Goal: Information Seeking & Learning: Learn about a topic

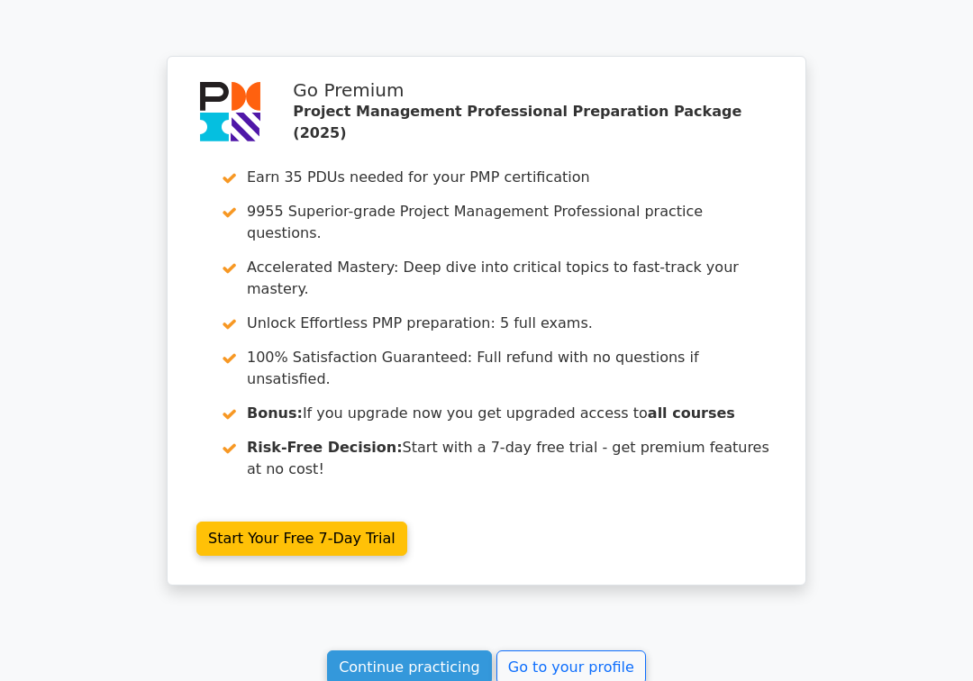
scroll to position [5123, 0]
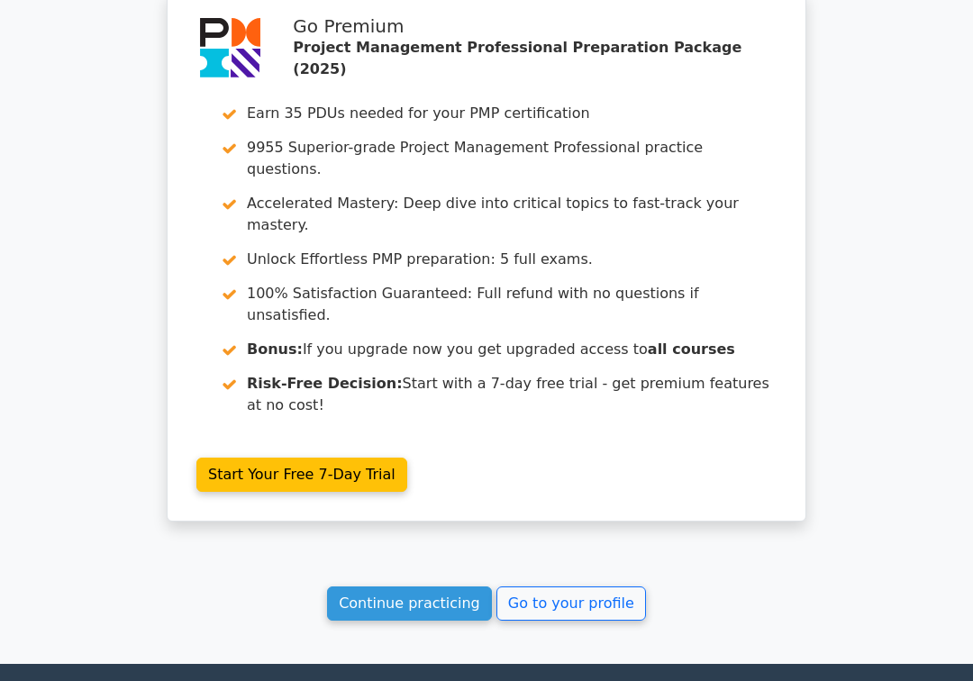
click at [459, 586] on link "Continue practicing" at bounding box center [409, 603] width 165 height 34
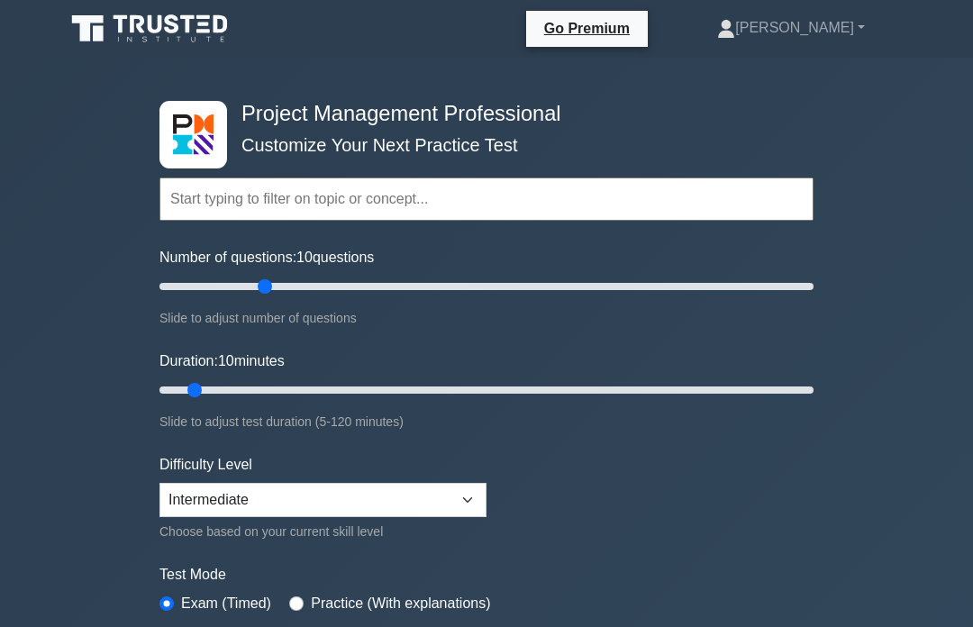
click at [273, 286] on input "Number of questions: 10 questions" at bounding box center [486, 287] width 654 height 22
type input "30"
click at [249, 282] on input "Number of questions: 35 questions" at bounding box center [486, 287] width 654 height 22
click at [268, 395] on input "Duration: 10 minutes" at bounding box center [486, 390] width 654 height 22
type input "30"
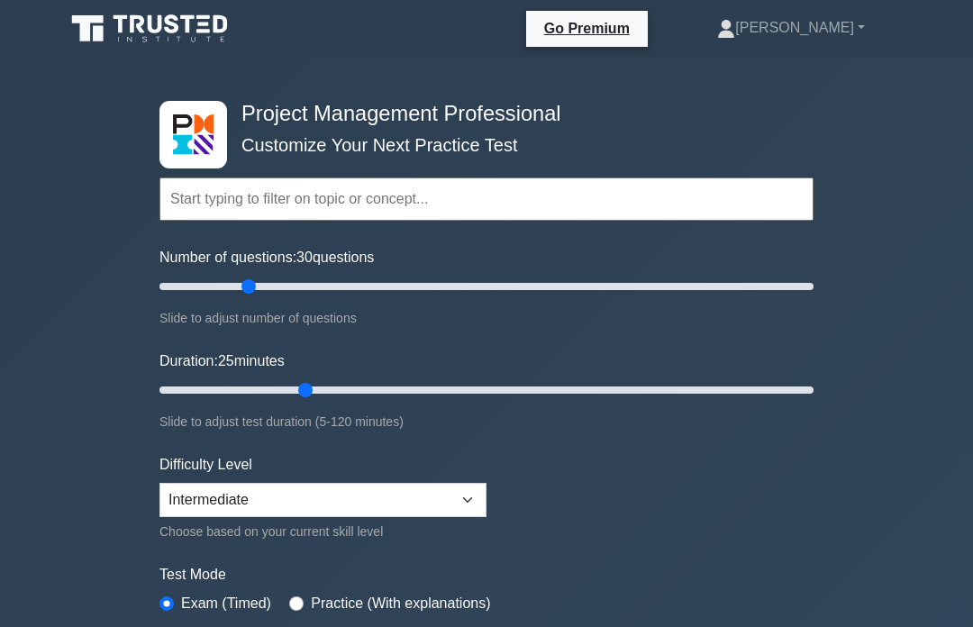
click at [309, 392] on input "Duration: 25 minutes" at bounding box center [486, 390] width 654 height 22
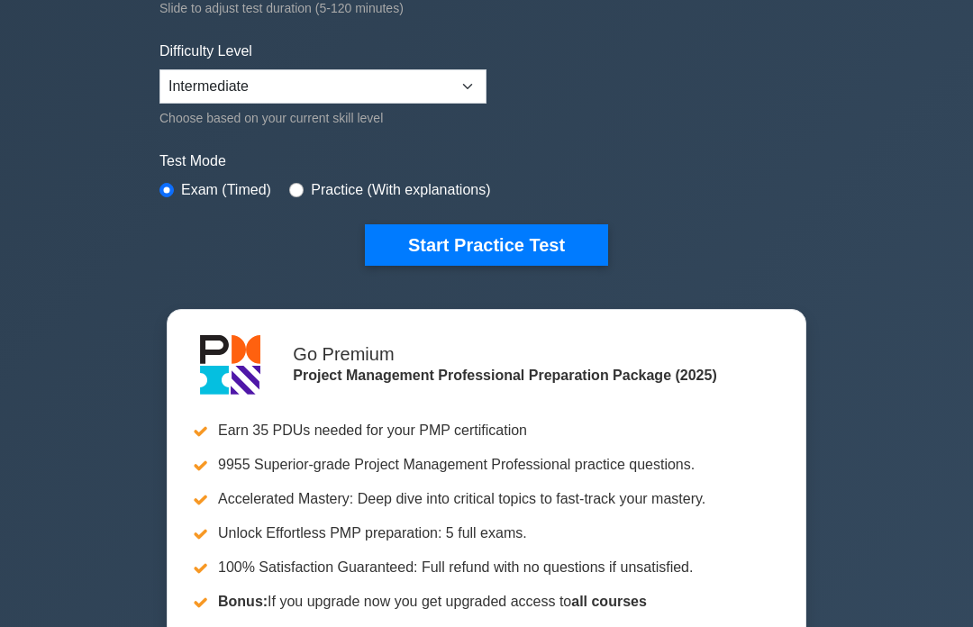
scroll to position [296, 0]
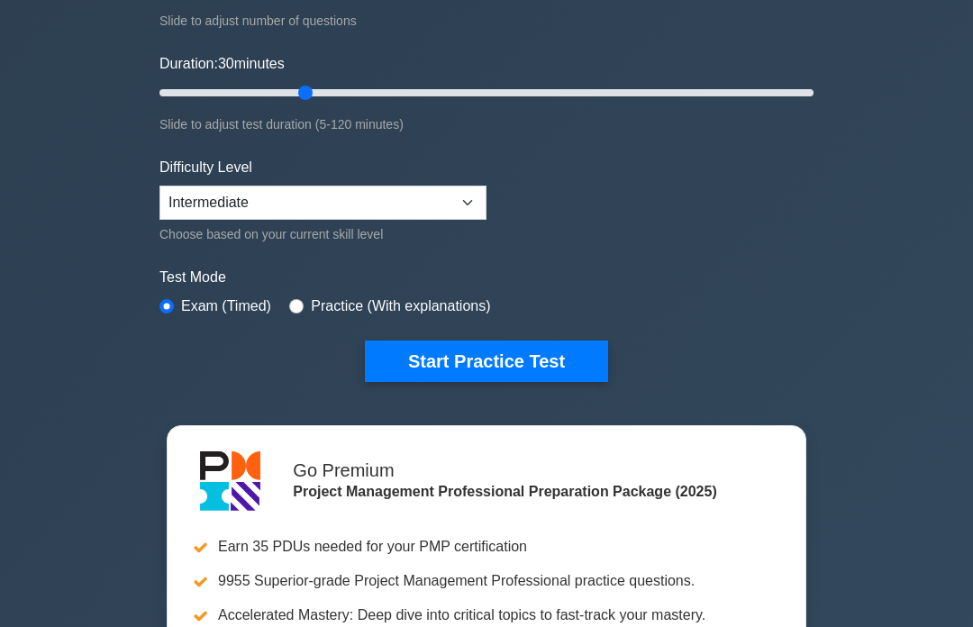
click at [407, 356] on button "Start Practice Test" at bounding box center [486, 361] width 243 height 41
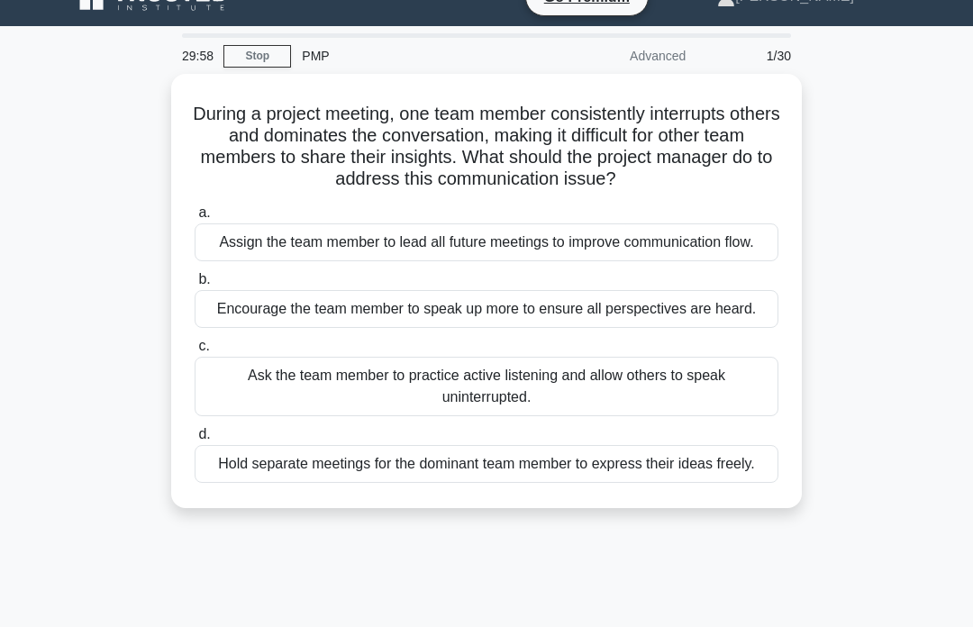
scroll to position [34, 0]
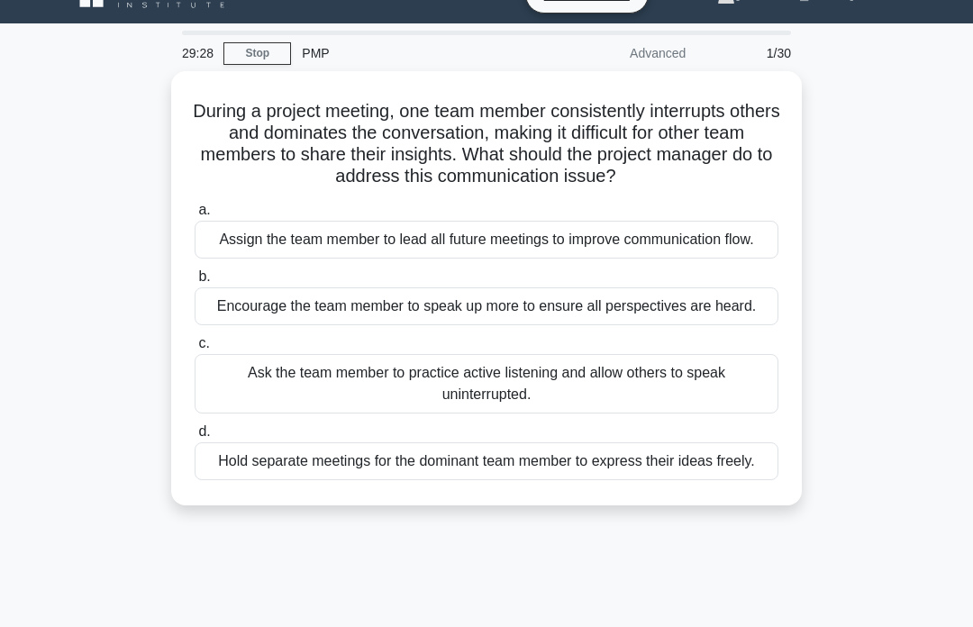
click at [208, 413] on div "Ask the team member to practice active listening and allow others to speak unin…" at bounding box center [487, 383] width 584 height 59
click at [195, 349] on input "c. Ask the team member to practice active listening and allow others to speak u…" at bounding box center [195, 344] width 0 height 12
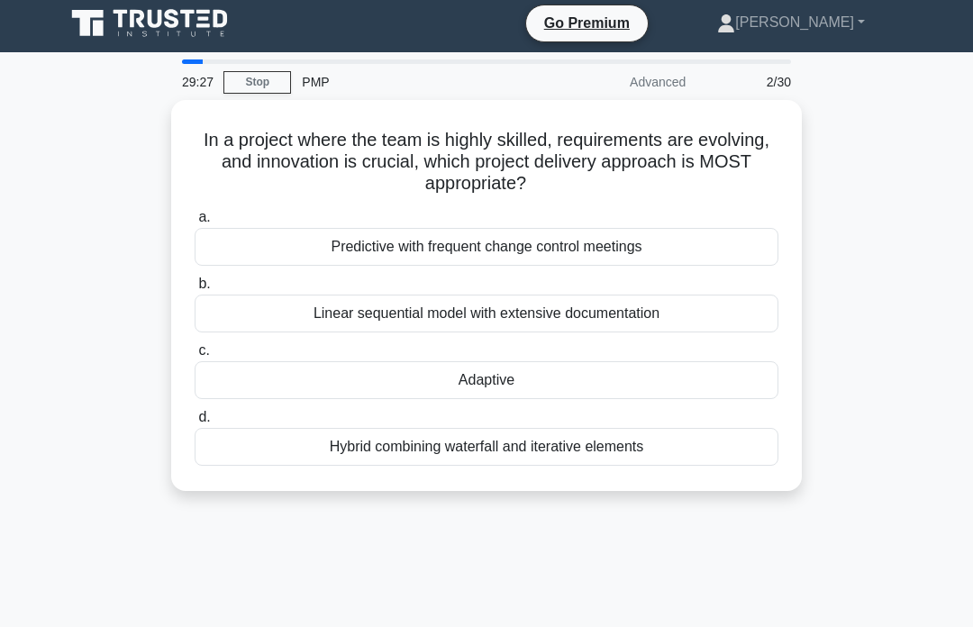
scroll to position [0, 0]
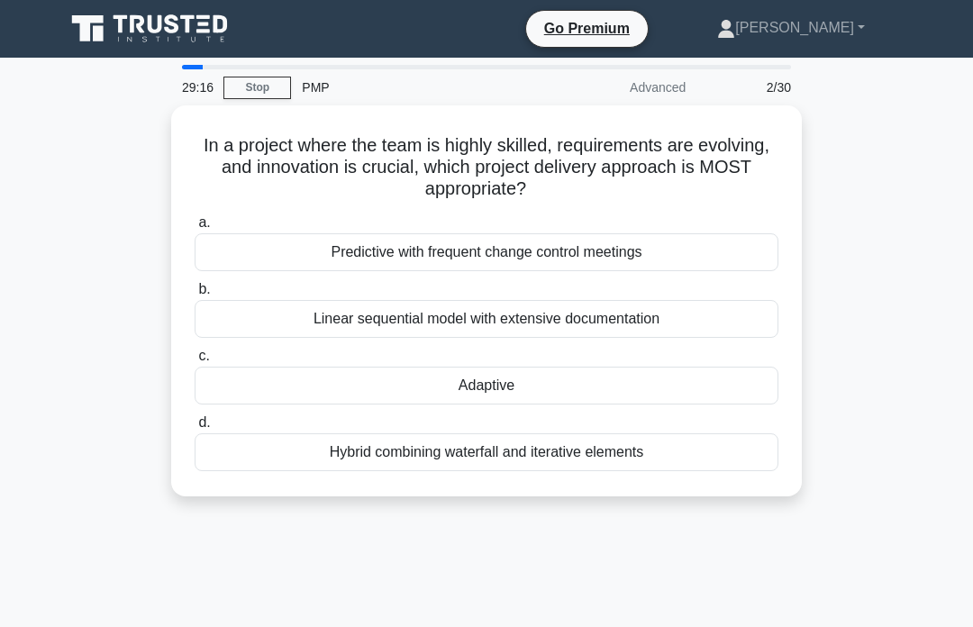
click at [299, 383] on div "Adaptive" at bounding box center [487, 386] width 584 height 38
click at [195, 362] on input "c. Adaptive" at bounding box center [195, 356] width 0 height 12
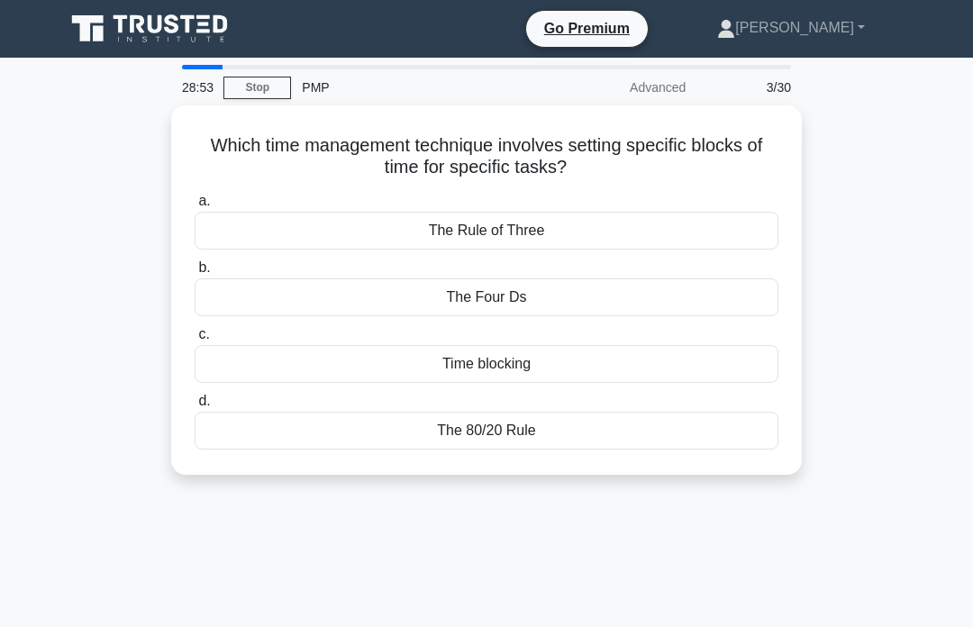
click at [406, 364] on div "Time blocking" at bounding box center [487, 364] width 584 height 38
click at [195, 340] on input "c. Time blocking" at bounding box center [195, 335] width 0 height 12
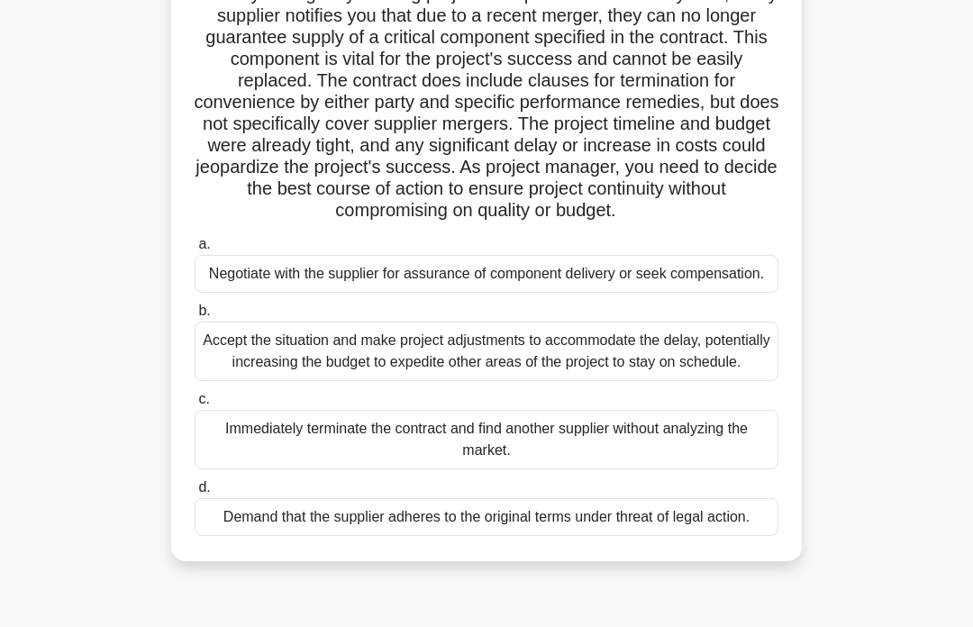
scroll to position [145, 0]
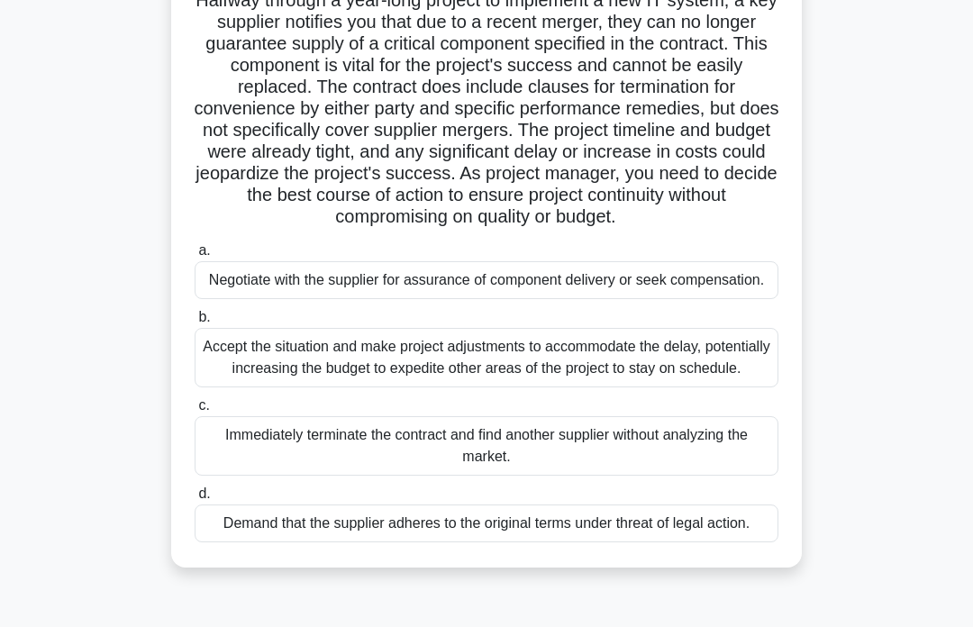
click at [274, 299] on div "Negotiate with the supplier for assurance of component delivery or seek compens…" at bounding box center [487, 280] width 584 height 38
click at [195, 257] on input "a. Negotiate with the supplier for assurance of component delivery or seek comp…" at bounding box center [195, 251] width 0 height 12
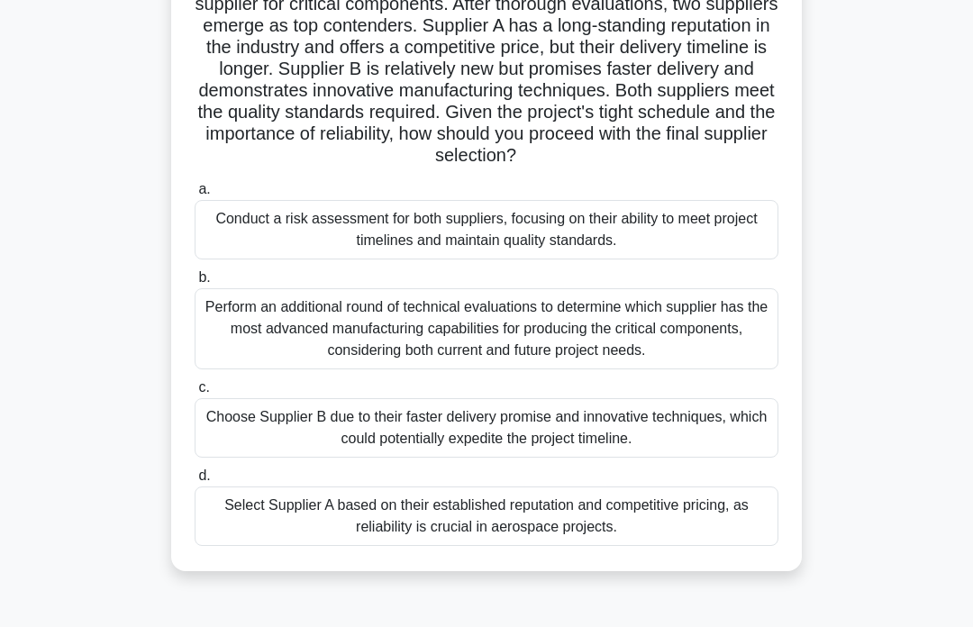
scroll to position [170, 0]
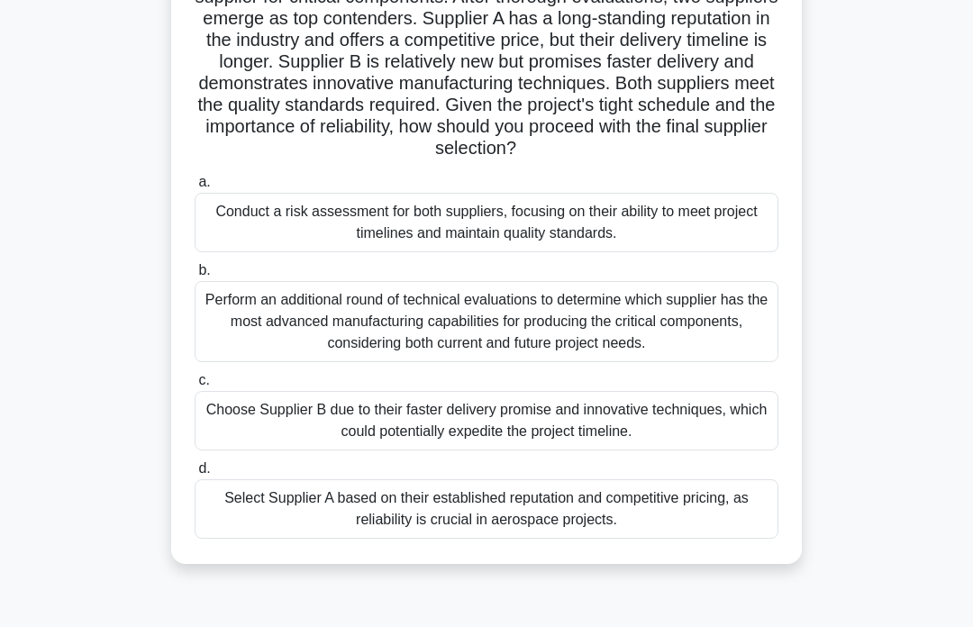
click at [286, 252] on div "Conduct a risk assessment for both suppliers, focusing on their ability to meet…" at bounding box center [487, 222] width 584 height 59
click at [195, 188] on input "a. Conduct a risk assessment for both suppliers, focusing on their ability to m…" at bounding box center [195, 183] width 0 height 12
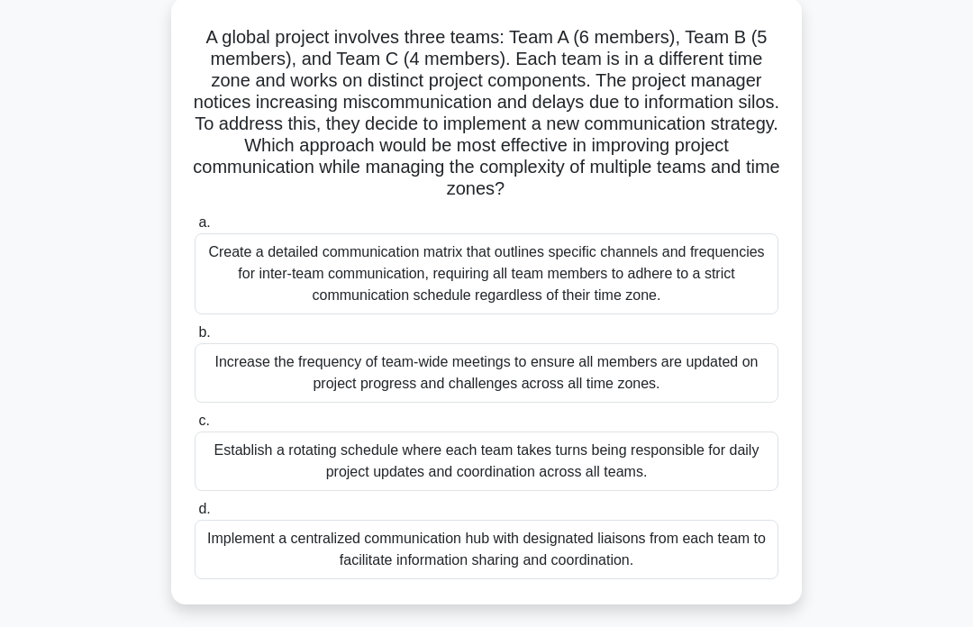
scroll to position [123, 0]
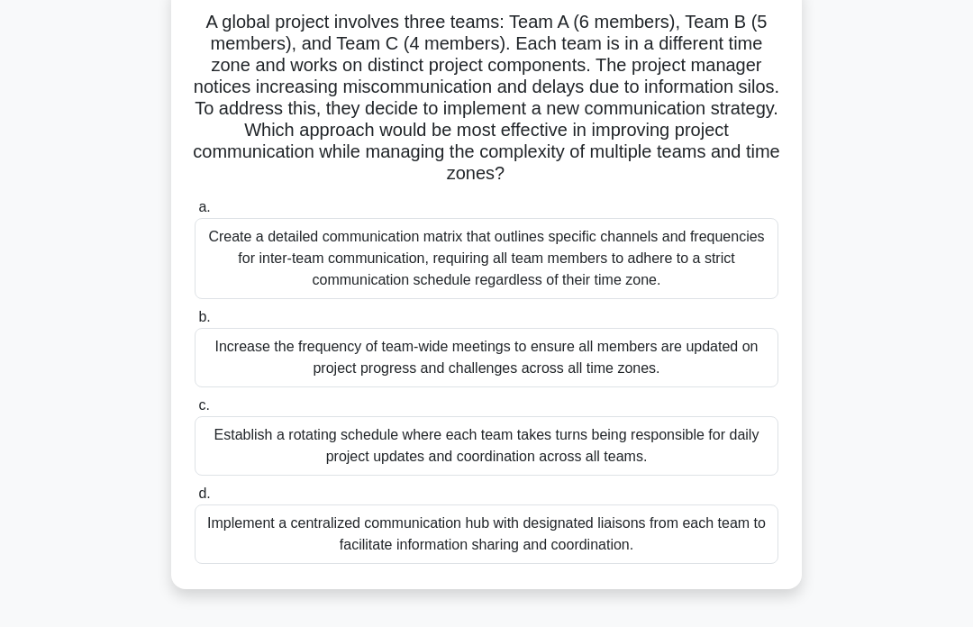
click at [338, 561] on div "Implement a centralized communication hub with designated liaisons from each te…" at bounding box center [487, 533] width 584 height 59
click at [195, 500] on input "d. Implement a centralized communication hub with designated liaisons from each…" at bounding box center [195, 494] width 0 height 12
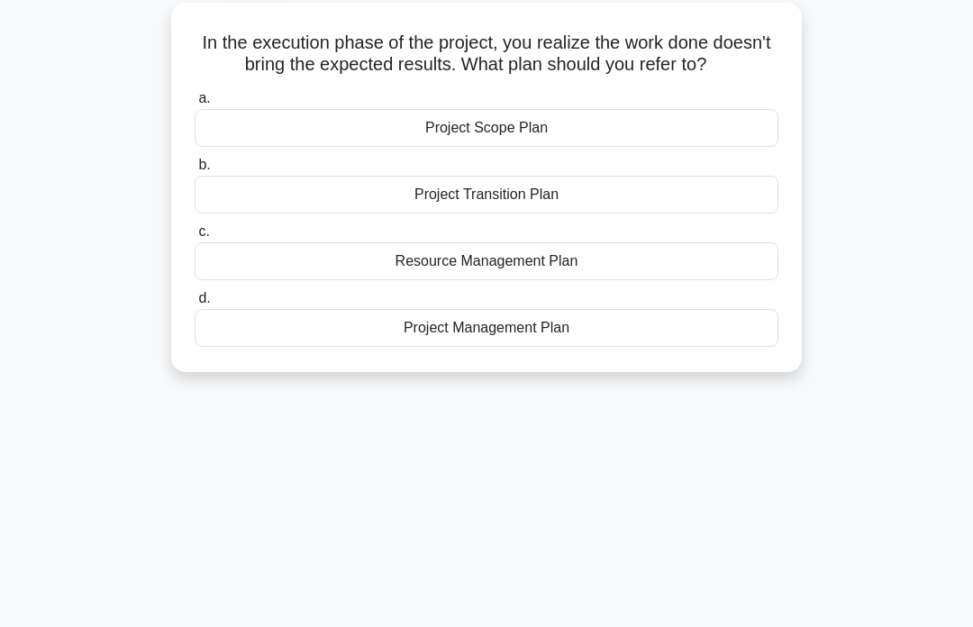
scroll to position [104, 0]
click at [385, 212] on div "Project Transition Plan" at bounding box center [487, 193] width 584 height 38
click at [195, 169] on input "b. Project Transition Plan" at bounding box center [195, 164] width 0 height 12
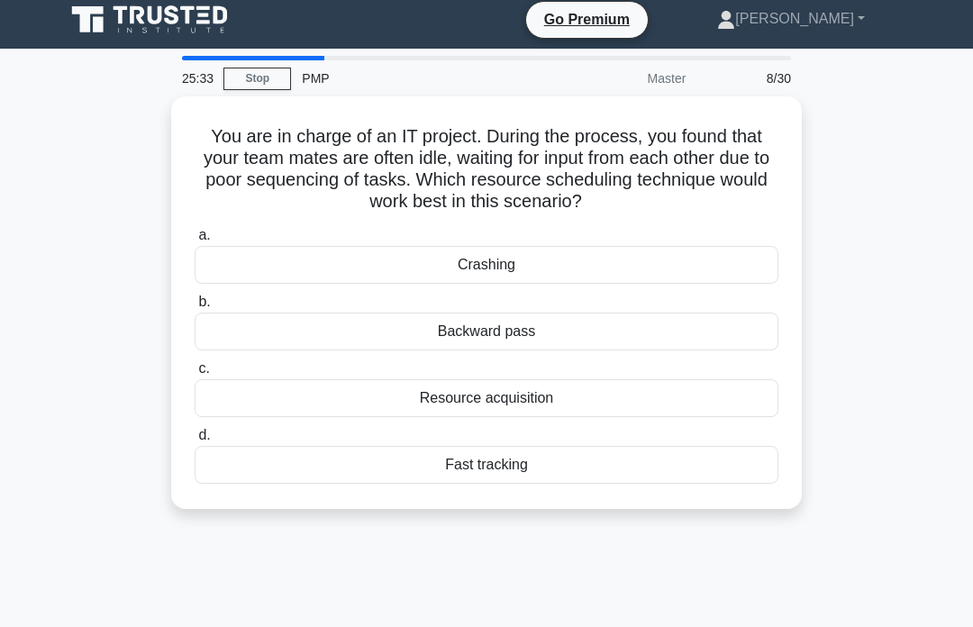
scroll to position [9, 0]
click at [396, 484] on div "Fast tracking" at bounding box center [487, 465] width 584 height 38
click at [195, 441] on input "d. Fast tracking" at bounding box center [195, 436] width 0 height 12
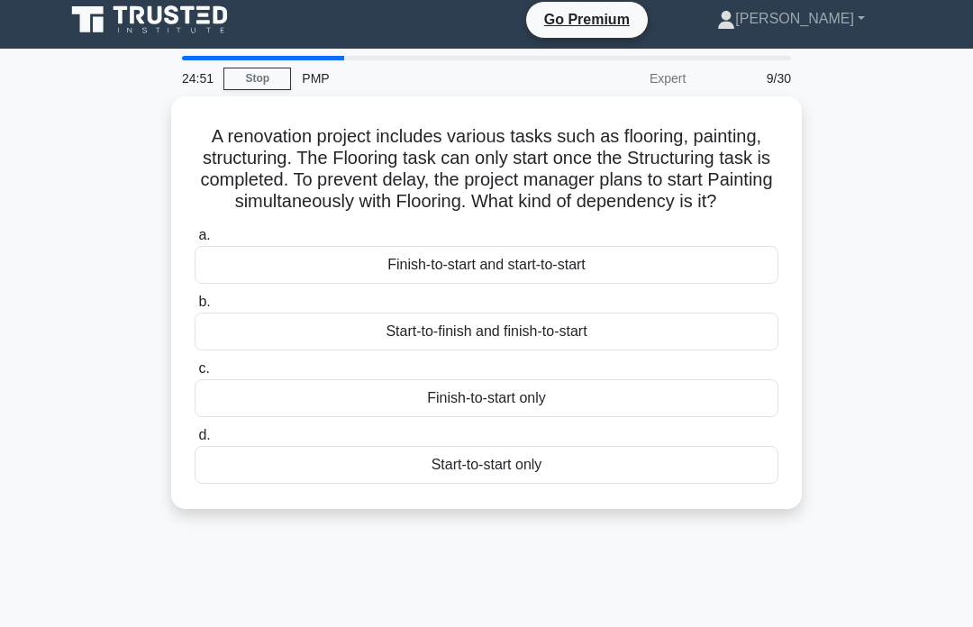
scroll to position [0, 0]
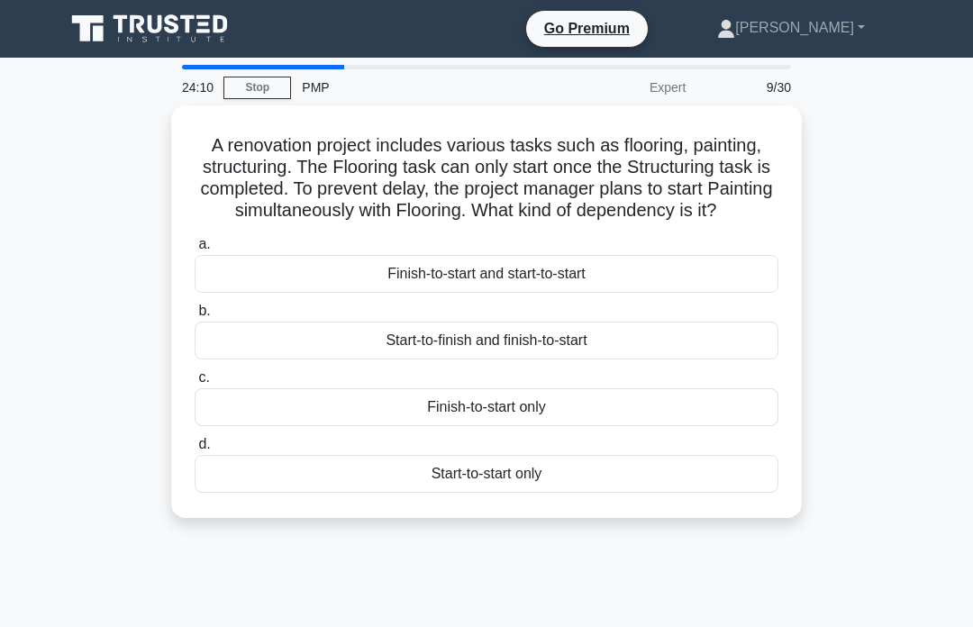
click at [381, 287] on div "Finish-to-start and start-to-start" at bounding box center [487, 274] width 584 height 38
click at [195, 250] on input "a. Finish-to-start and start-to-start" at bounding box center [195, 245] width 0 height 12
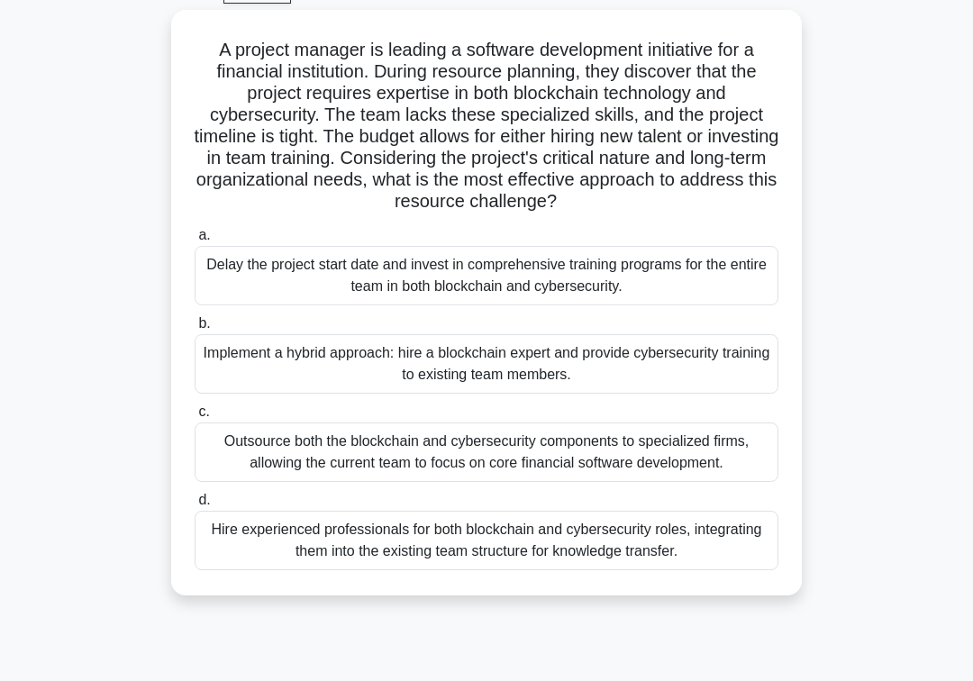
scroll to position [93, 0]
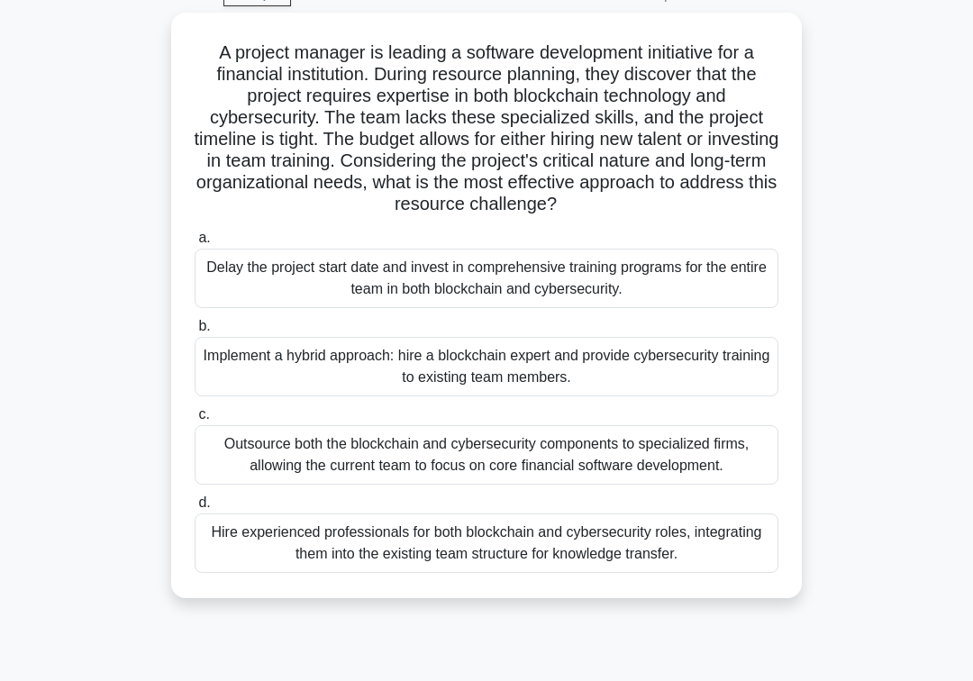
click at [268, 573] on div "Hire experienced professionals for both blockchain and cybersecurity roles, int…" at bounding box center [487, 542] width 584 height 59
click at [195, 509] on input "d. Hire experienced professionals for both blockchain and cybersecurity roles, …" at bounding box center [195, 503] width 0 height 12
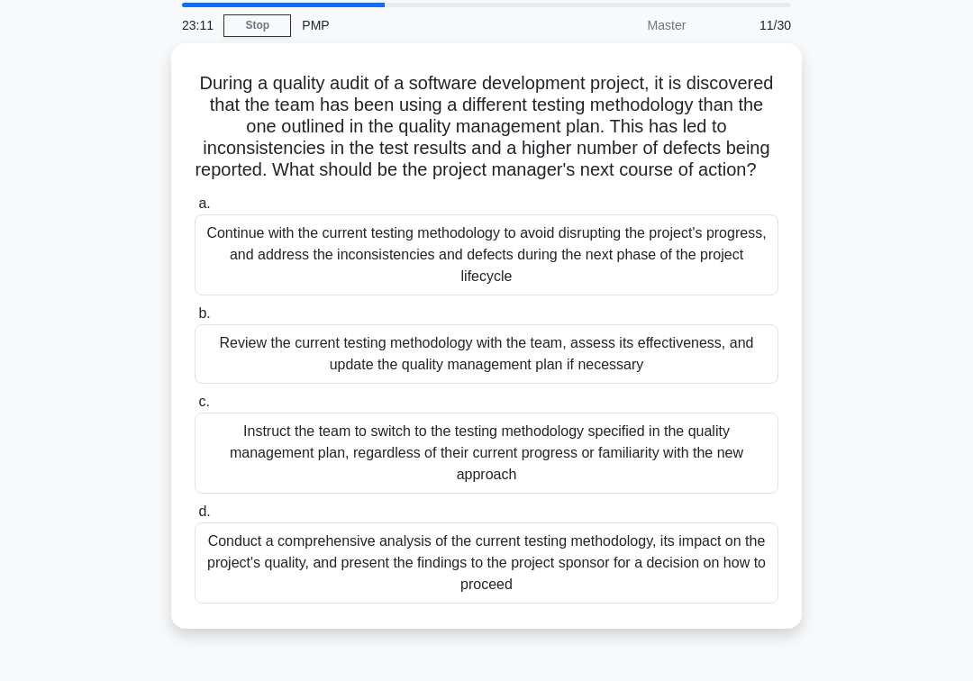
scroll to position [59, 0]
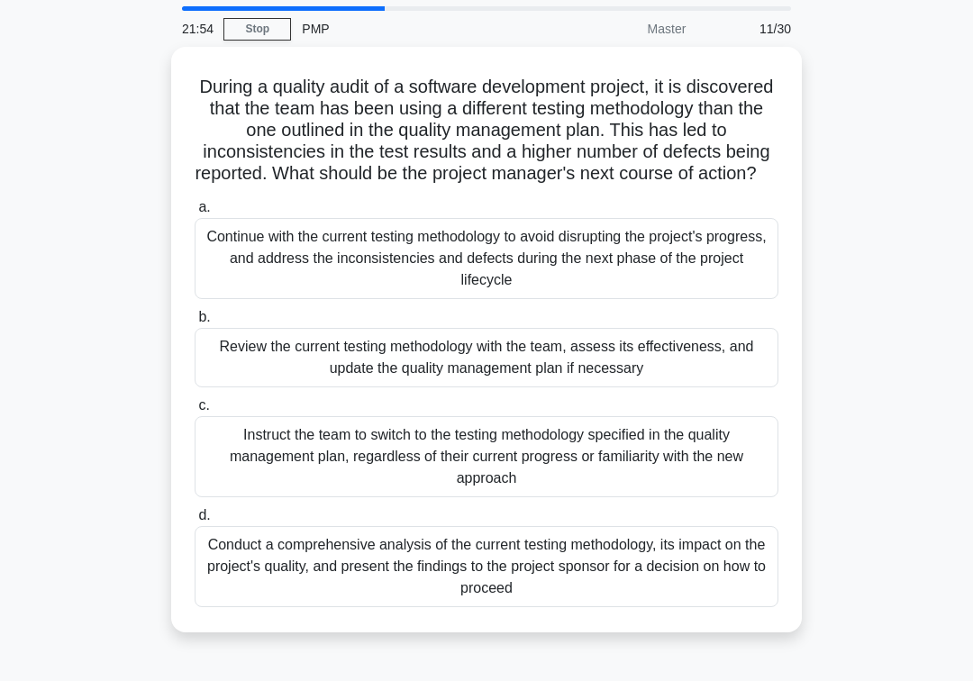
click at [311, 387] on div "Review the current testing methodology with the team, assess its effectiveness,…" at bounding box center [487, 357] width 584 height 59
click at [195, 323] on input "b. Review the current testing methodology with the team, assess its effectivene…" at bounding box center [195, 318] width 0 height 12
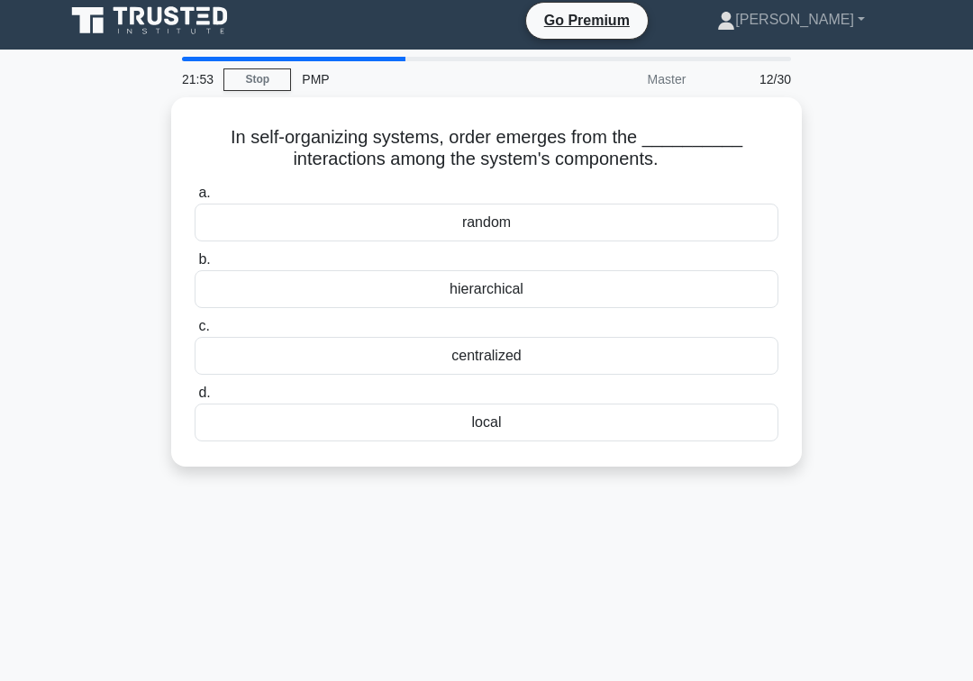
scroll to position [0, 0]
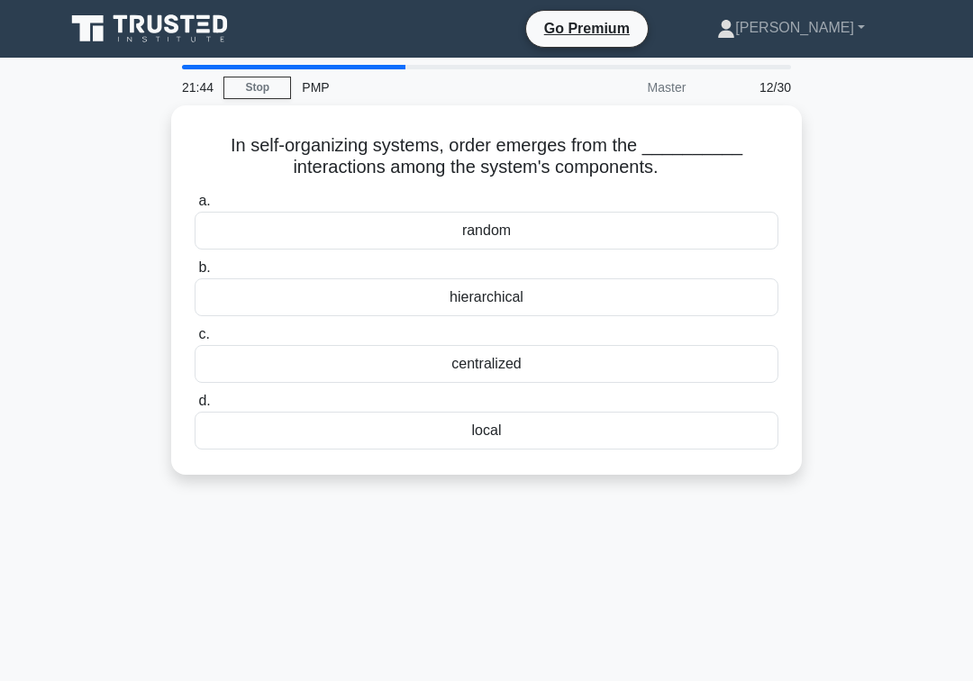
click at [413, 295] on div "hierarchical" at bounding box center [487, 297] width 584 height 38
click at [195, 274] on input "b. hierarchical" at bounding box center [195, 268] width 0 height 12
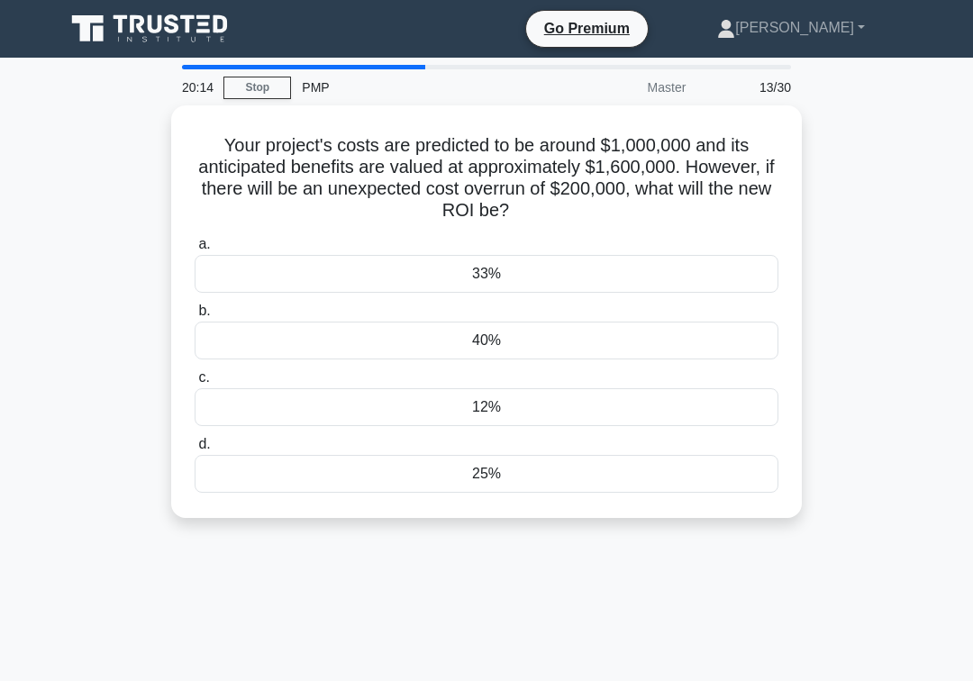
click at [391, 256] on div "33%" at bounding box center [487, 274] width 584 height 38
click at [195, 250] on input "a. 33%" at bounding box center [195, 245] width 0 height 12
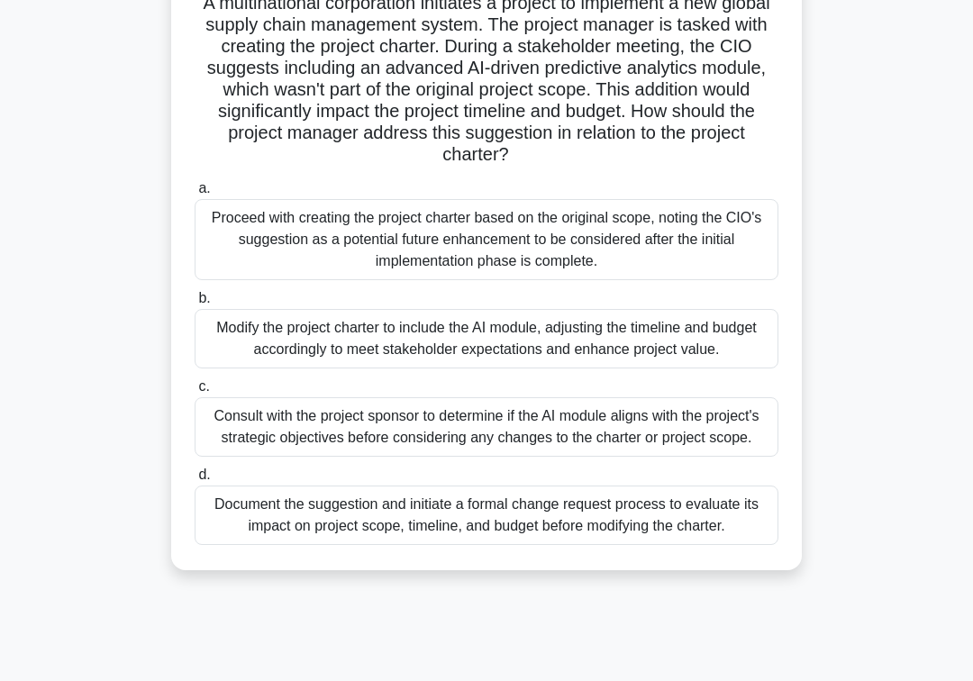
scroll to position [142, 0]
click at [436, 545] on div "Document the suggestion and initiate a formal change request process to evaluat…" at bounding box center [487, 515] width 584 height 59
click at [195, 481] on input "d. Document the suggestion and initiate a formal change request process to eval…" at bounding box center [195, 475] width 0 height 12
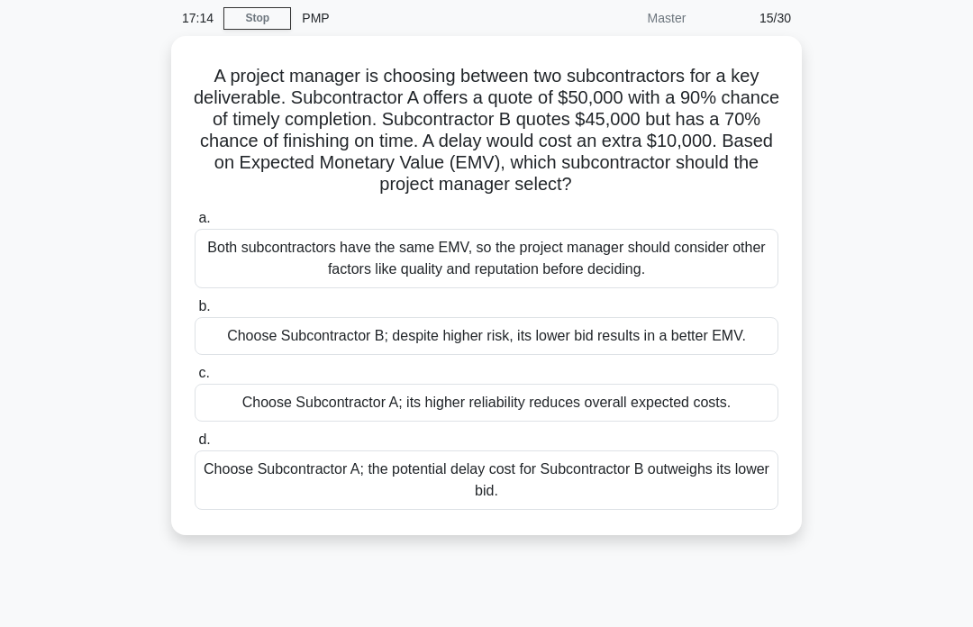
scroll to position [68, 0]
click at [245, 356] on div "Choose Subcontractor B; despite higher risk, its lower bid results in a better …" at bounding box center [487, 337] width 584 height 38
click at [195, 313] on input "b. Choose Subcontractor B; despite higher risk, its lower bid results in a bett…" at bounding box center [195, 308] width 0 height 12
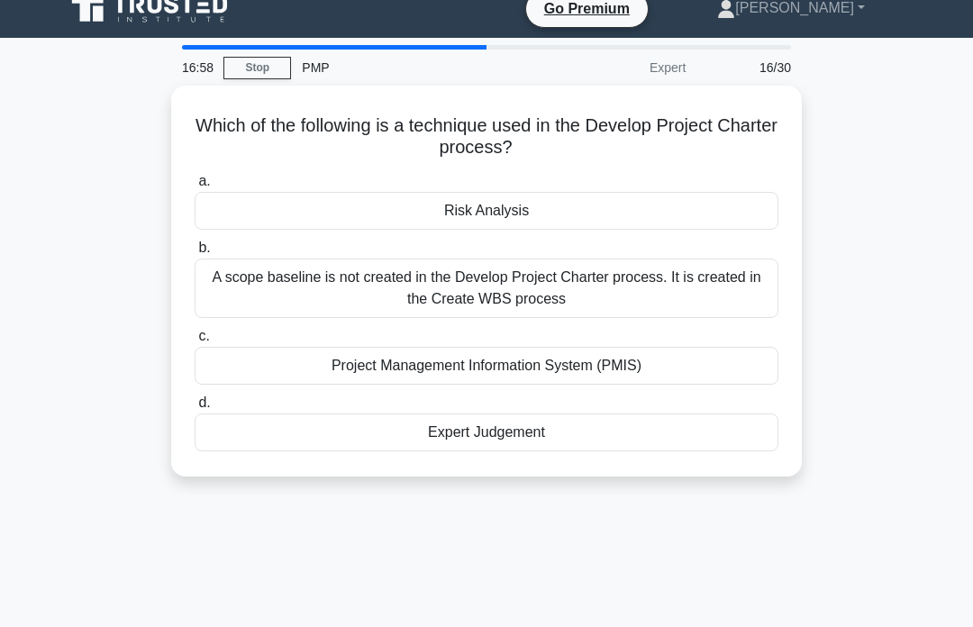
scroll to position [1, 0]
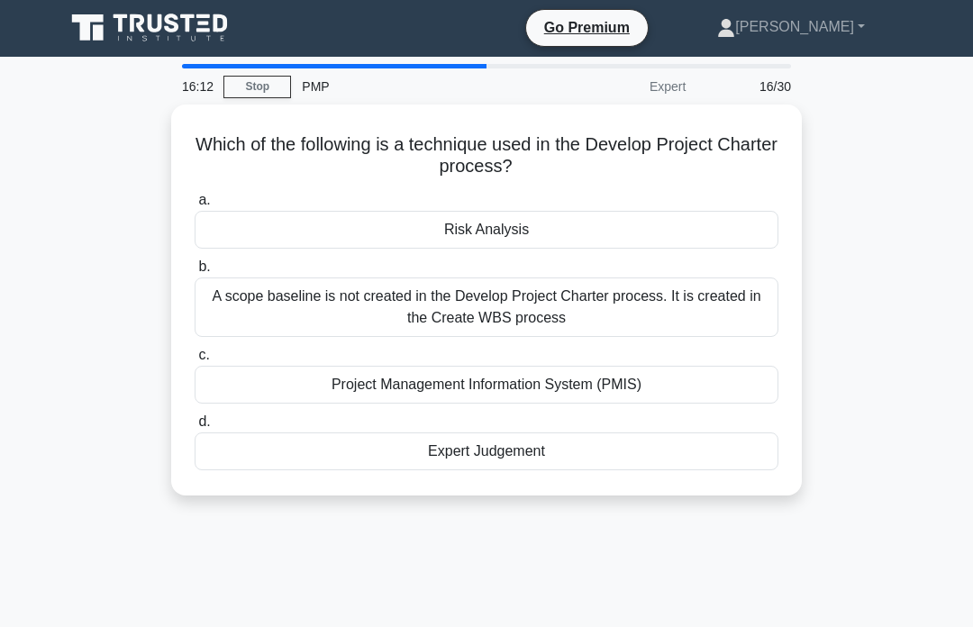
click at [353, 389] on div "Project Management Information System (PMIS)" at bounding box center [487, 385] width 584 height 38
click at [195, 361] on input "c. Project Management Information System (PMIS)" at bounding box center [195, 355] width 0 height 12
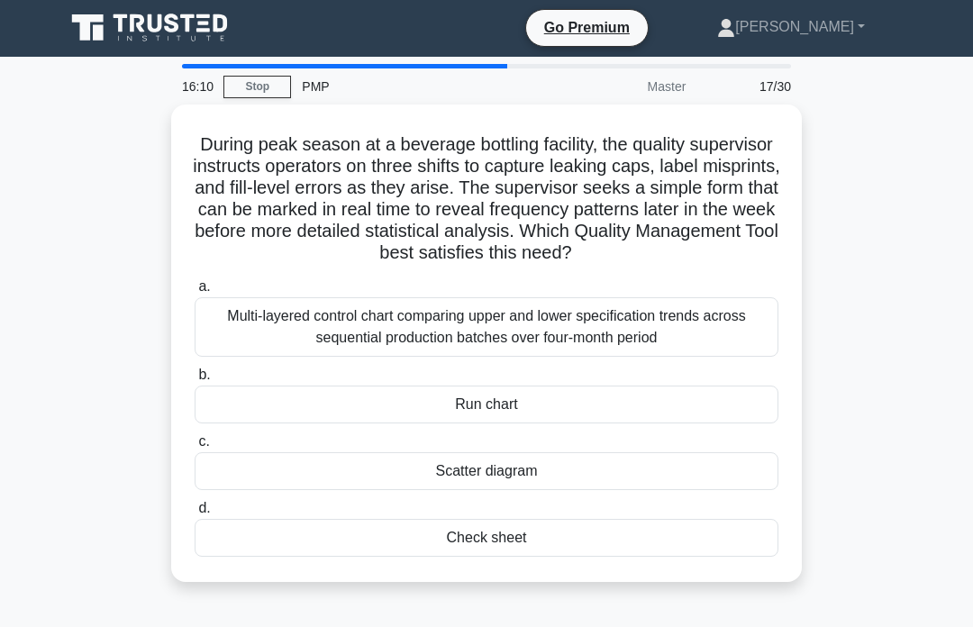
scroll to position [0, 0]
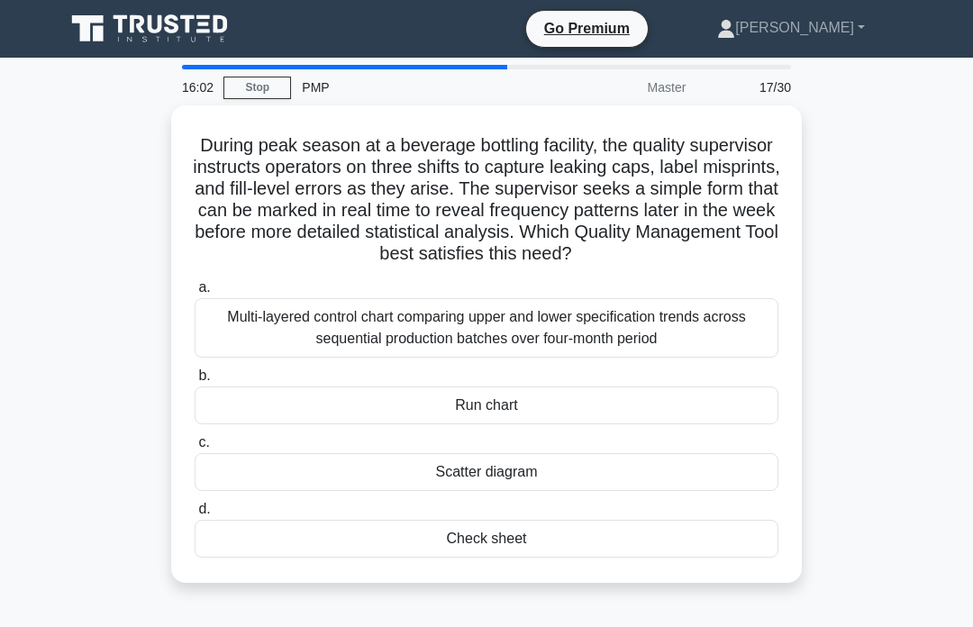
click at [349, 424] on div "Run chart" at bounding box center [487, 405] width 584 height 38
click at [195, 382] on input "b. Run chart" at bounding box center [195, 376] width 0 height 12
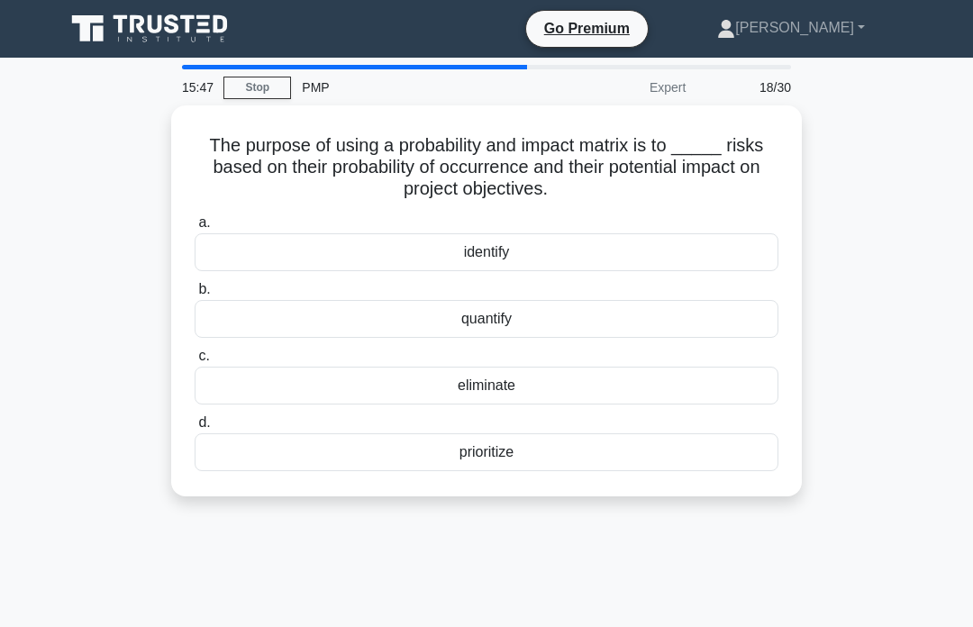
click at [349, 449] on div "prioritize" at bounding box center [487, 452] width 584 height 38
click at [195, 429] on input "d. prioritize" at bounding box center [195, 423] width 0 height 12
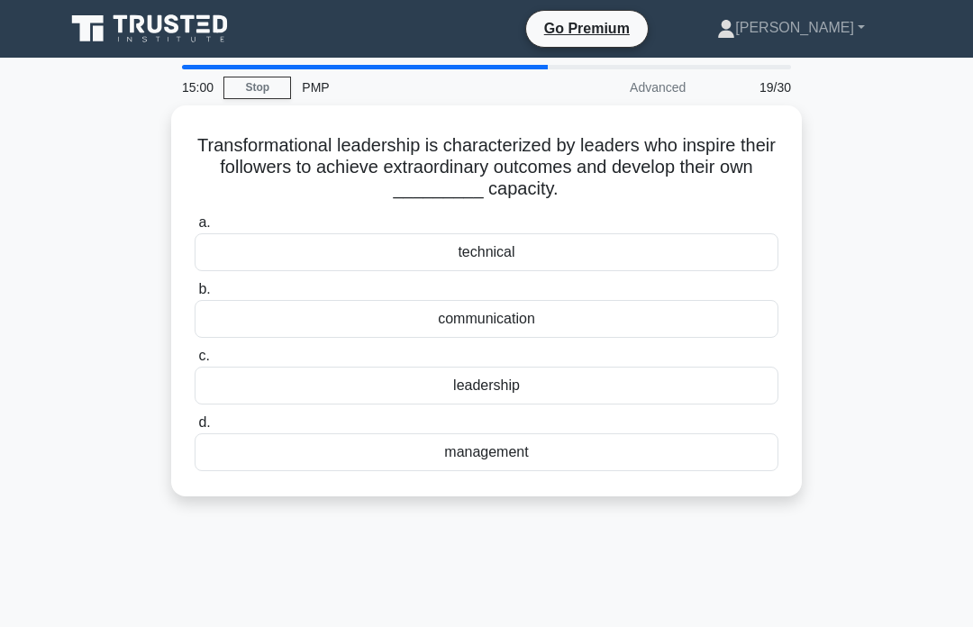
click at [262, 389] on div "leadership" at bounding box center [487, 386] width 584 height 38
click at [195, 362] on input "c. leadership" at bounding box center [195, 356] width 0 height 12
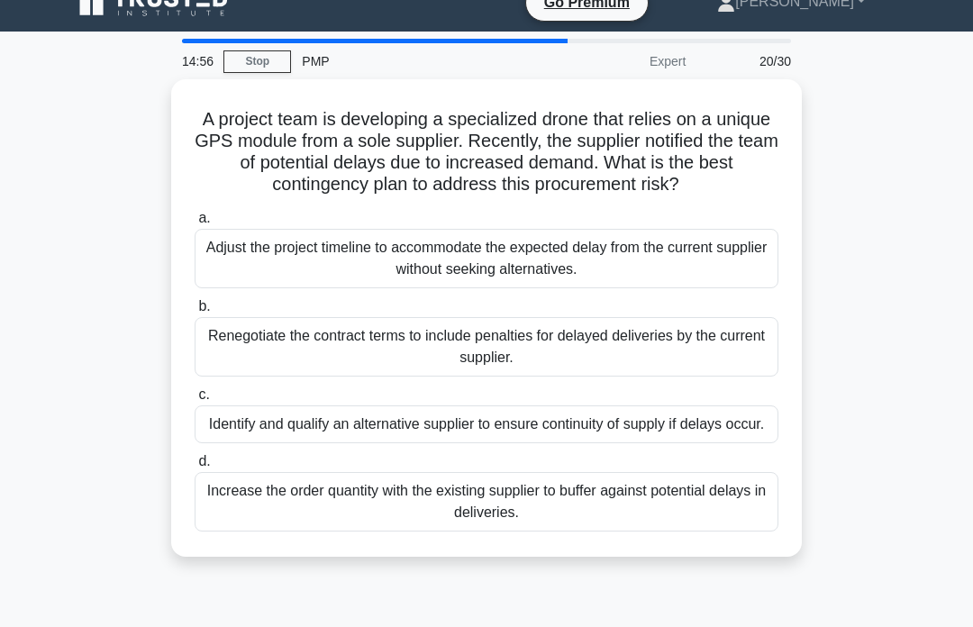
scroll to position [25, 0]
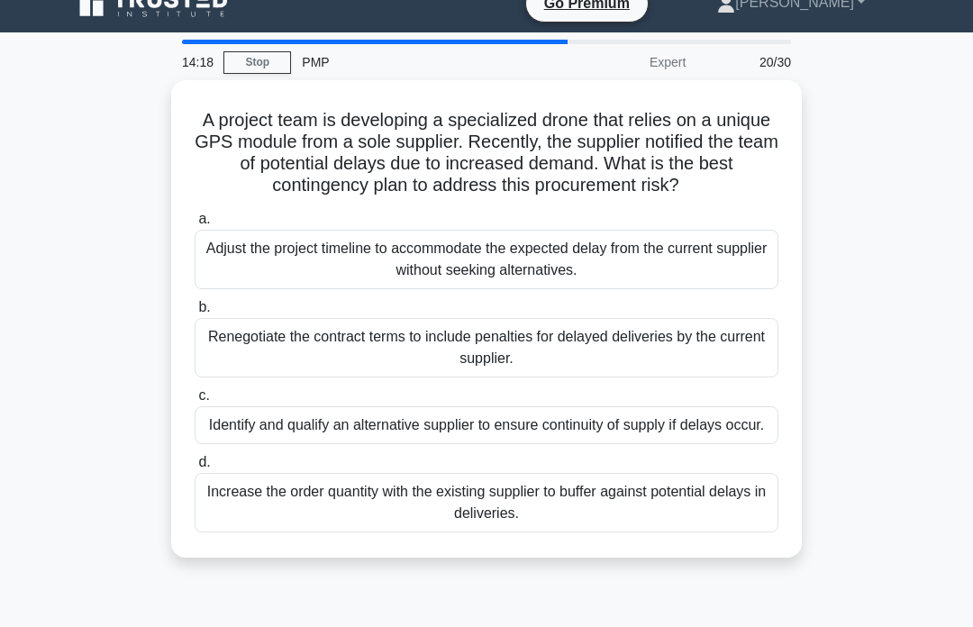
click at [252, 444] on div "Identify and qualify an alternative supplier to ensure continuity of supply if …" at bounding box center [487, 425] width 584 height 38
click at [195, 402] on input "c. Identify and qualify an alternative supplier to ensure continuity of supply …" at bounding box center [195, 396] width 0 height 12
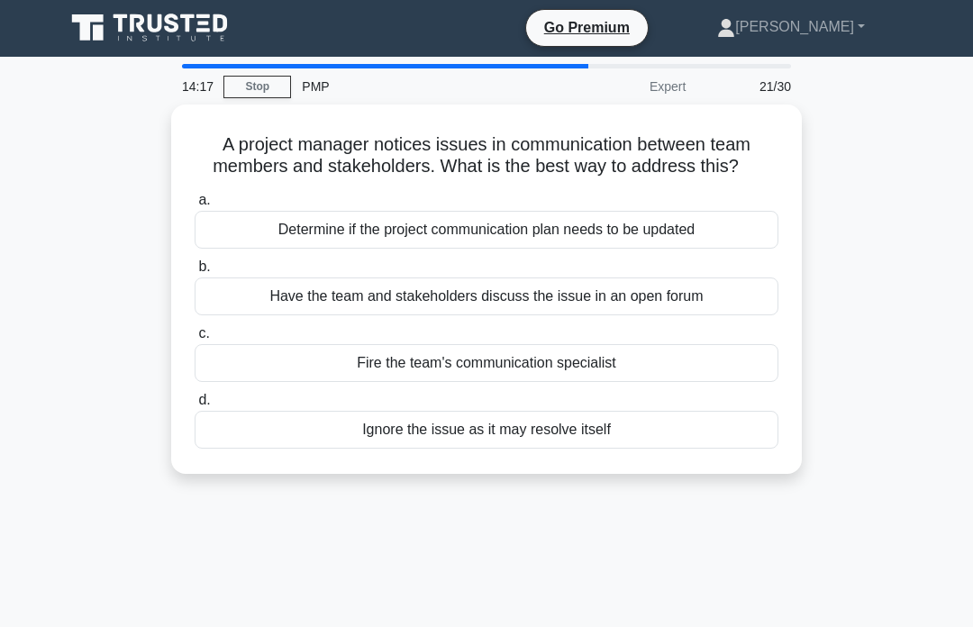
scroll to position [0, 0]
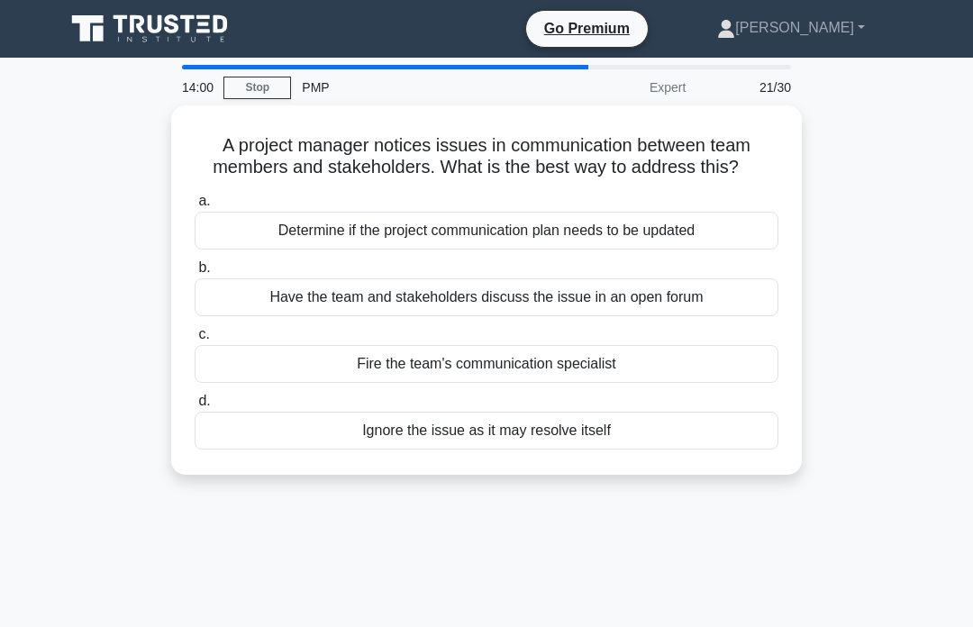
click at [246, 250] on div "Determine if the project communication plan needs to be updated" at bounding box center [487, 231] width 584 height 38
click at [195, 207] on input "a. Determine if the project communication plan needs to be updated" at bounding box center [195, 201] width 0 height 12
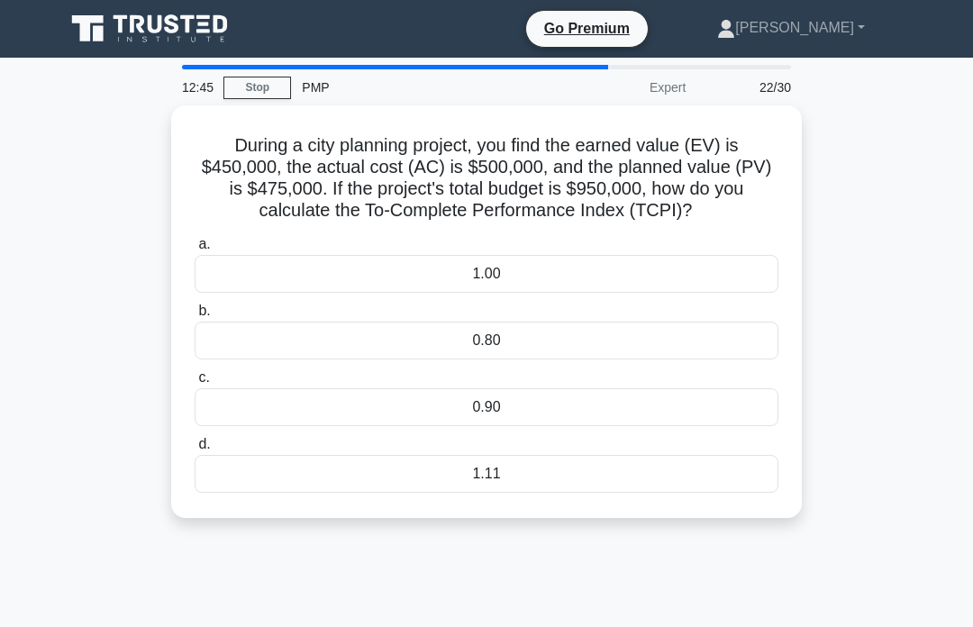
click at [438, 488] on div "1.11" at bounding box center [487, 474] width 584 height 38
click at [195, 450] on input "d. 1.11" at bounding box center [195, 445] width 0 height 12
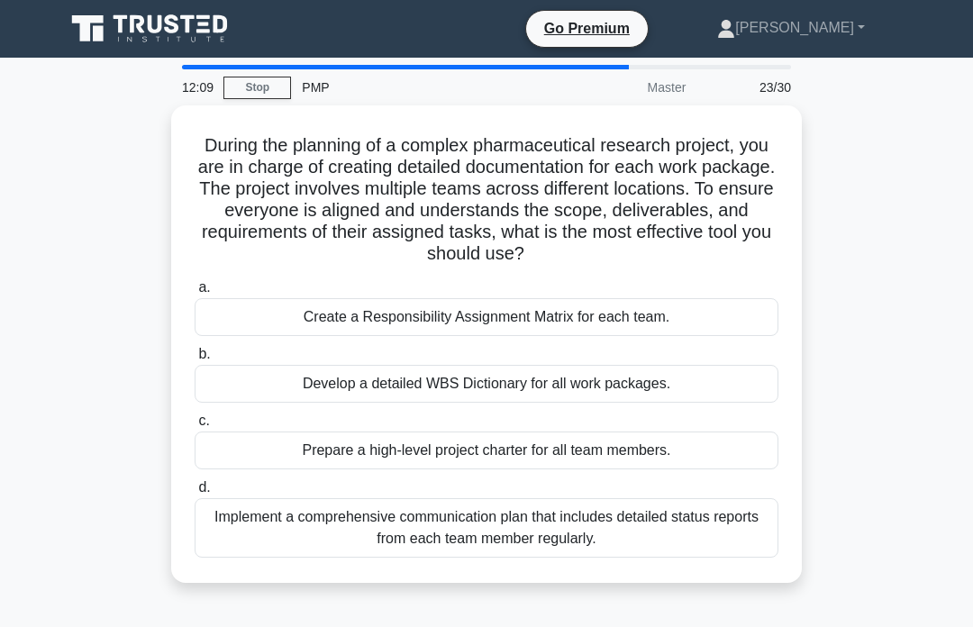
click at [347, 403] on div "Develop a detailed WBS Dictionary for all work packages." at bounding box center [487, 384] width 584 height 38
click at [195, 360] on input "b. Develop a detailed WBS Dictionary for all work packages." at bounding box center [195, 355] width 0 height 12
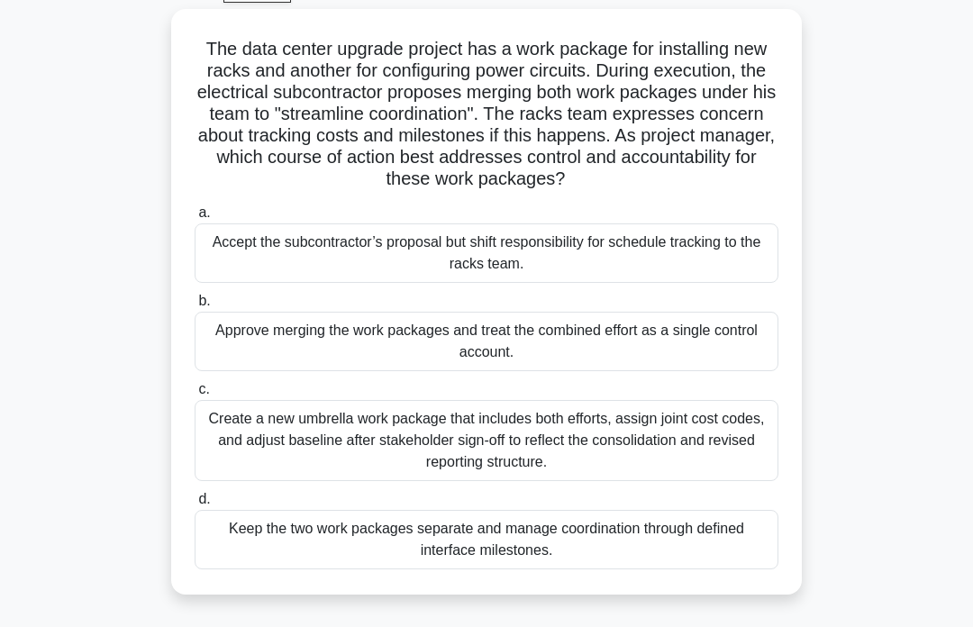
scroll to position [95, 0]
click at [318, 454] on div "Create a new umbrella work package that includes both efforts, assign joint cos…" at bounding box center [487, 441] width 584 height 81
click at [195, 396] on input "c. Create a new umbrella work package that includes both efforts, assign joint …" at bounding box center [195, 391] width 0 height 12
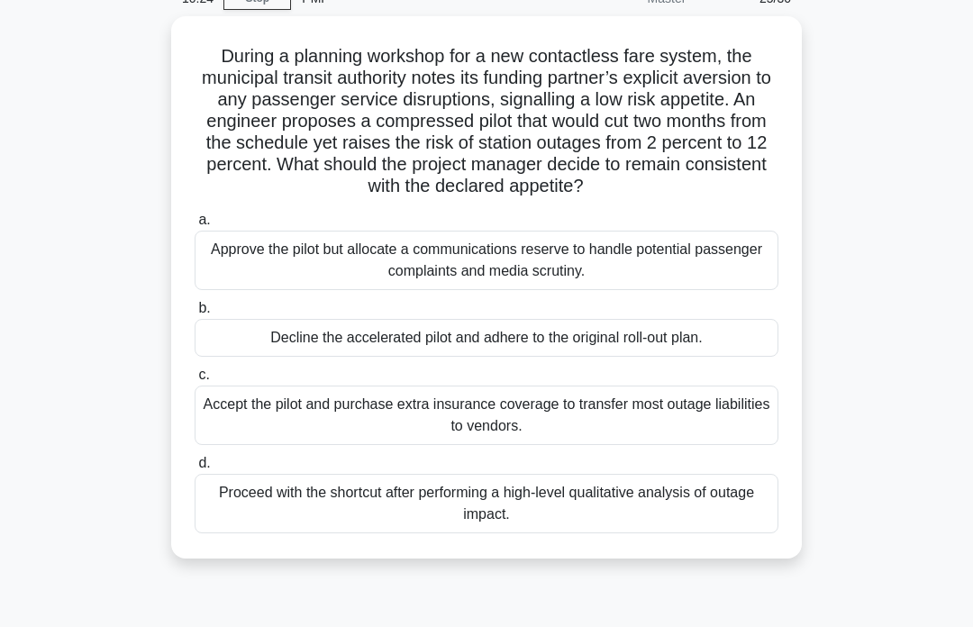
scroll to position [90, 0]
click at [279, 519] on div "Proceed with the shortcut after performing a high-level qualitative analysis of…" at bounding box center [487, 502] width 584 height 59
click at [195, 468] on input "d. Proceed with the shortcut after performing a high-level qualitative analysis…" at bounding box center [195, 463] width 0 height 12
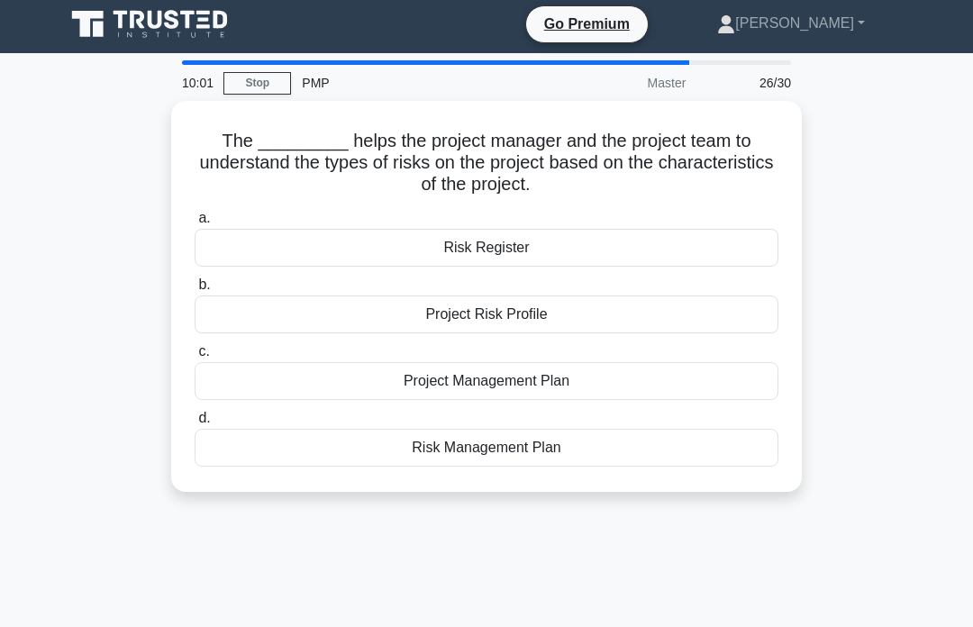
scroll to position [0, 0]
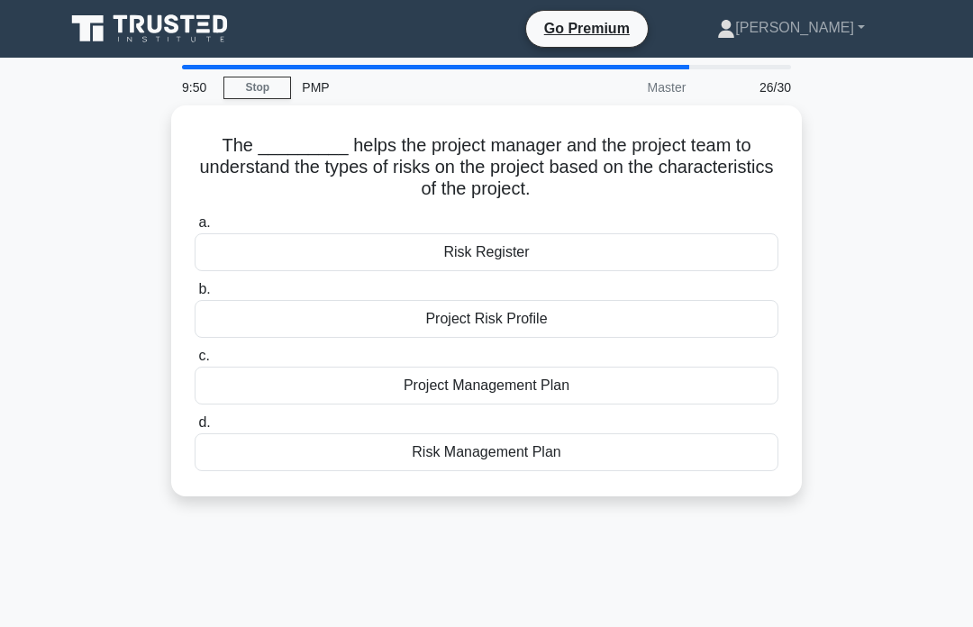
click at [333, 259] on div "Risk Register" at bounding box center [487, 252] width 584 height 38
click at [195, 229] on input "a. Risk Register" at bounding box center [195, 223] width 0 height 12
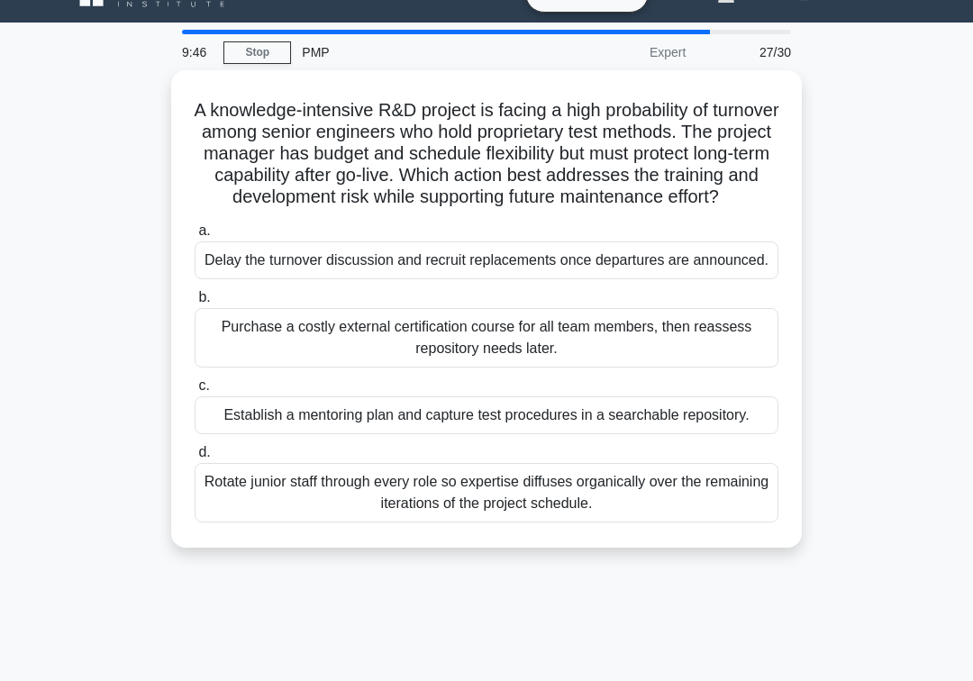
scroll to position [31, 0]
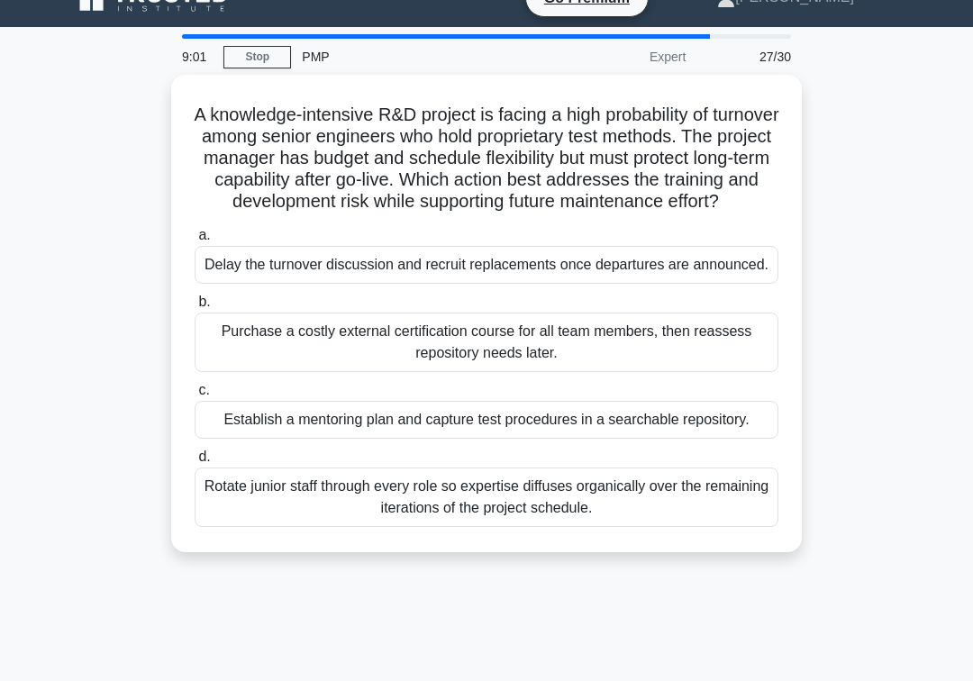
click at [277, 439] on div "Establish a mentoring plan and capture test procedures in a searchable reposito…" at bounding box center [487, 420] width 584 height 38
click at [195, 396] on input "c. Establish a mentoring plan and capture test procedures in a searchable repos…" at bounding box center [195, 391] width 0 height 12
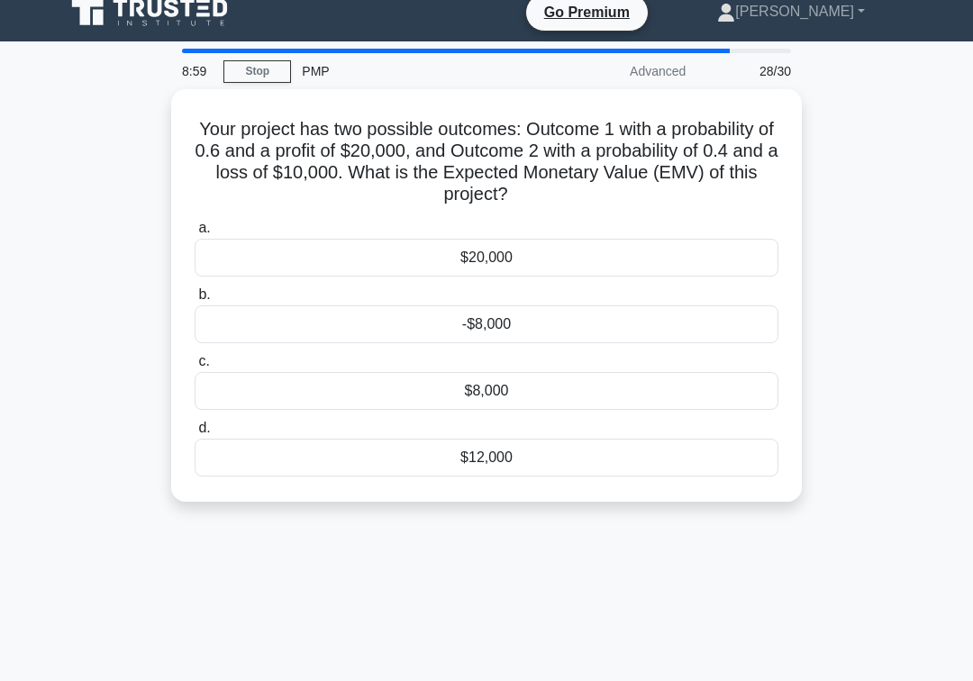
scroll to position [0, 0]
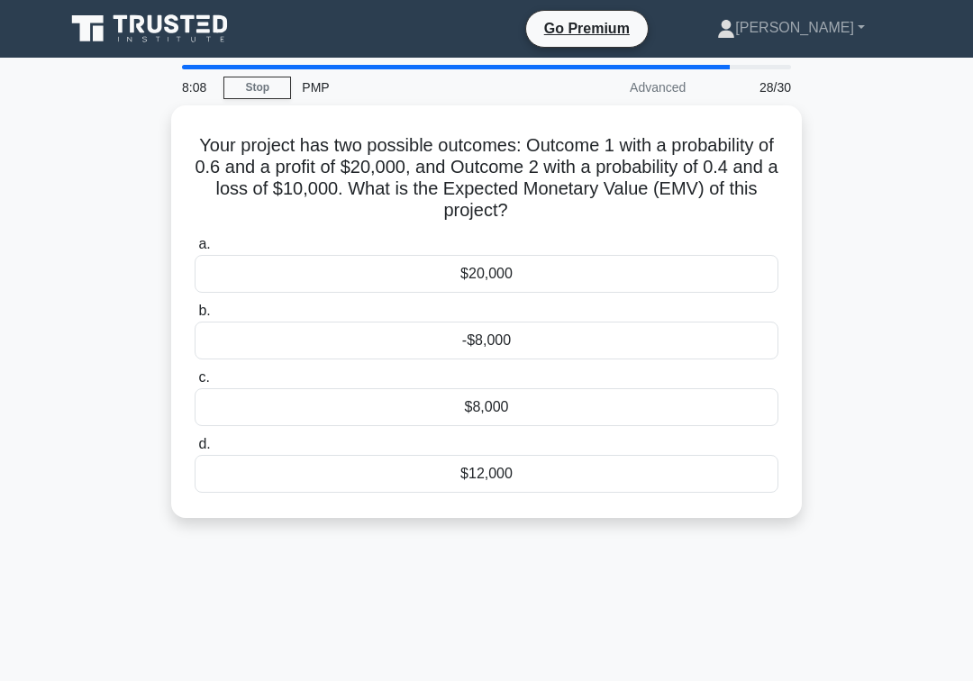
click at [405, 410] on div "$8,000" at bounding box center [487, 407] width 584 height 38
click at [195, 384] on input "c. $8,000" at bounding box center [195, 378] width 0 height 12
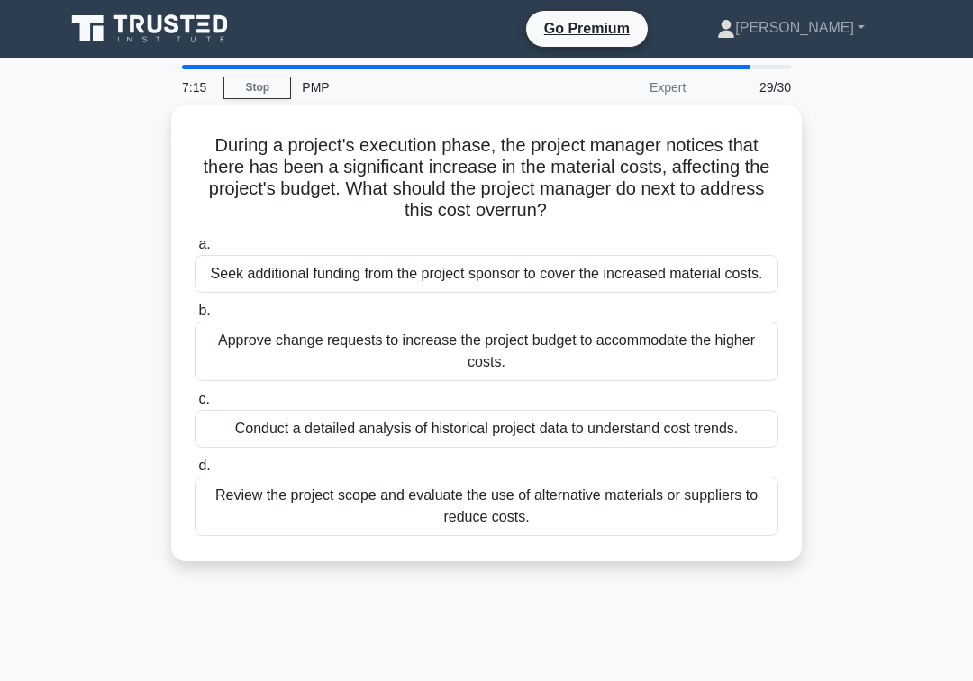
click at [241, 448] on div "Conduct a detailed analysis of historical project data to understand cost trend…" at bounding box center [487, 429] width 584 height 38
click at [195, 405] on input "c. Conduct a detailed analysis of historical project data to understand cost tr…" at bounding box center [195, 400] width 0 height 12
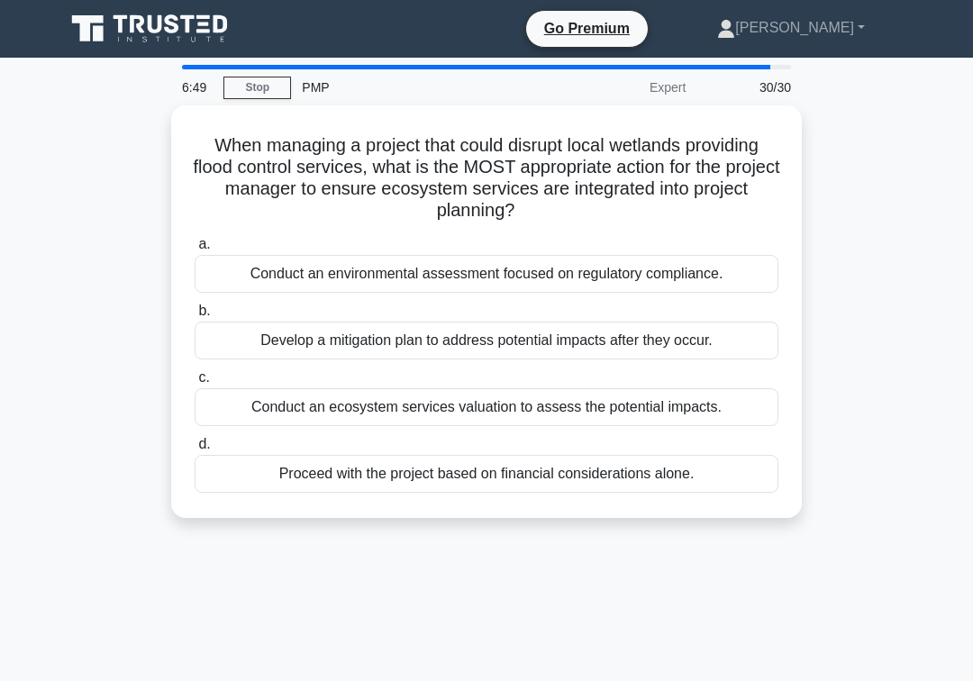
click at [354, 266] on div "Conduct an environmental assessment focused on regulatory compliance." at bounding box center [487, 274] width 584 height 38
click at [195, 250] on input "a. Conduct an environmental assessment focused on regulatory compliance." at bounding box center [195, 245] width 0 height 12
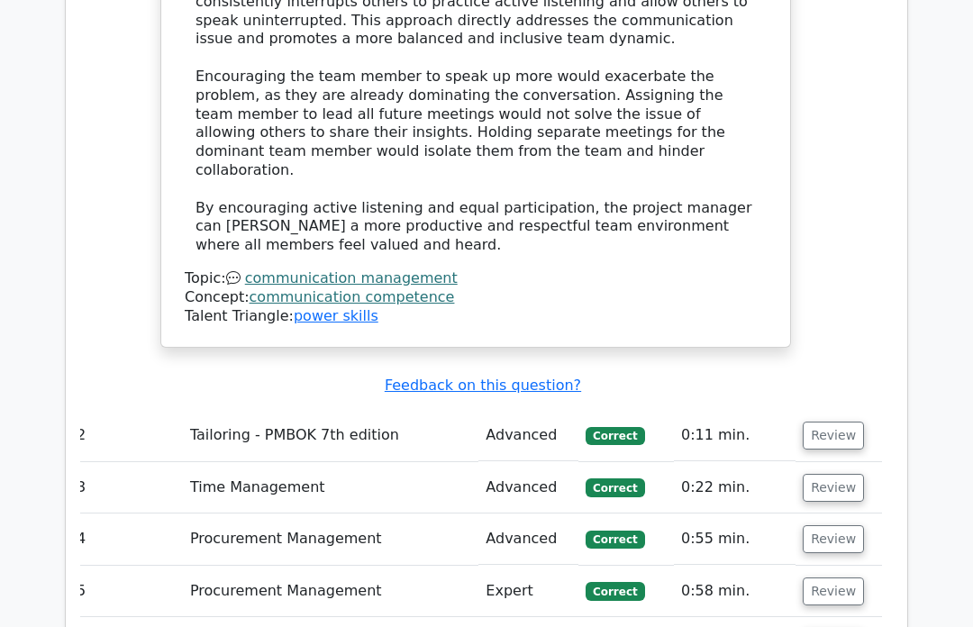
scroll to position [2923, 0]
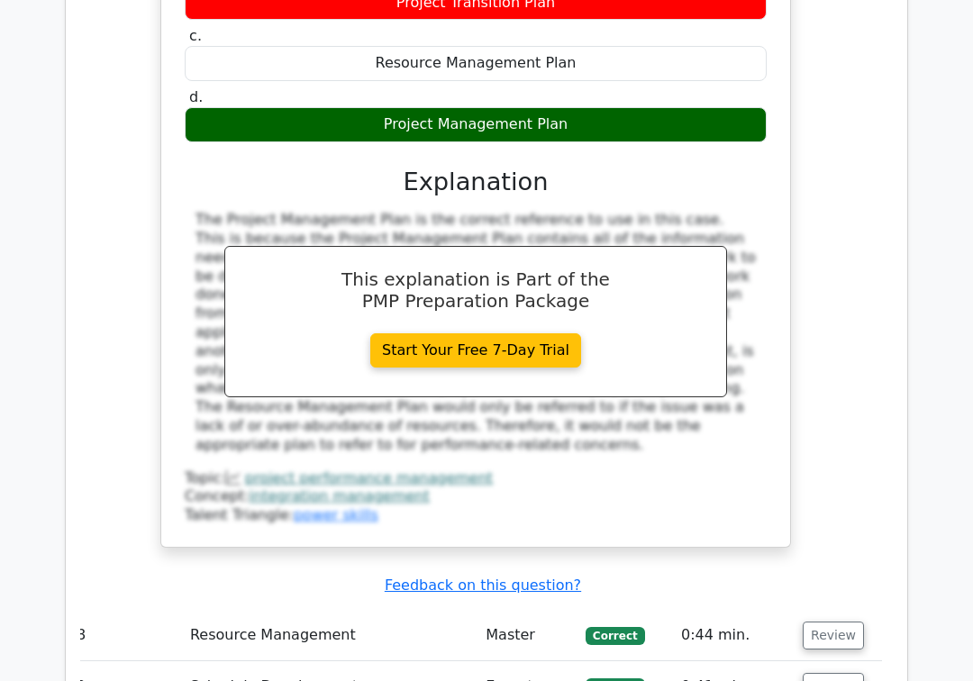
scroll to position [3913, 0]
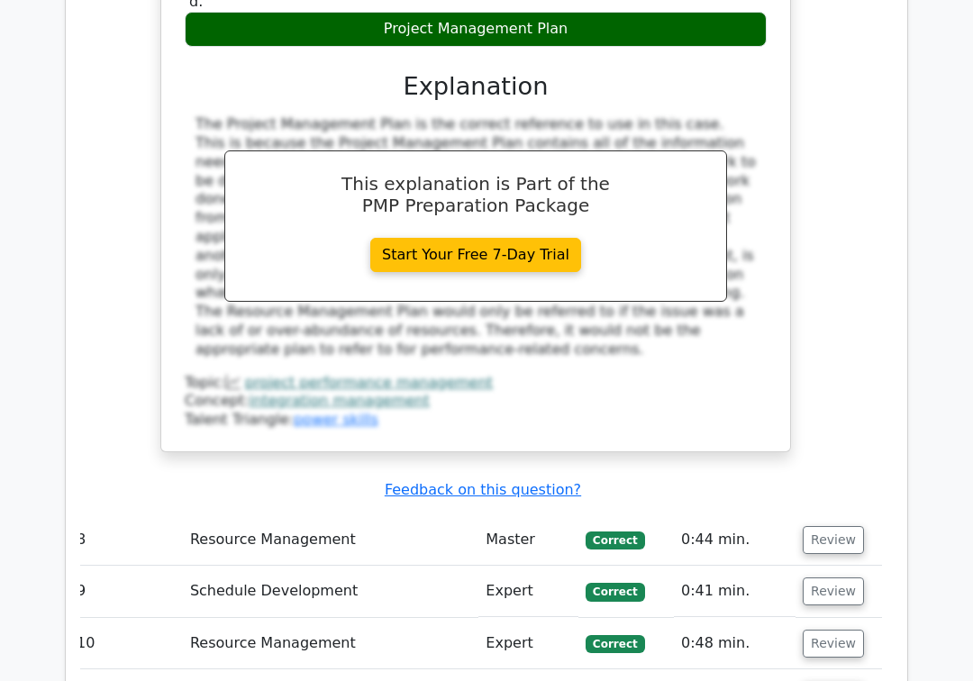
click at [831, 526] on button "Review" at bounding box center [833, 540] width 61 height 28
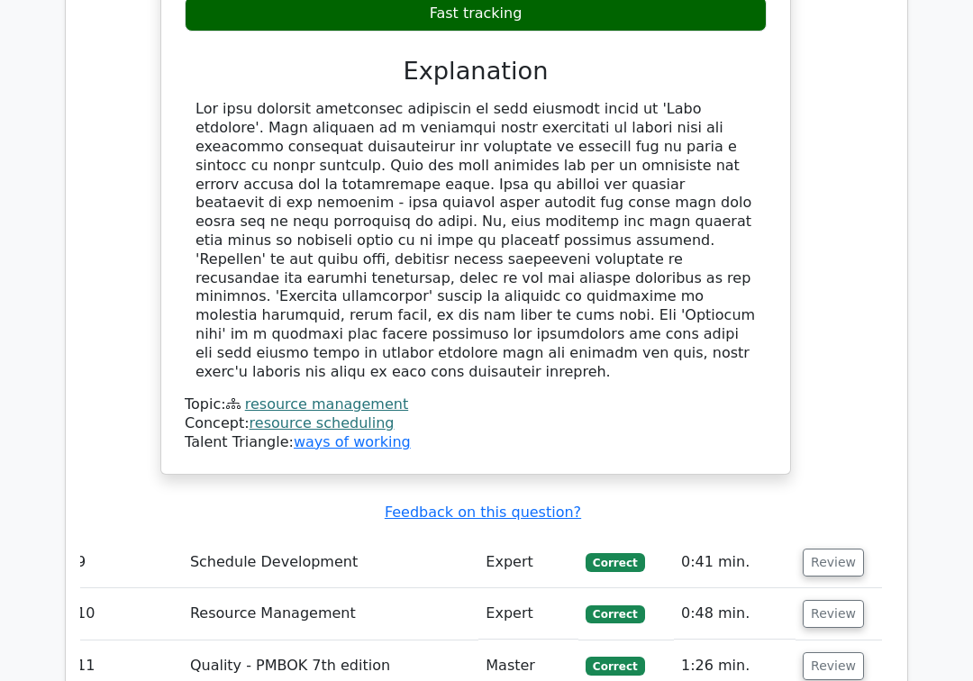
scroll to position [4928, 0]
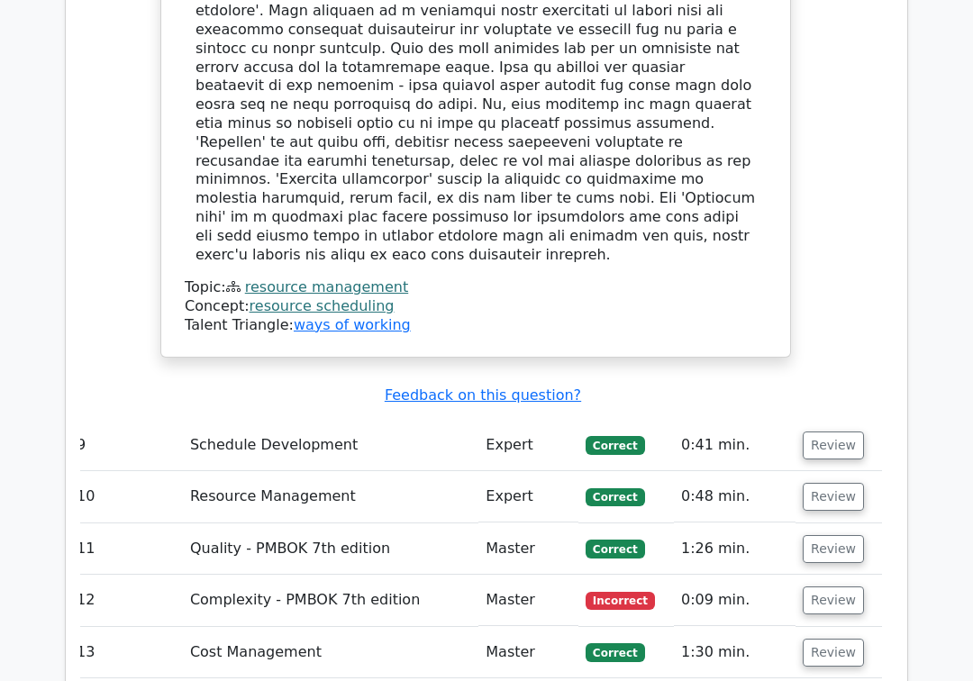
click at [833, 586] on button "Review" at bounding box center [833, 600] width 61 height 28
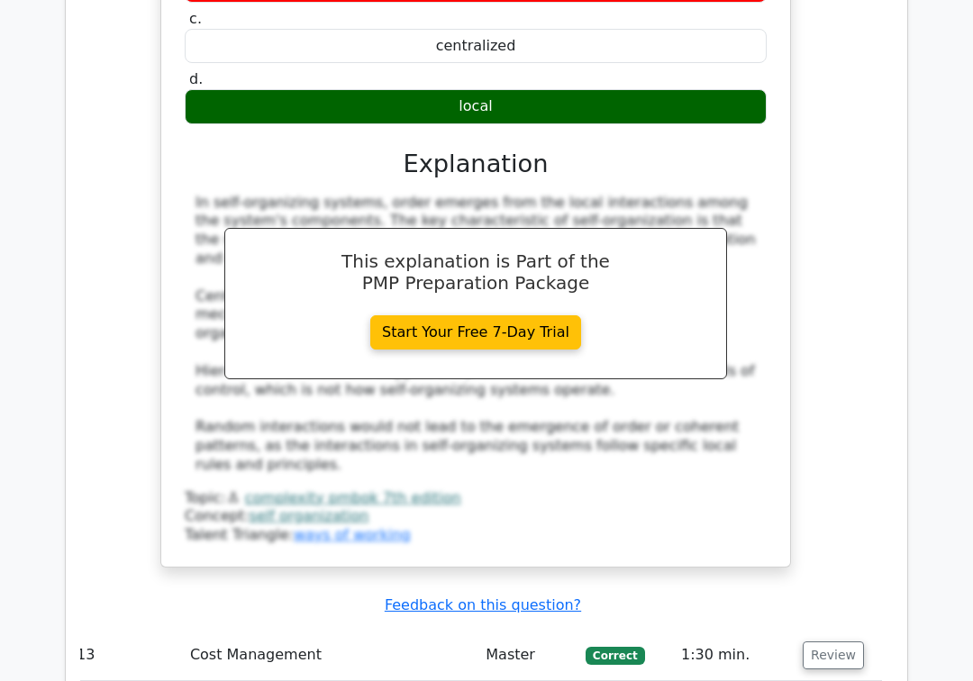
scroll to position [5823, 0]
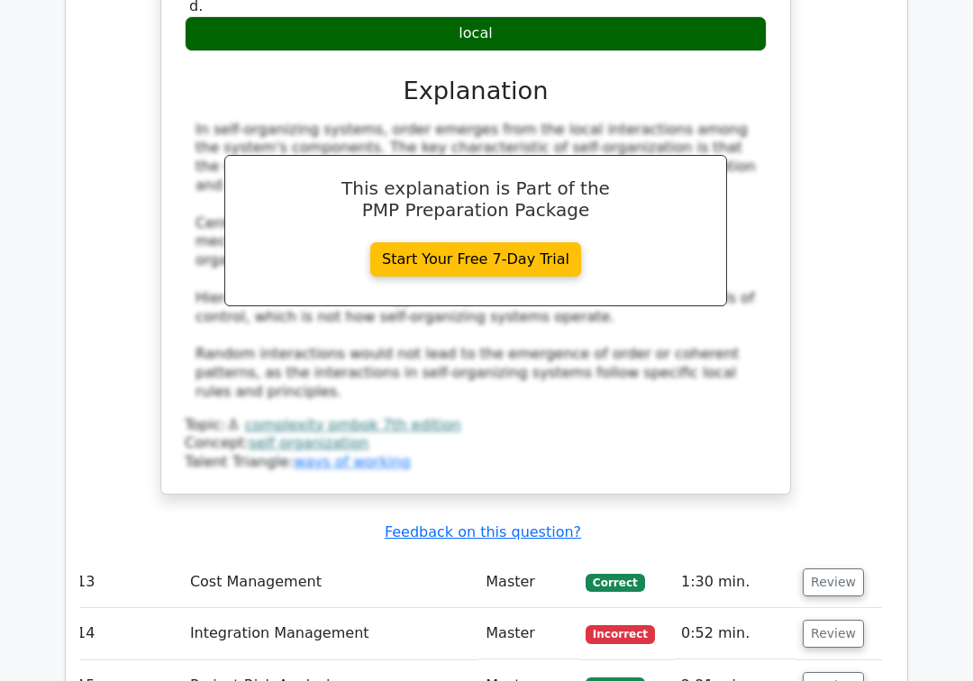
click at [141, 608] on td "14" at bounding box center [125, 633] width 113 height 51
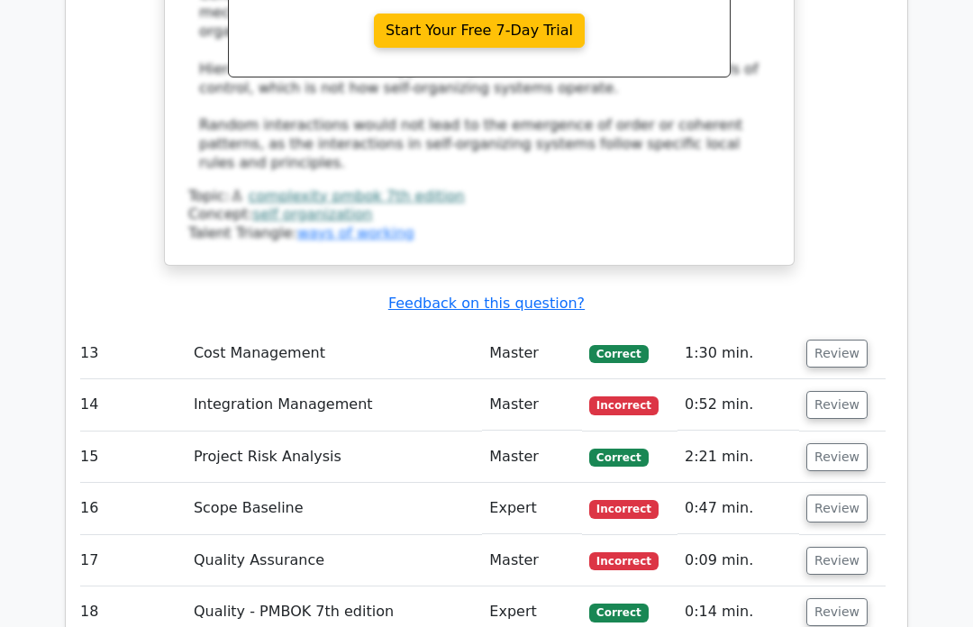
scroll to position [0, 6]
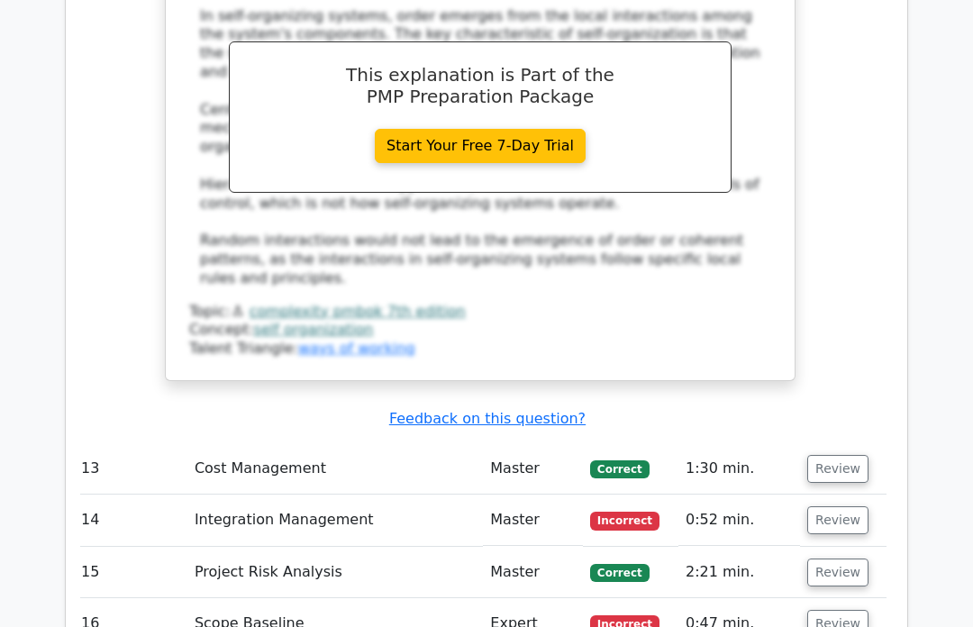
click at [813, 507] on button "Review" at bounding box center [837, 521] width 61 height 28
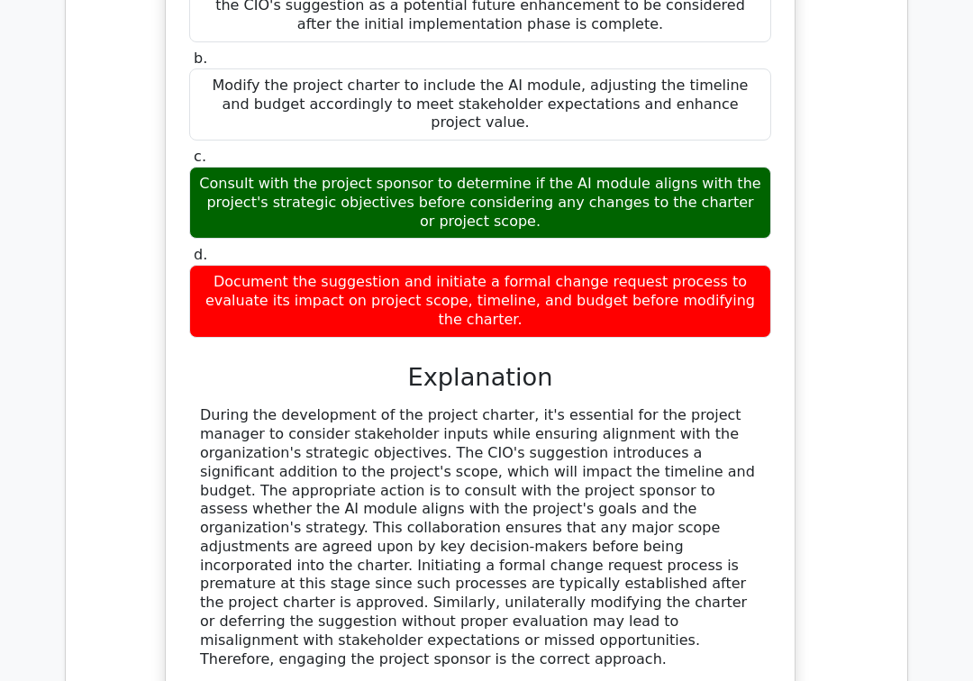
scroll to position [6864, 0]
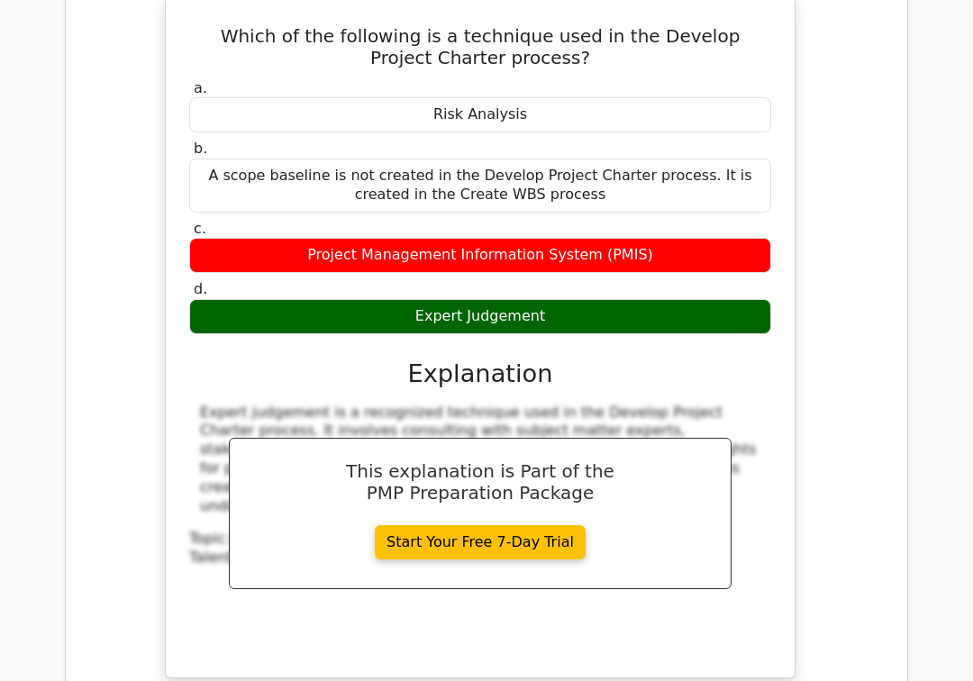
scroll to position [7729, 0]
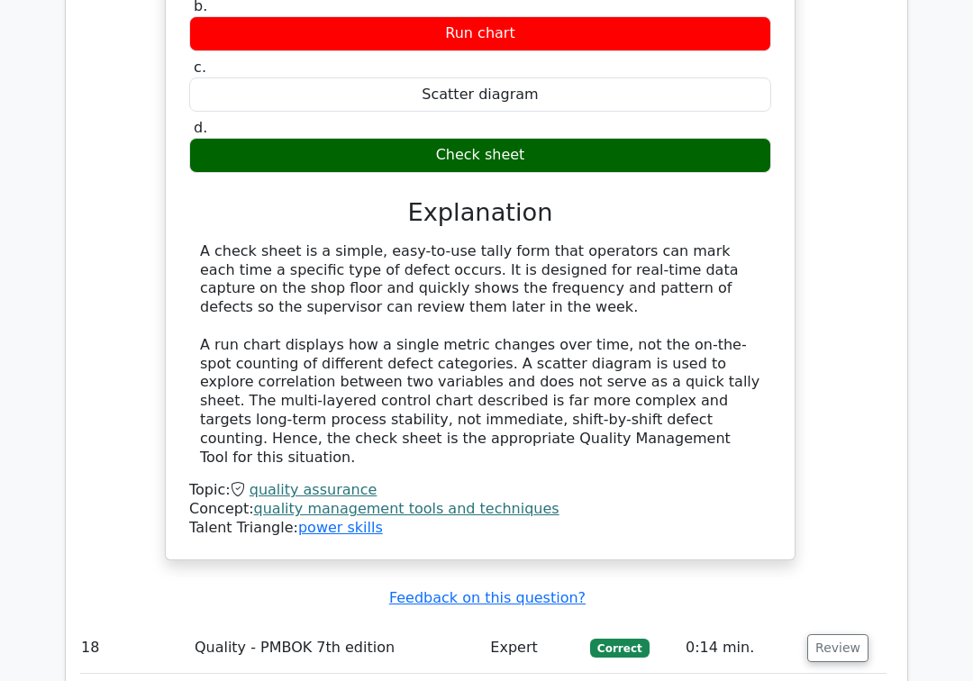
scroll to position [8823, 0]
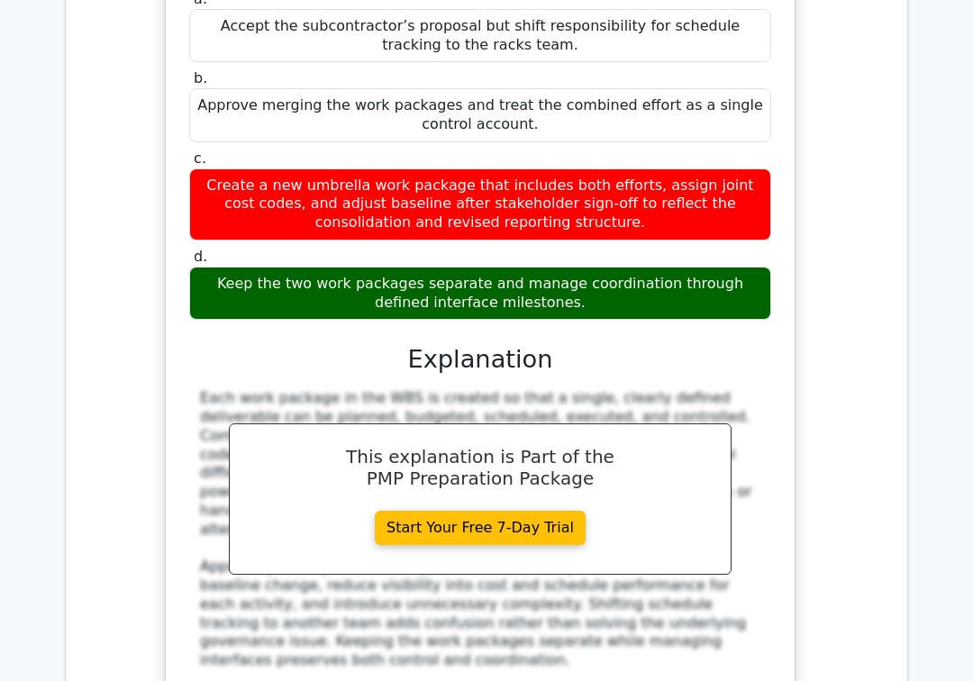
scroll to position [9991, 0]
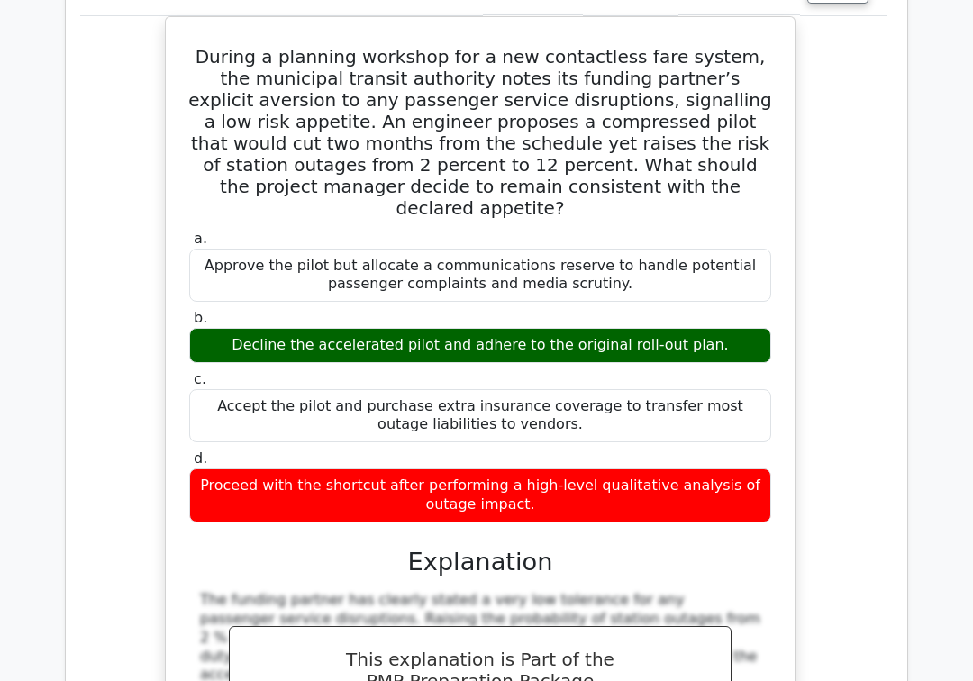
scroll to position [10952, 0]
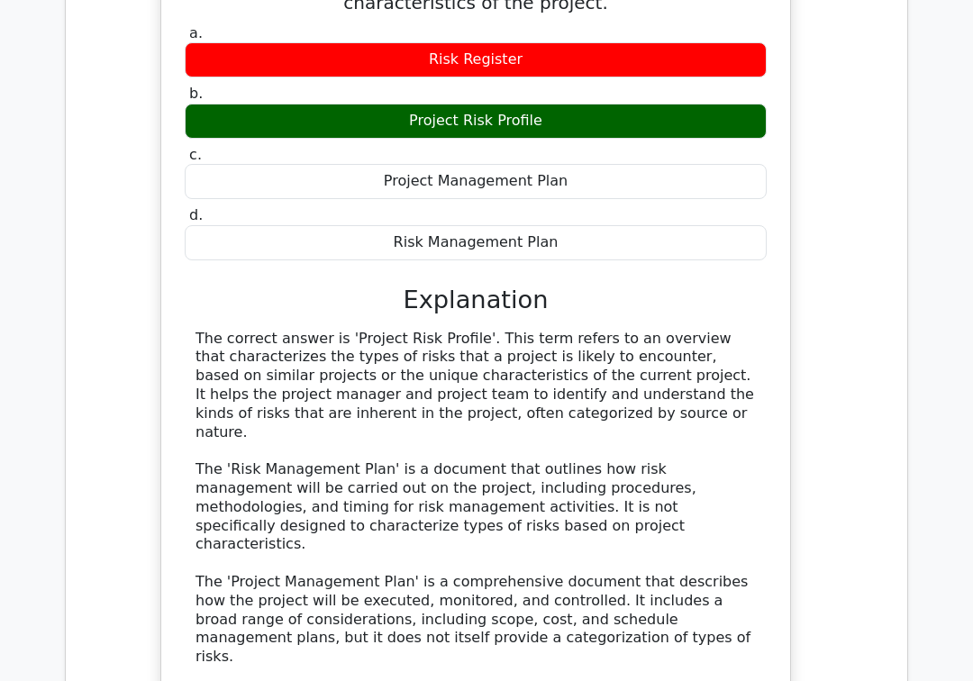
scroll to position [11979, 0]
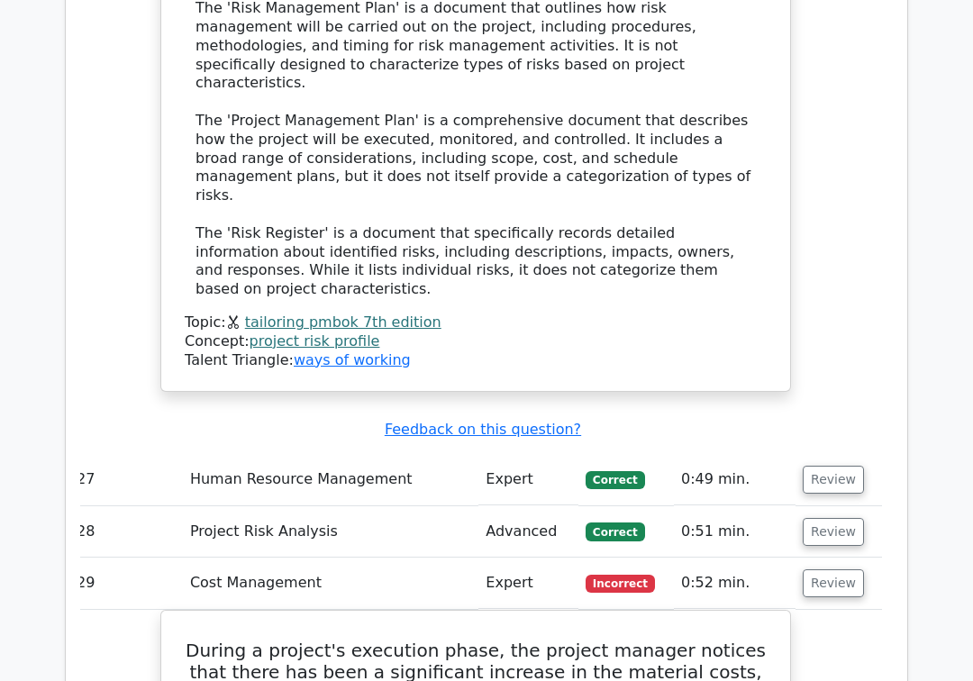
scroll to position [12667, 0]
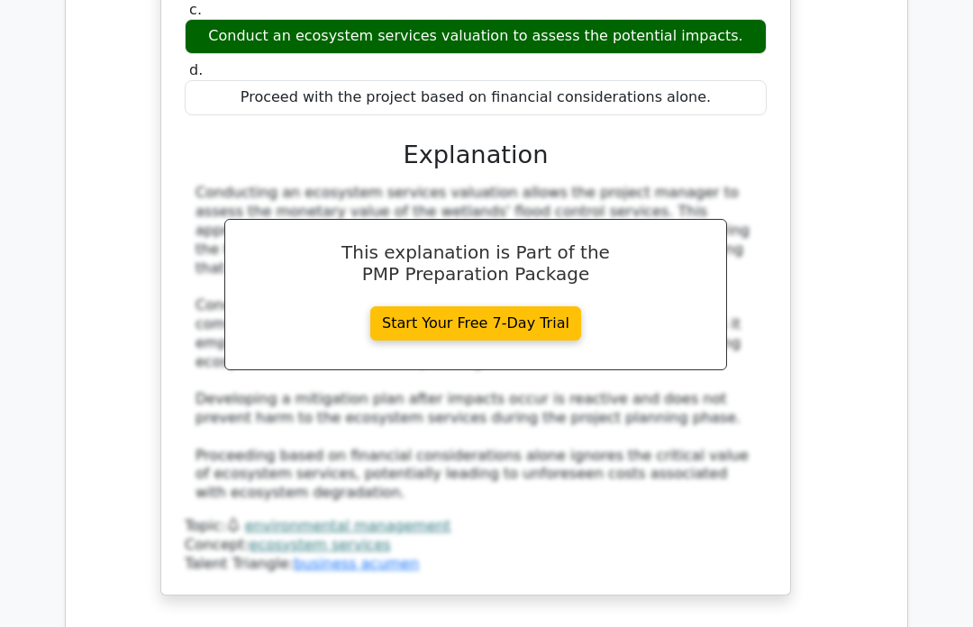
scroll to position [14268, 0]
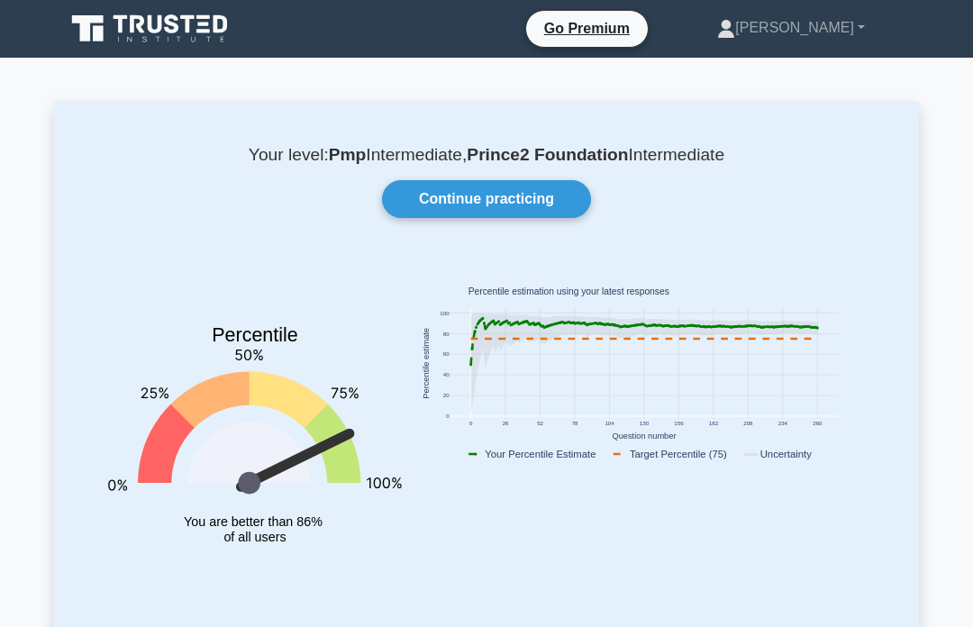
click at [459, 190] on link "Continue practicing" at bounding box center [486, 199] width 209 height 38
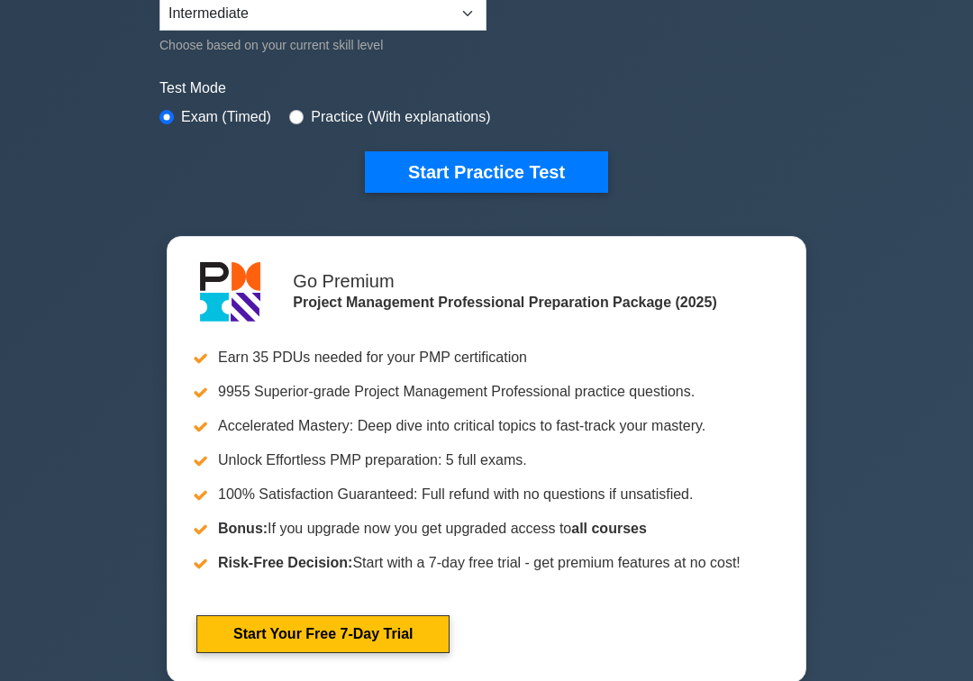
scroll to position [511, 0]
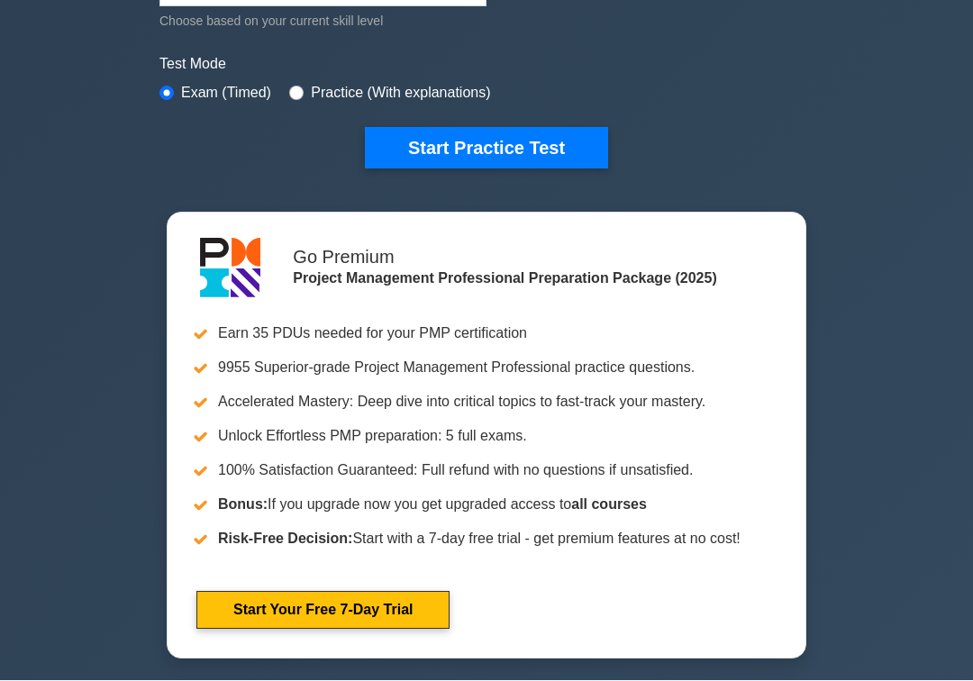
click at [404, 137] on button "Start Practice Test" at bounding box center [486, 147] width 243 height 41
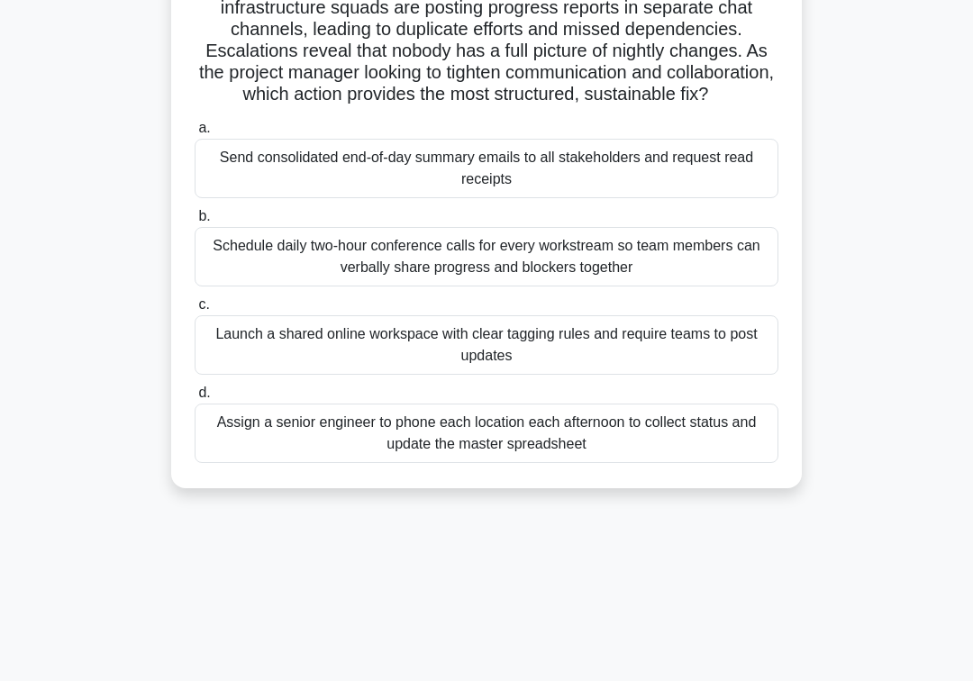
scroll to position [202, 0]
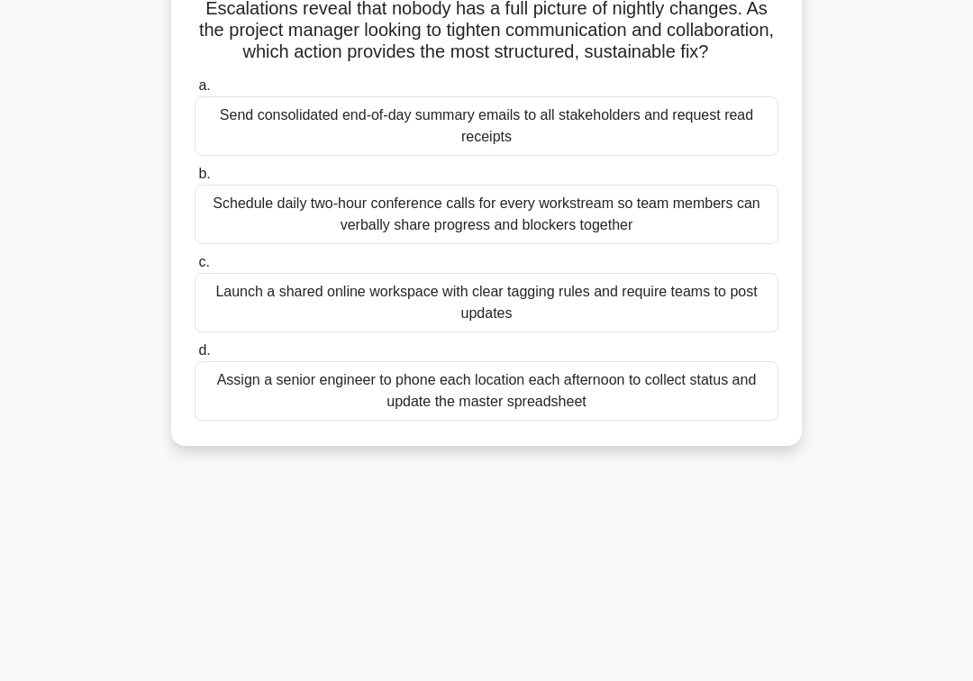
click at [233, 323] on div "Launch a shared online workspace with clear tagging rules and require teams to …" at bounding box center [487, 302] width 584 height 59
click at [195, 268] on input "c. Launch a shared online workspace with clear tagging rules and require teams …" at bounding box center [195, 263] width 0 height 12
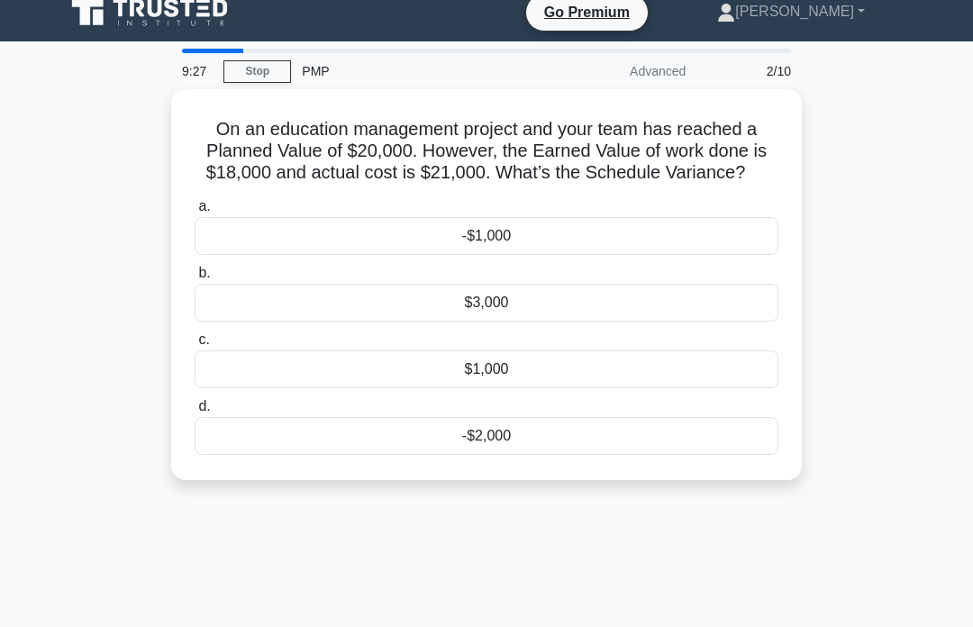
scroll to position [12, 0]
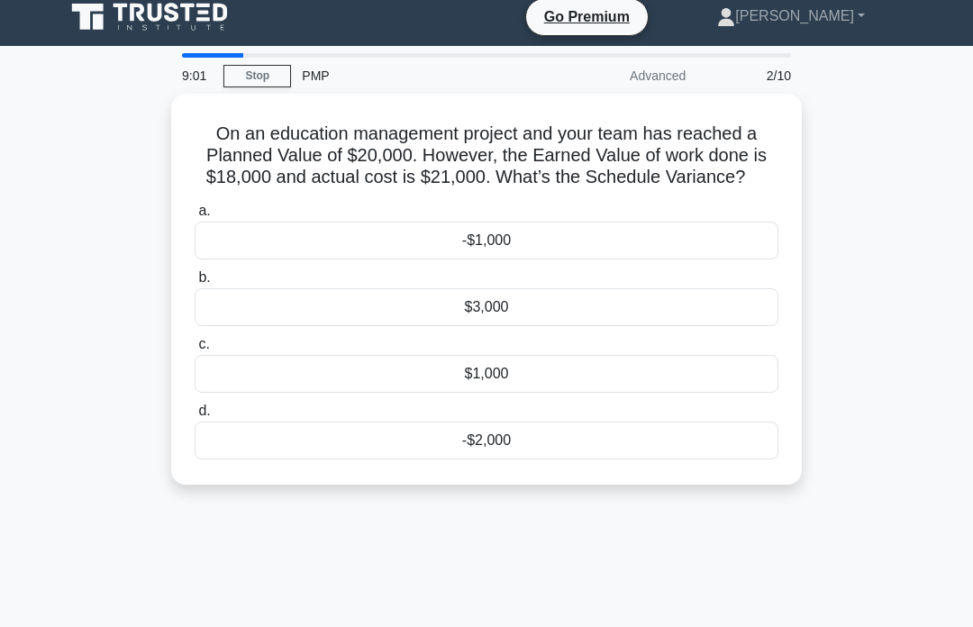
click at [425, 459] on div "-$2,000" at bounding box center [487, 441] width 584 height 38
click at [195, 417] on input "d. -$2,000" at bounding box center [195, 411] width 0 height 12
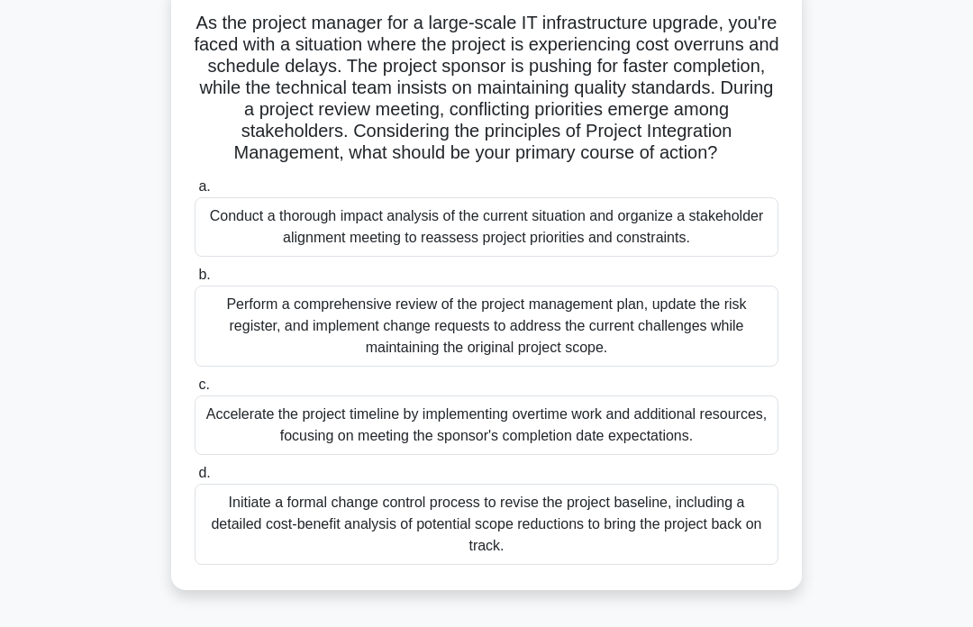
scroll to position [123, 0]
click at [227, 253] on div "Conduct a thorough impact analysis of the current situation and organize a stak…" at bounding box center [487, 226] width 584 height 59
click at [195, 193] on input "a. Conduct a thorough impact analysis of the current situation and organize a s…" at bounding box center [195, 187] width 0 height 12
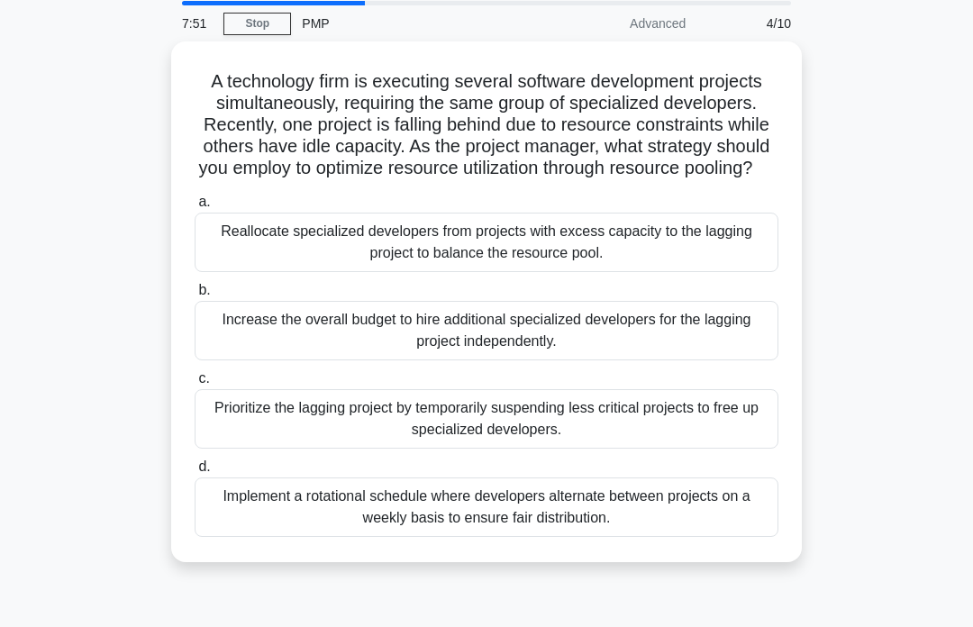
scroll to position [65, 0]
click at [330, 264] on div "Reallocate specialized developers from projects with excess capacity to the lag…" at bounding box center [487, 241] width 584 height 59
click at [195, 207] on input "a. Reallocate specialized developers from projects with excess capacity to the …" at bounding box center [195, 201] width 0 height 12
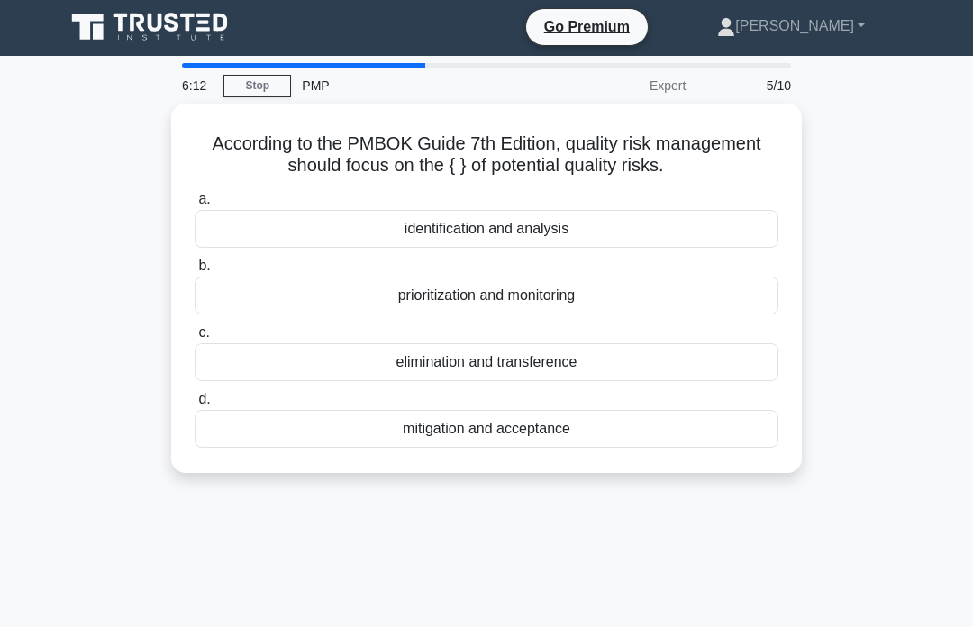
scroll to position [0, 0]
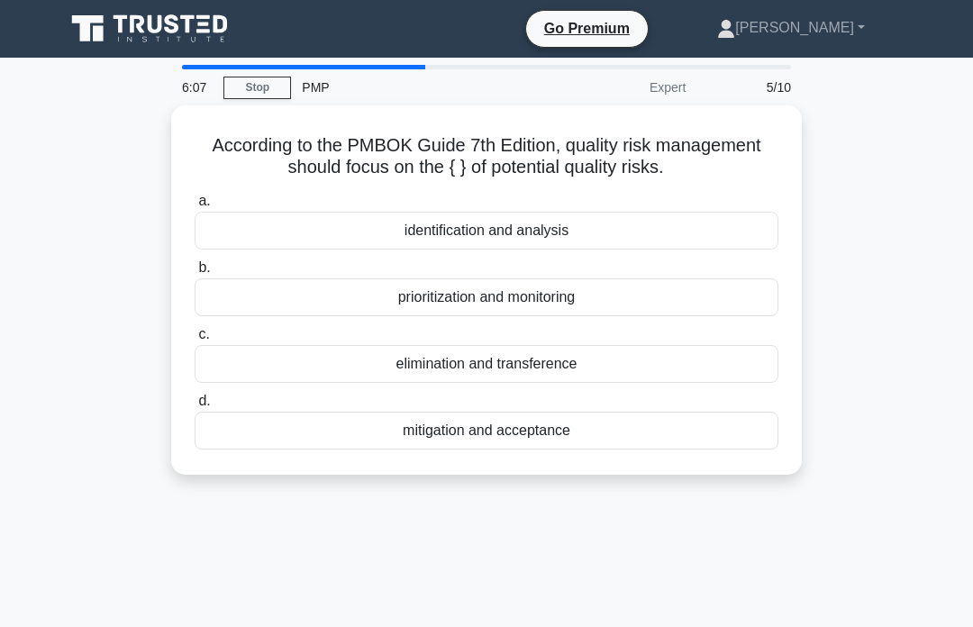
click at [293, 316] on div "prioritization and monitoring" at bounding box center [487, 297] width 584 height 38
click at [195, 274] on input "b. prioritization and monitoring" at bounding box center [195, 268] width 0 height 12
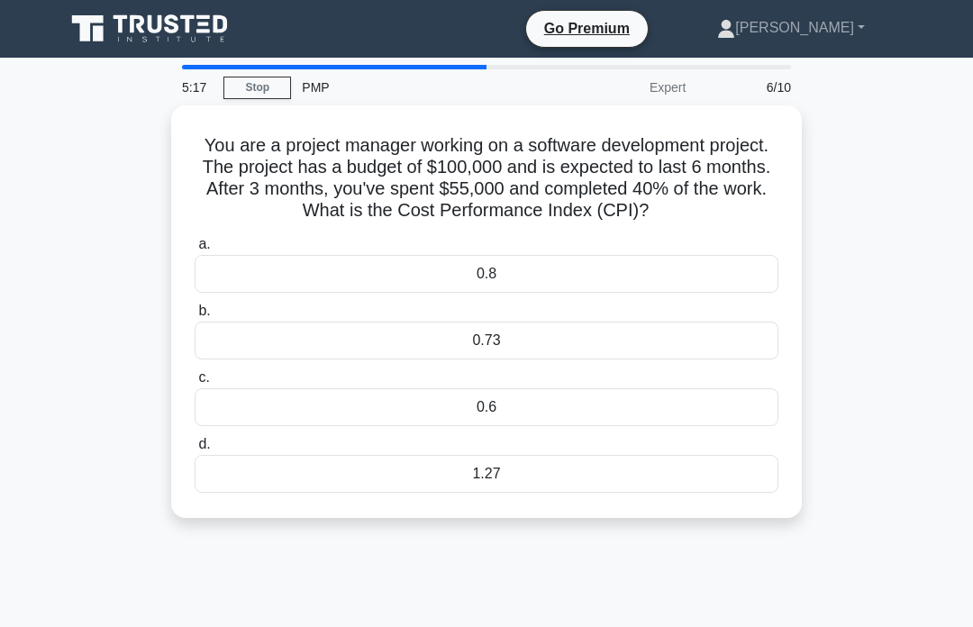
click at [591, 351] on div "0.73" at bounding box center [487, 341] width 584 height 38
click at [195, 317] on input "b. 0.73" at bounding box center [195, 311] width 0 height 12
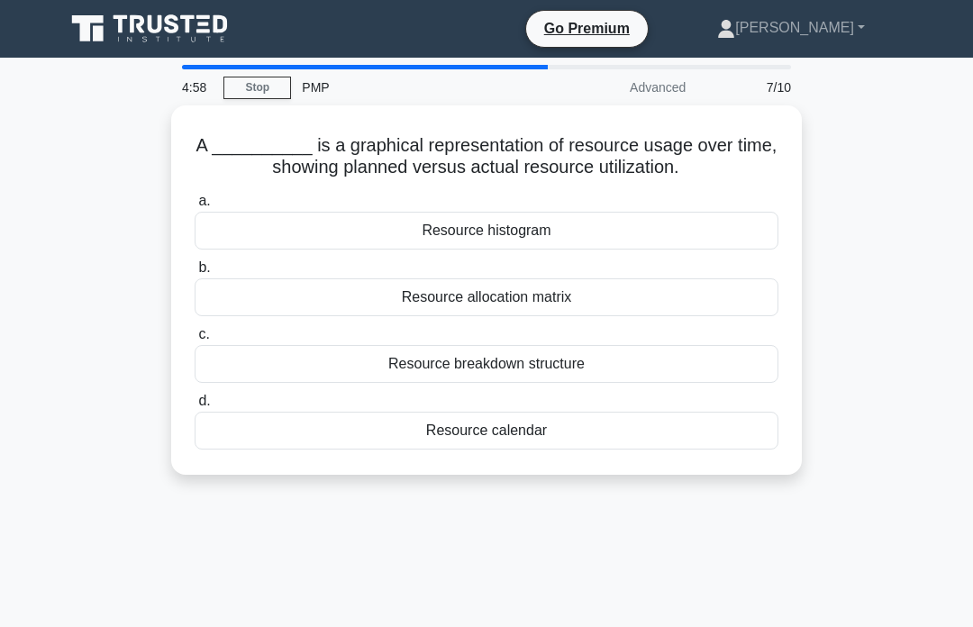
click at [362, 436] on div "Resource calendar" at bounding box center [487, 431] width 584 height 38
click at [195, 407] on input "d. Resource calendar" at bounding box center [195, 401] width 0 height 12
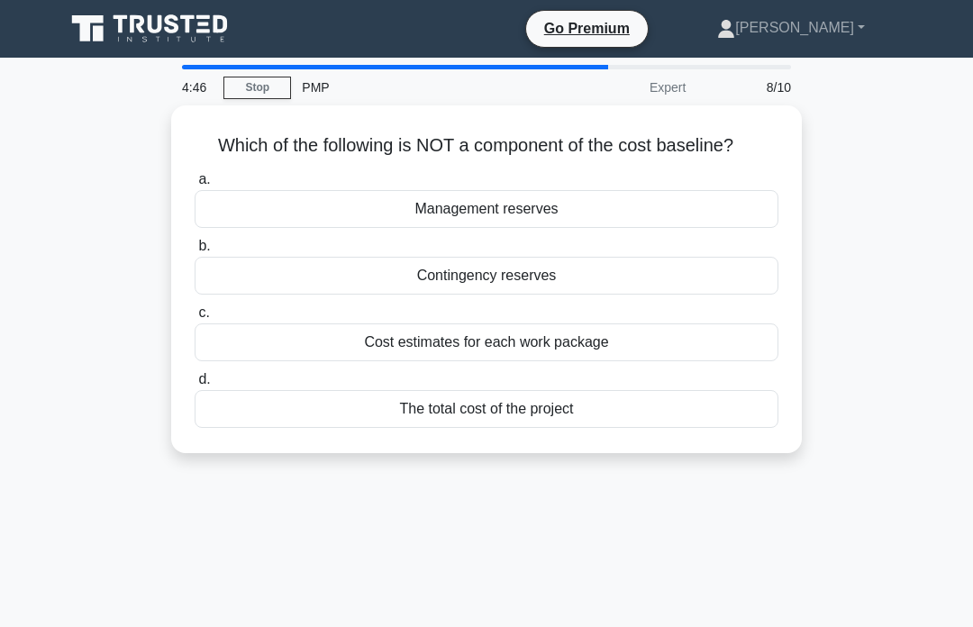
click at [277, 361] on div "Cost estimates for each work package" at bounding box center [487, 342] width 584 height 38
click at [195, 319] on input "c. Cost estimates for each work package" at bounding box center [195, 313] width 0 height 12
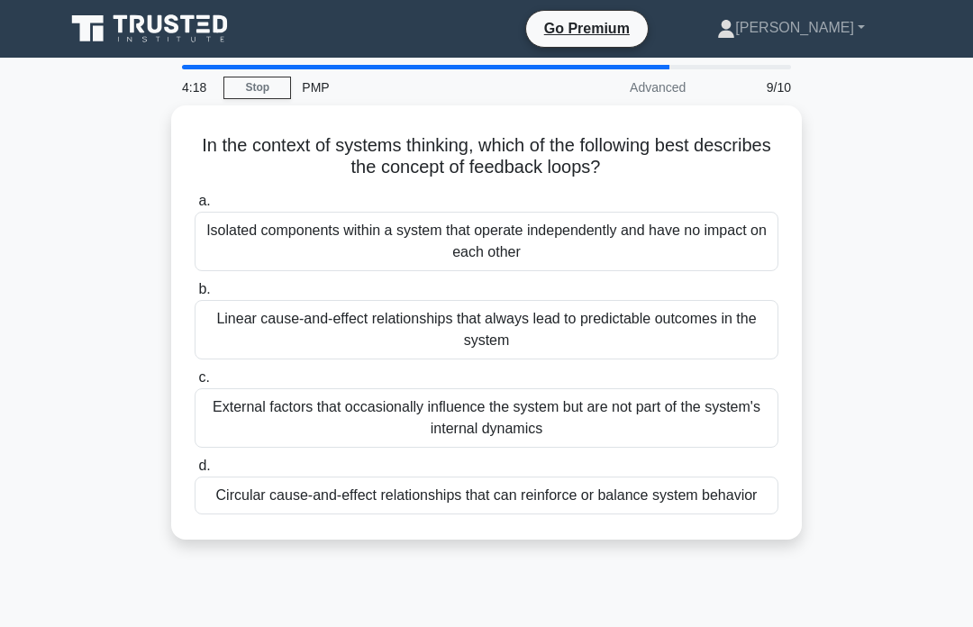
click at [261, 502] on div "Circular cause-and-effect relationships that can reinforce or balance system be…" at bounding box center [487, 496] width 584 height 38
click at [195, 472] on input "d. Circular cause-and-effect relationships that can reinforce or balance system…" at bounding box center [195, 466] width 0 height 12
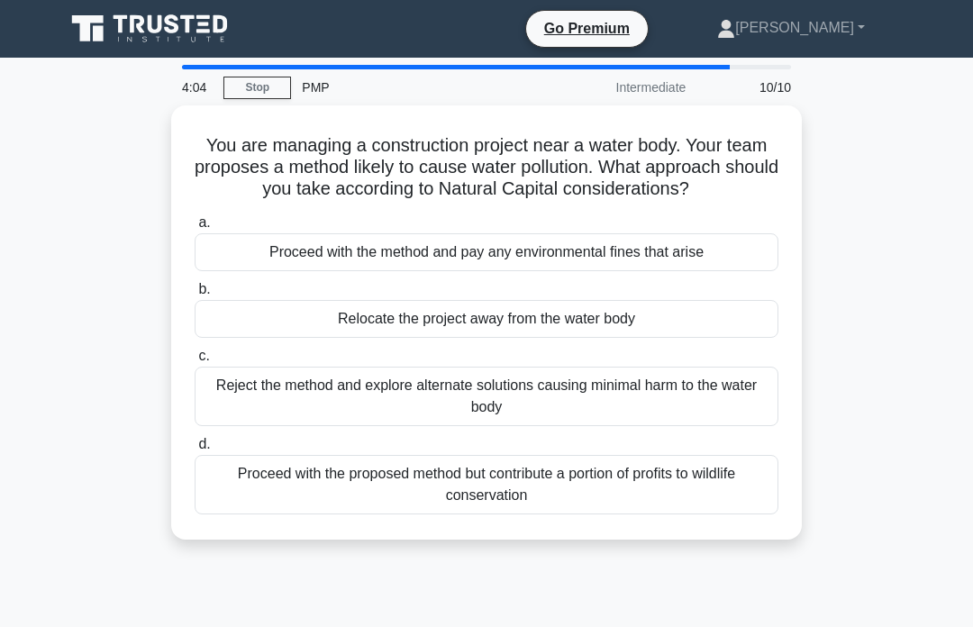
click at [326, 402] on div "Reject the method and explore alternate solutions causing minimal harm to the w…" at bounding box center [487, 396] width 584 height 59
click at [195, 362] on input "c. Reject the method and explore alternate solutions causing minimal harm to th…" at bounding box center [195, 356] width 0 height 12
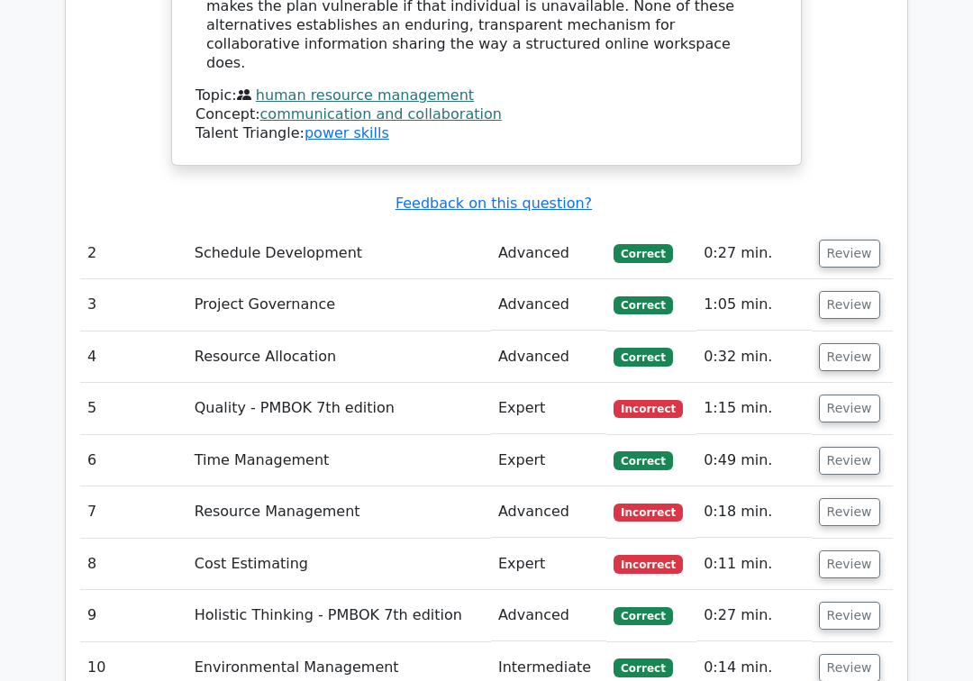
scroll to position [2705, 0]
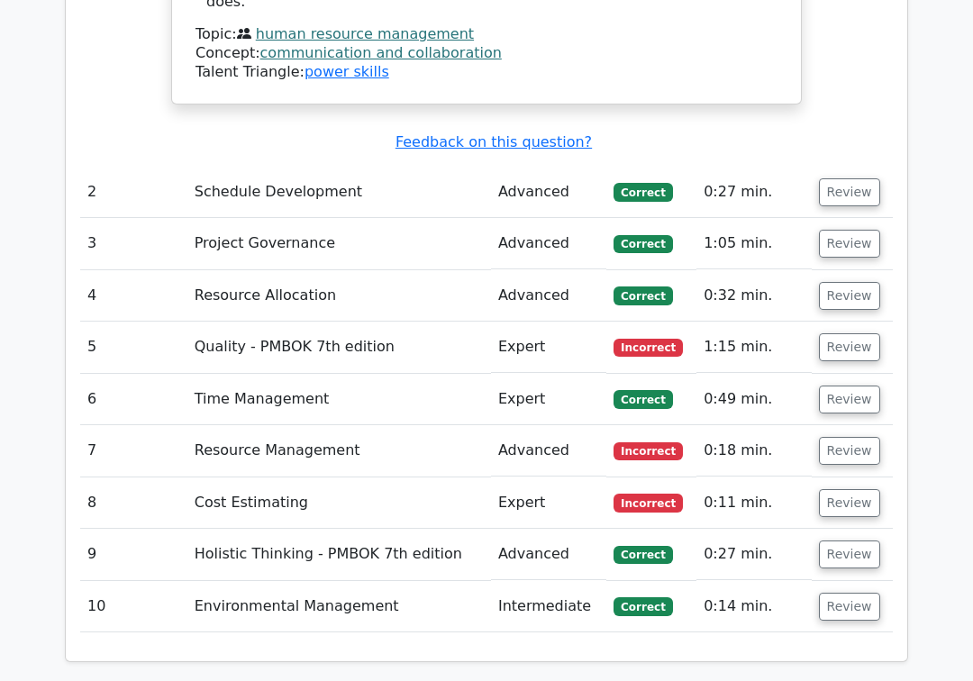
click at [860, 333] on button "Review" at bounding box center [849, 347] width 61 height 28
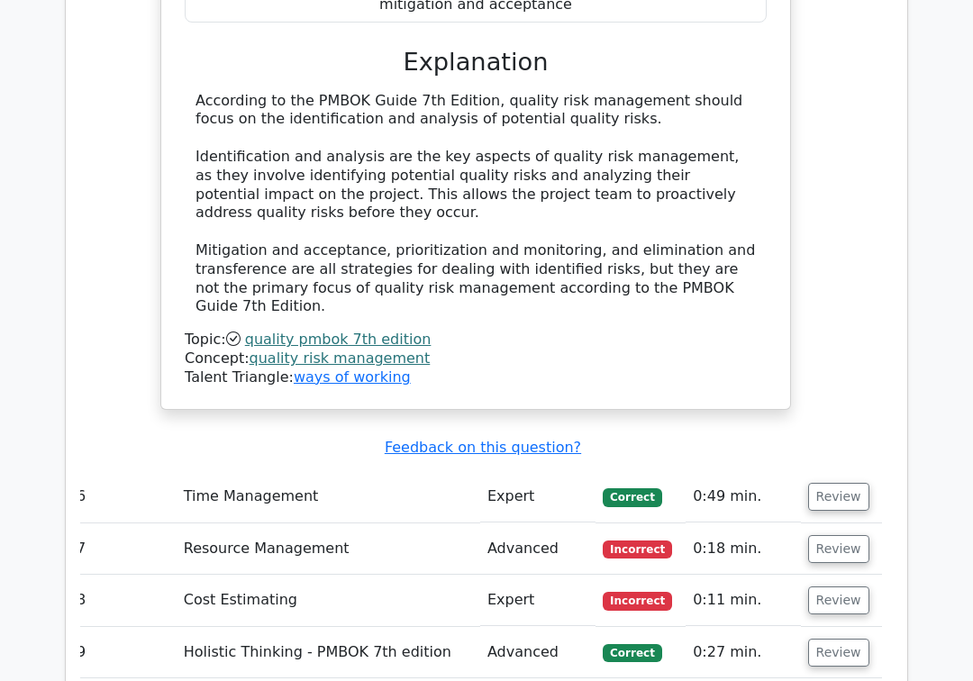
scroll to position [3389, 0]
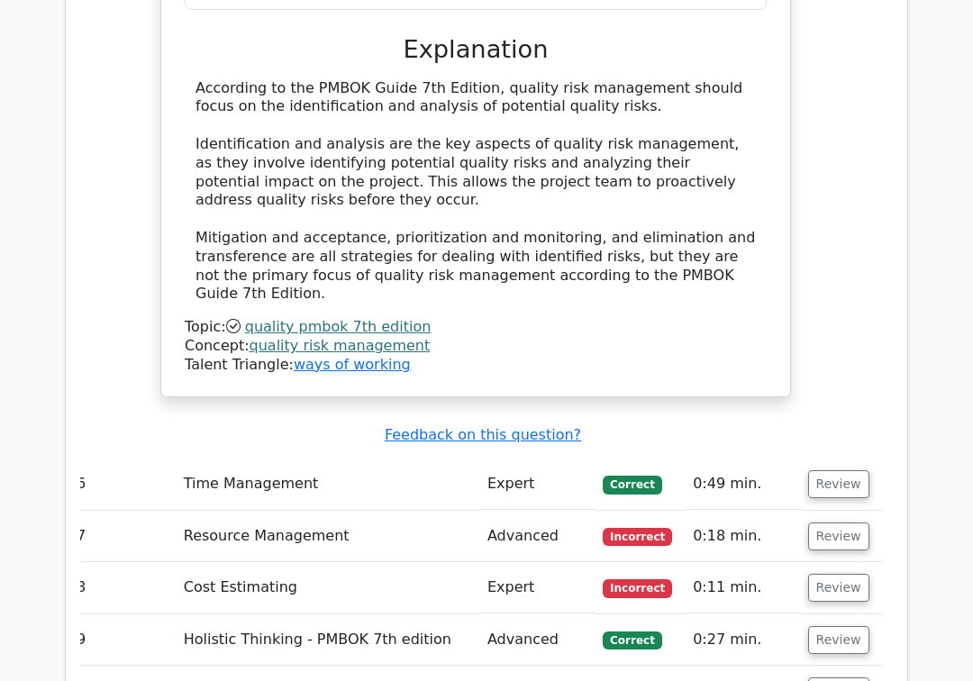
click at [823, 522] on button "Review" at bounding box center [838, 536] width 61 height 28
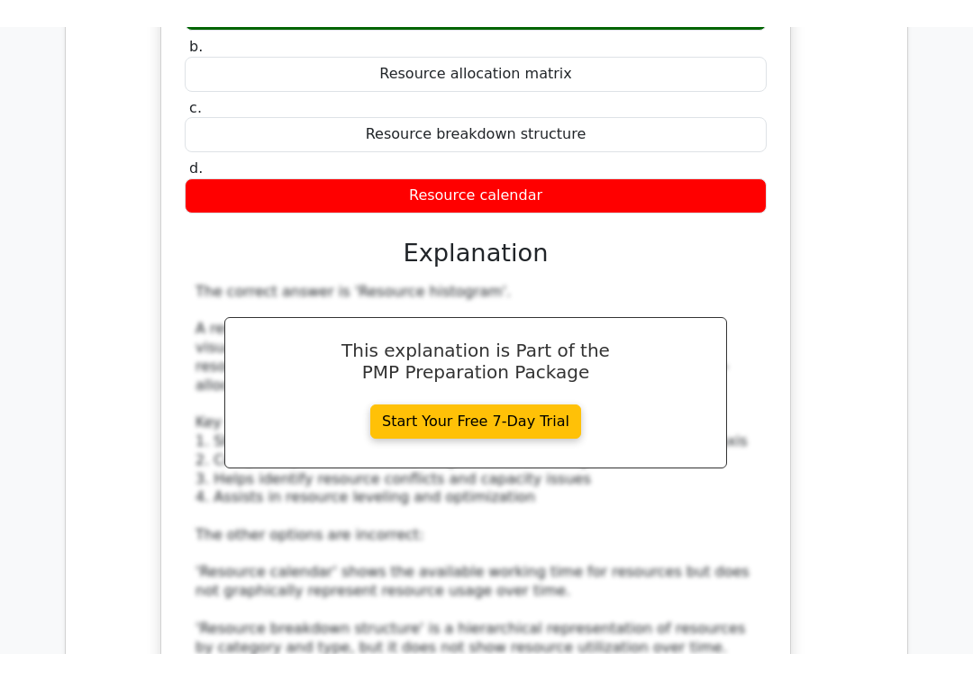
scroll to position [4379, 0]
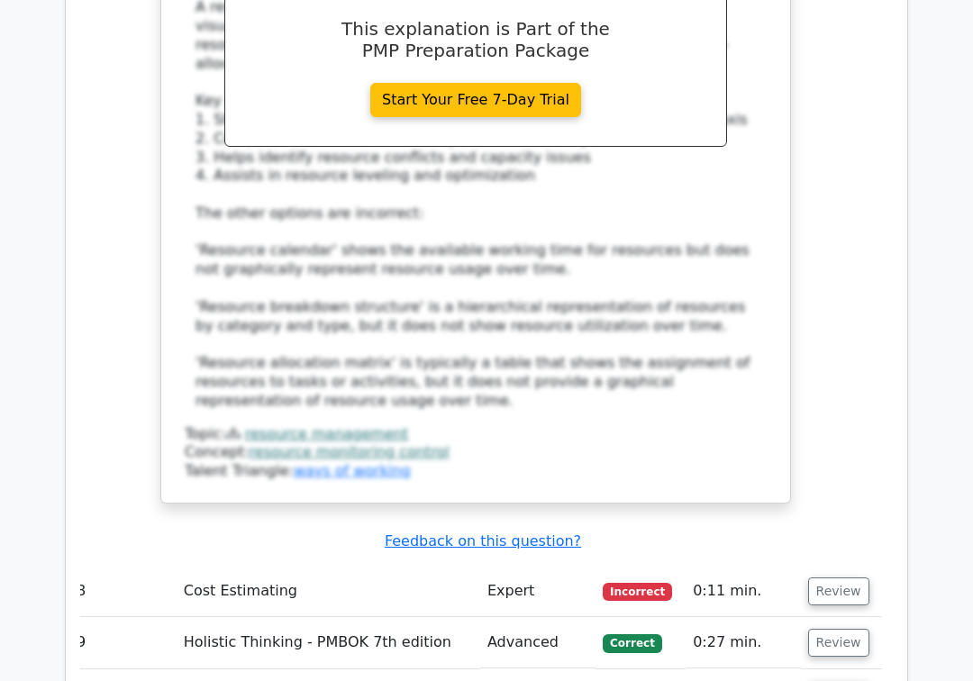
click at [832, 578] on button "Review" at bounding box center [838, 592] width 61 height 28
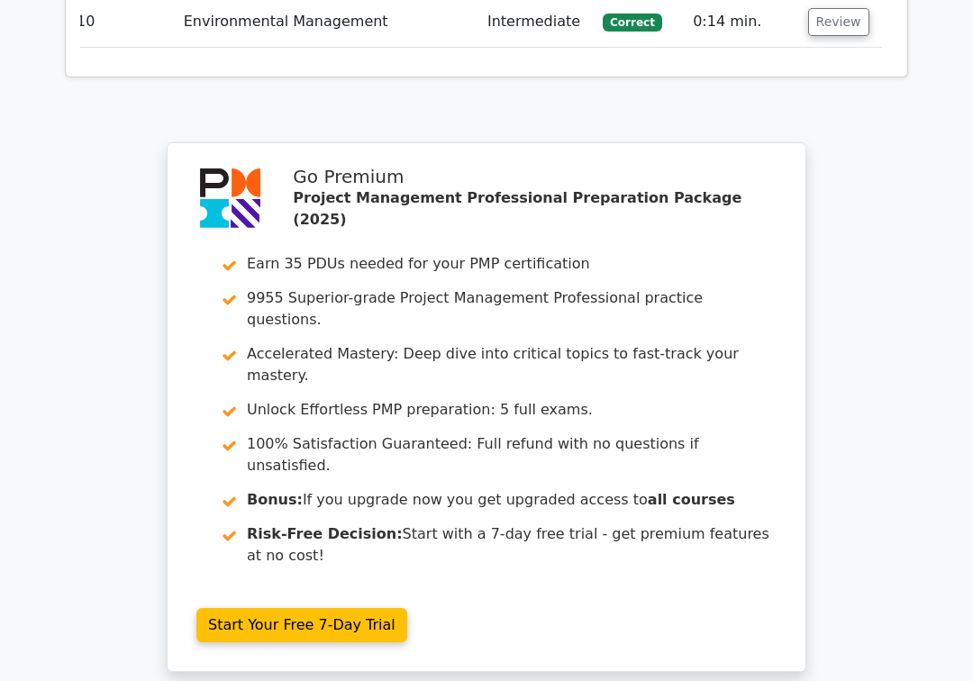
scroll to position [6067, 0]
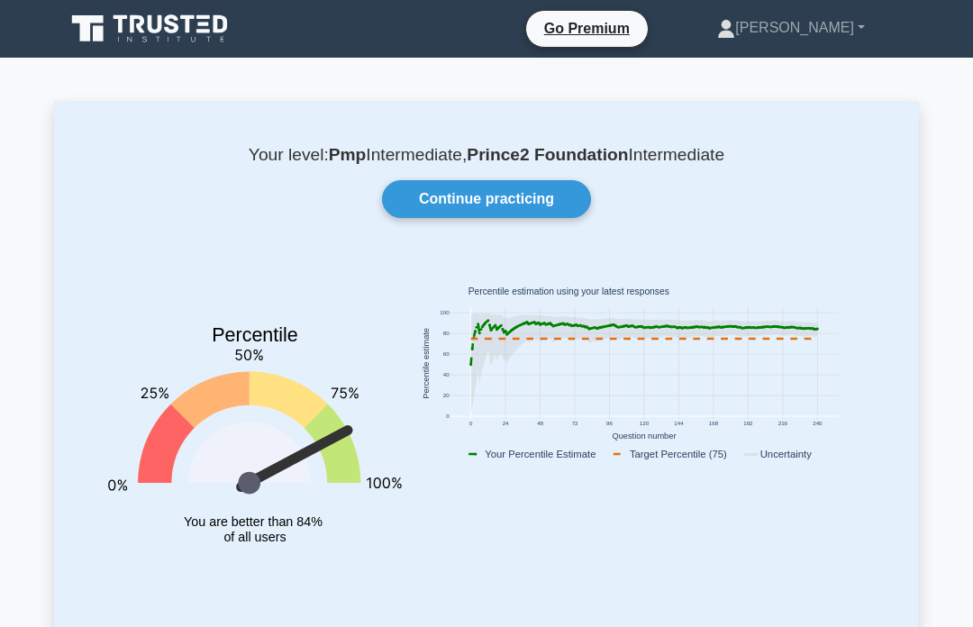
click at [463, 185] on link "Continue practicing" at bounding box center [486, 199] width 209 height 38
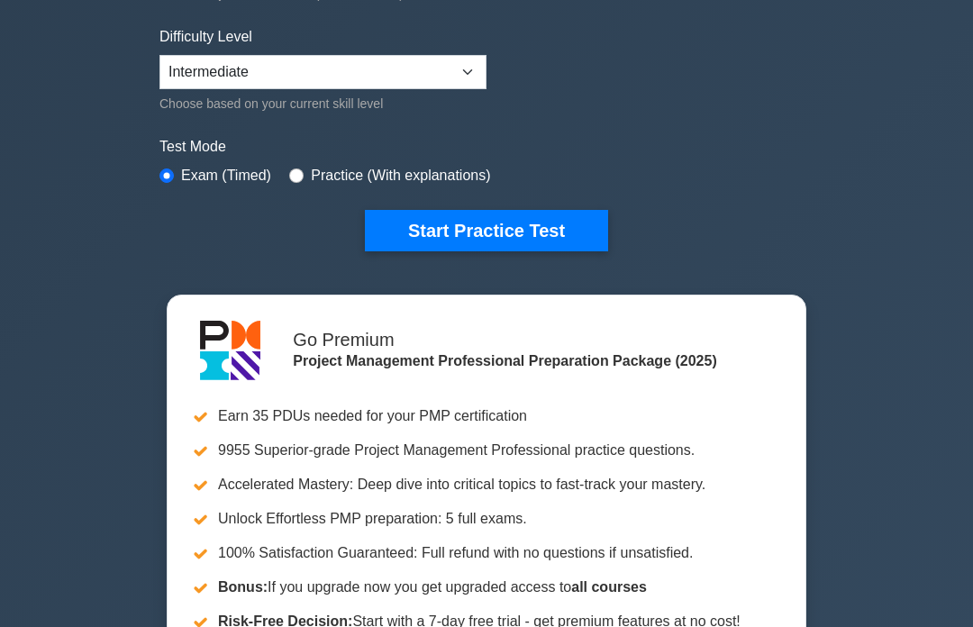
scroll to position [403, 0]
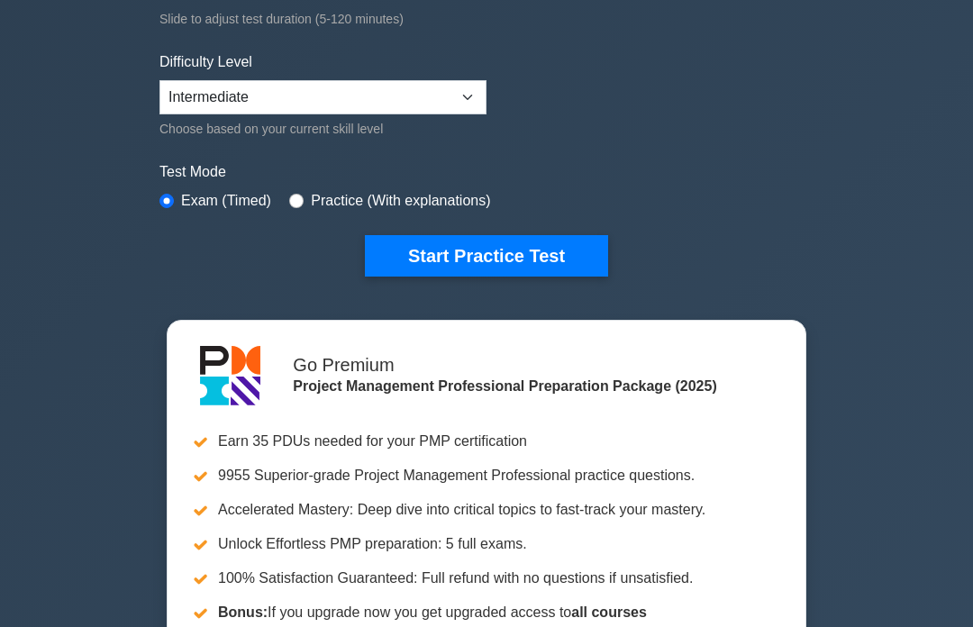
click at [395, 259] on button "Start Practice Test" at bounding box center [486, 255] width 243 height 41
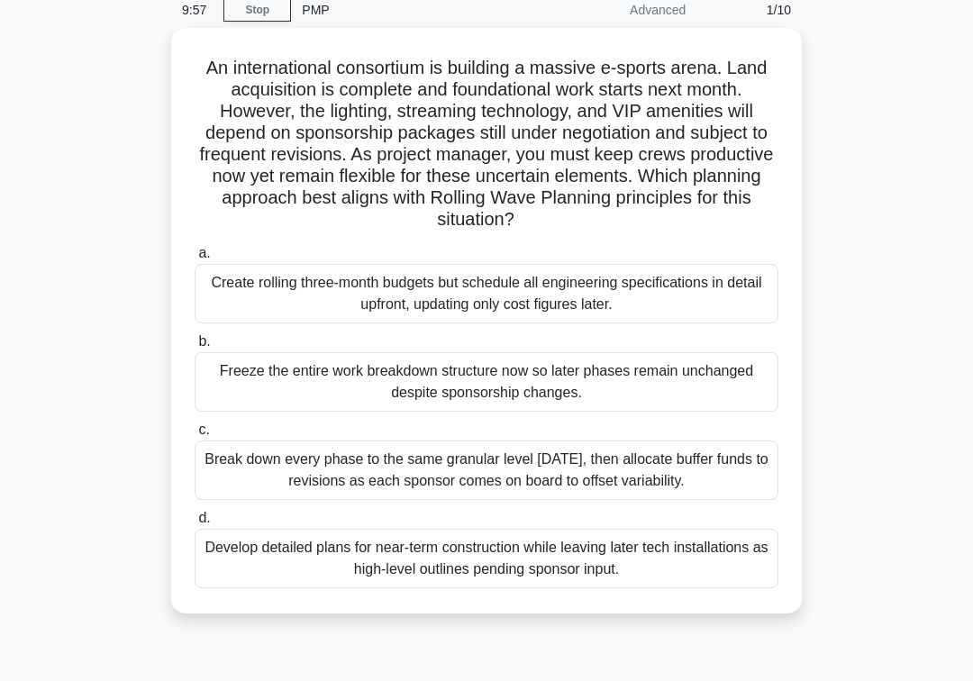
scroll to position [76, 0]
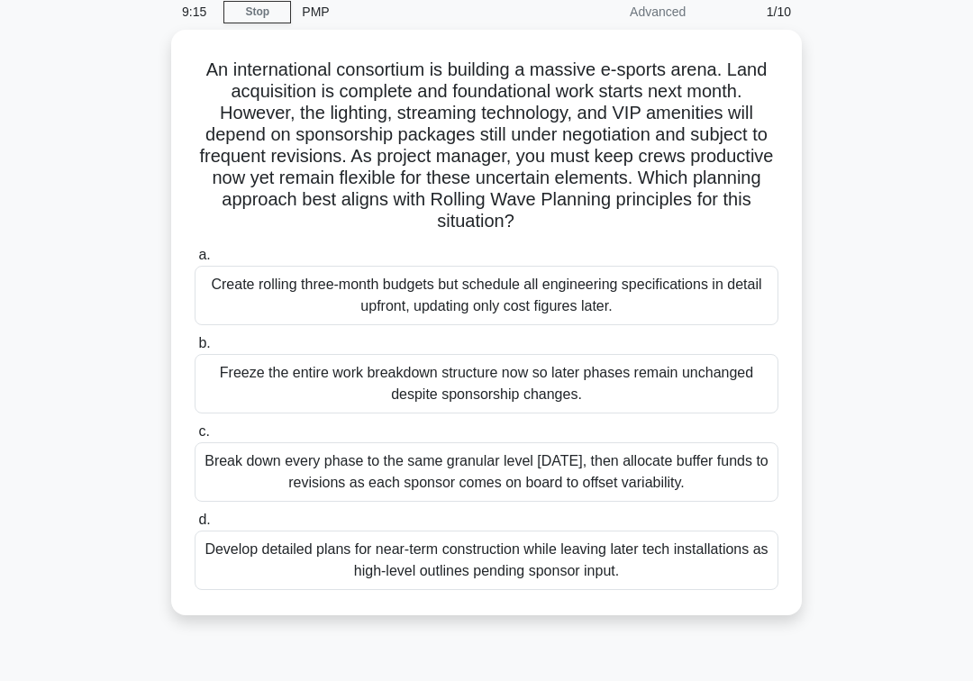
click at [269, 323] on div "Create rolling three-month budgets but schedule all engineering specifications …" at bounding box center [487, 295] width 584 height 59
click at [195, 261] on input "a. Create rolling three-month budgets but schedule all engineering specificatio…" at bounding box center [195, 256] width 0 height 12
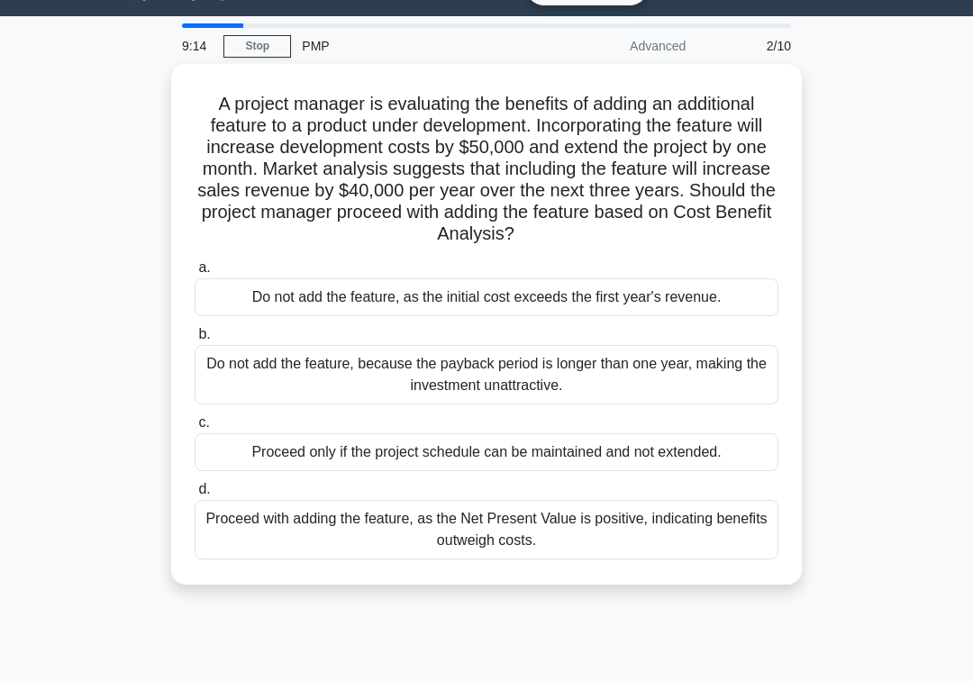
scroll to position [0, 0]
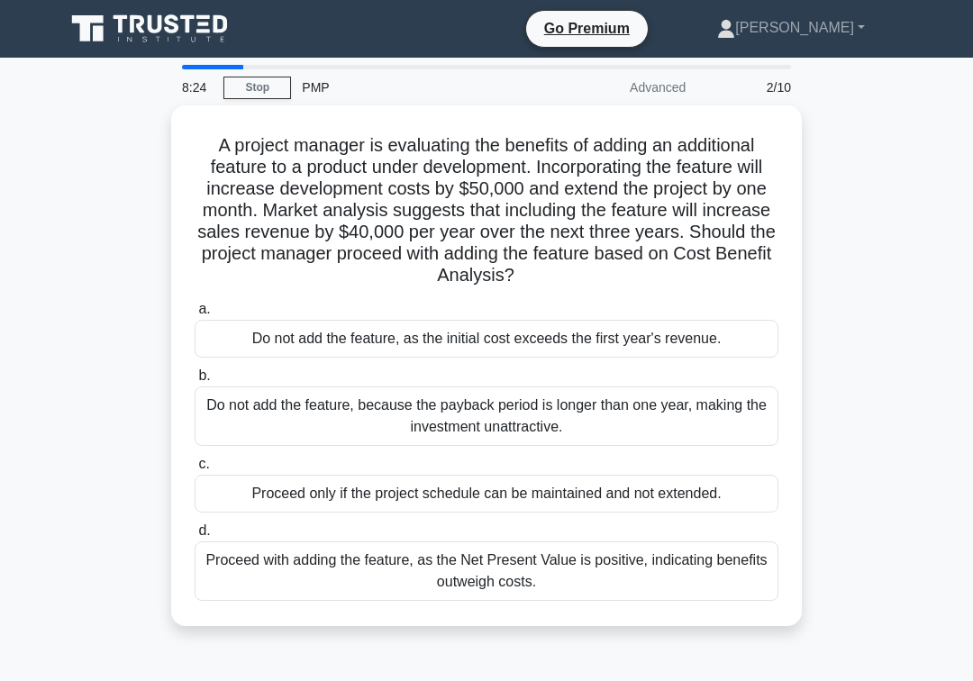
click at [241, 510] on div "Proceed only if the project schedule can be maintained and not extended." at bounding box center [487, 494] width 584 height 38
click at [195, 470] on input "c. Proceed only if the project schedule can be maintained and not extended." at bounding box center [195, 464] width 0 height 12
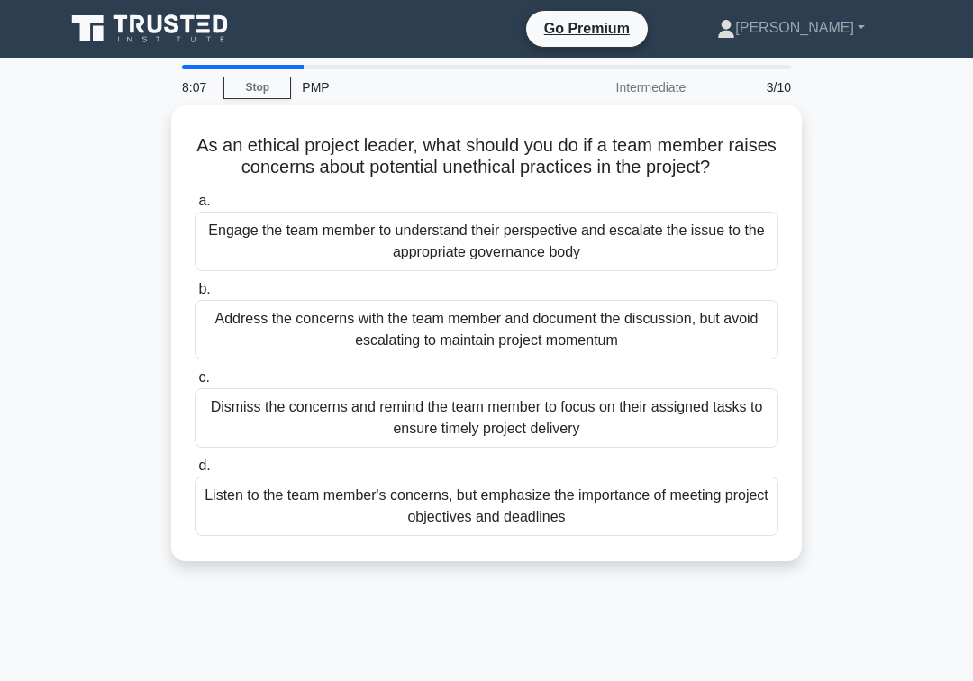
click at [232, 259] on div "Engage the team member to understand their perspective and escalate the issue t…" at bounding box center [487, 241] width 584 height 59
click at [195, 207] on input "a. Engage the team member to understand their perspective and escalate the issu…" at bounding box center [195, 201] width 0 height 12
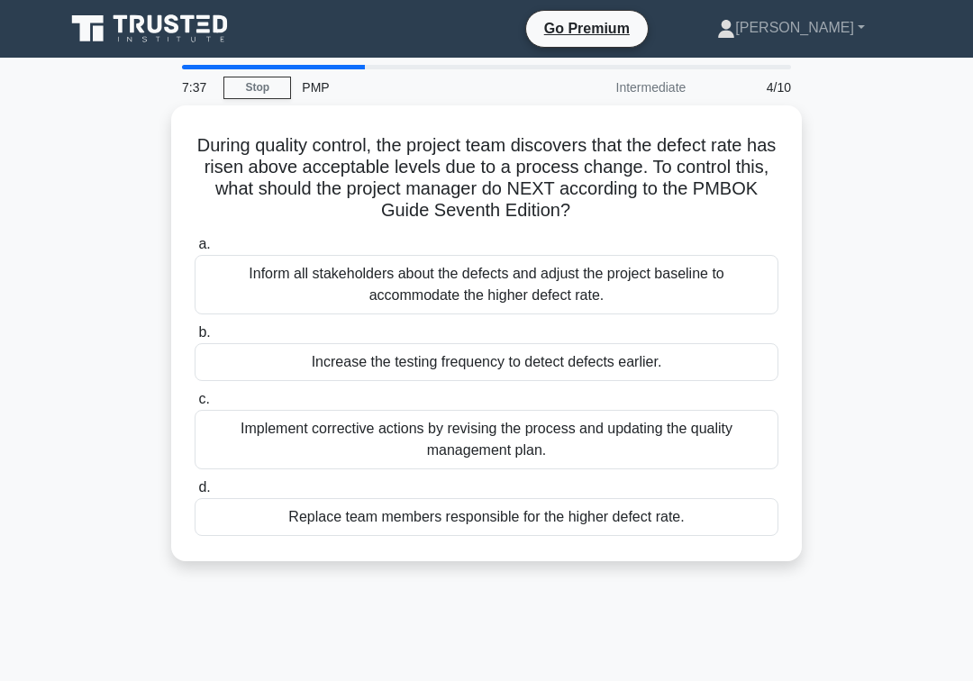
click at [252, 430] on div "Implement corrective actions by revising the process and updating the quality m…" at bounding box center [487, 439] width 584 height 59
click at [195, 405] on input "c. Implement corrective actions by revising the process and updating the qualit…" at bounding box center [195, 400] width 0 height 12
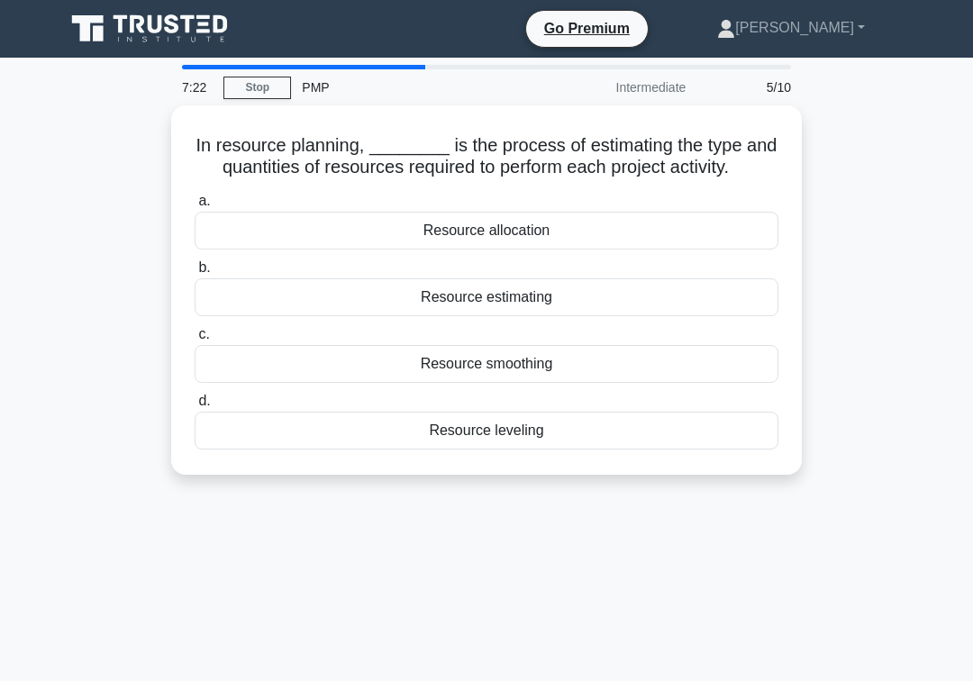
click at [278, 248] on div "Resource allocation" at bounding box center [487, 231] width 584 height 38
click at [195, 207] on input "a. Resource allocation" at bounding box center [195, 201] width 0 height 12
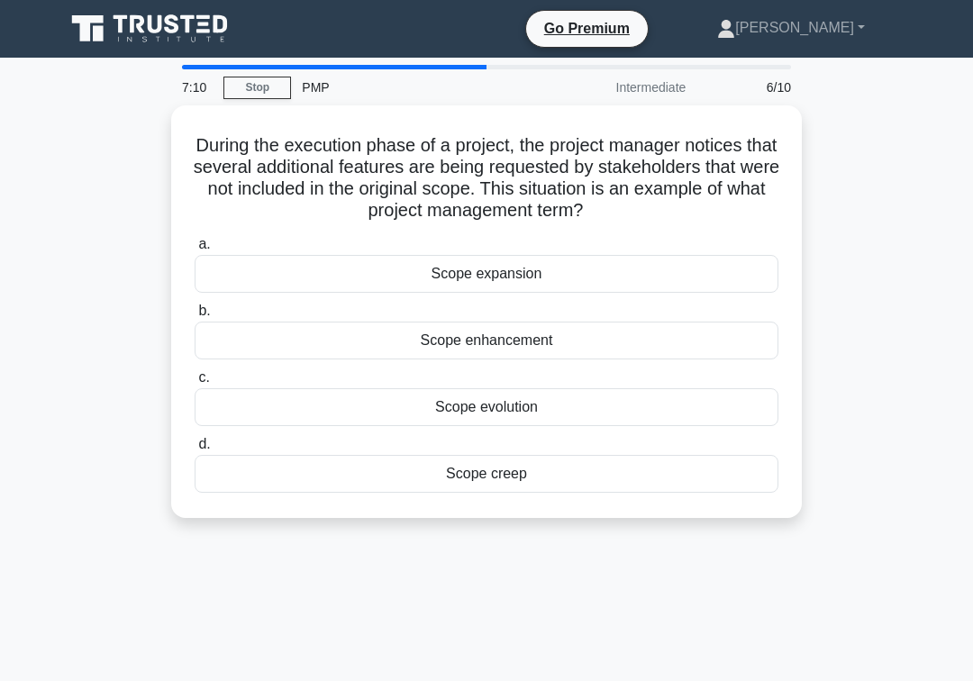
click at [359, 468] on div "Scope creep" at bounding box center [487, 474] width 584 height 38
click at [195, 450] on input "d. Scope creep" at bounding box center [195, 445] width 0 height 12
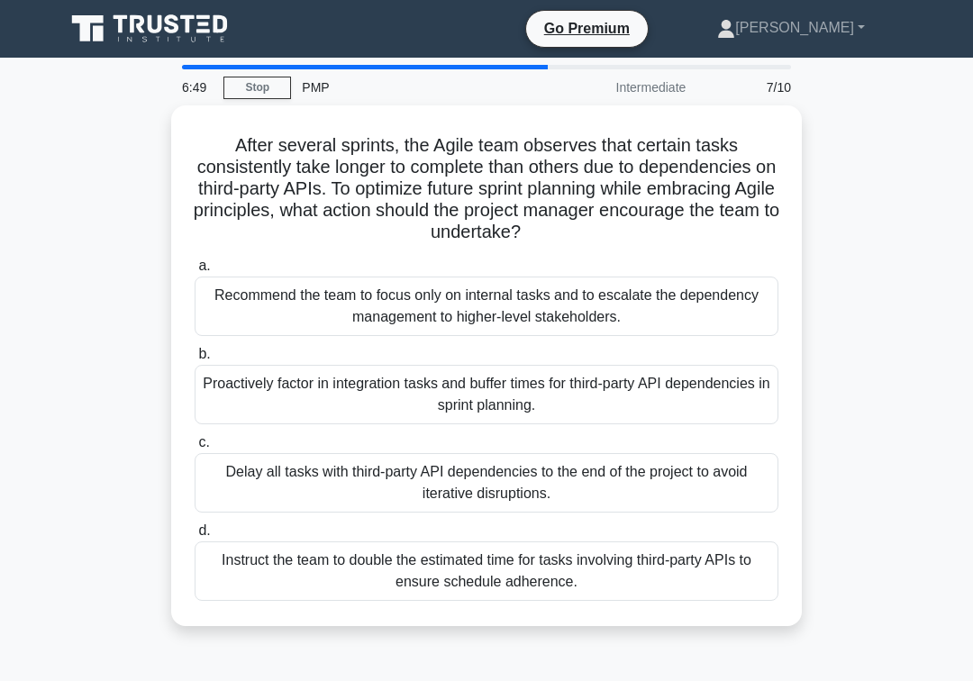
click at [257, 386] on div "Proactively factor in integration tasks and buffer times for third-party API de…" at bounding box center [487, 394] width 584 height 59
click at [195, 360] on input "b. Proactively factor in integration tasks and buffer times for third-party API…" at bounding box center [195, 355] width 0 height 12
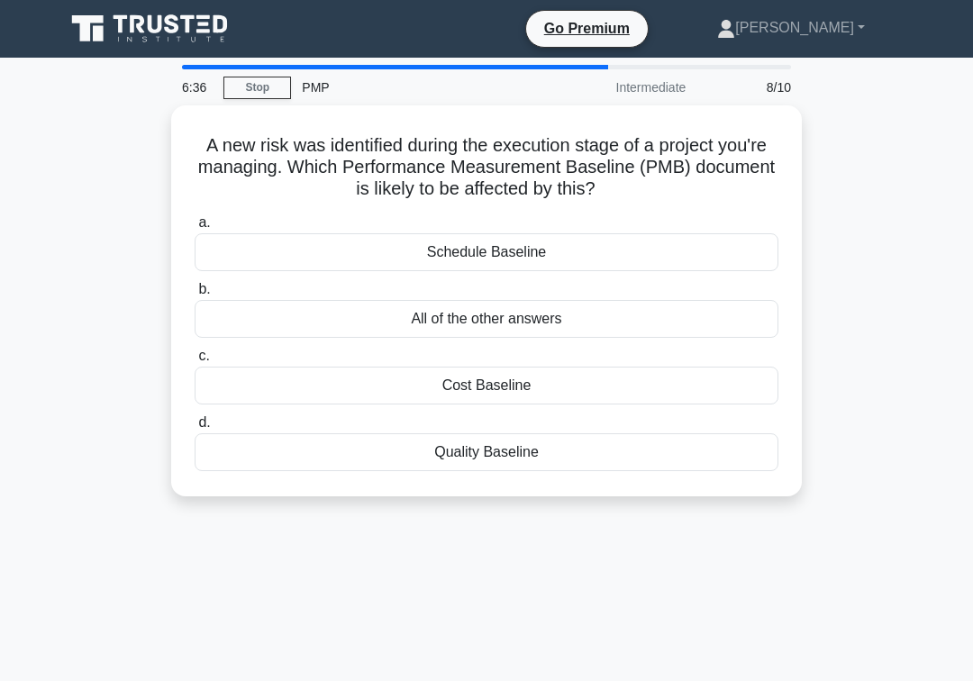
click at [333, 313] on div "All of the other answers" at bounding box center [487, 319] width 584 height 38
click at [195, 295] on input "b. All of the other answers" at bounding box center [195, 290] width 0 height 12
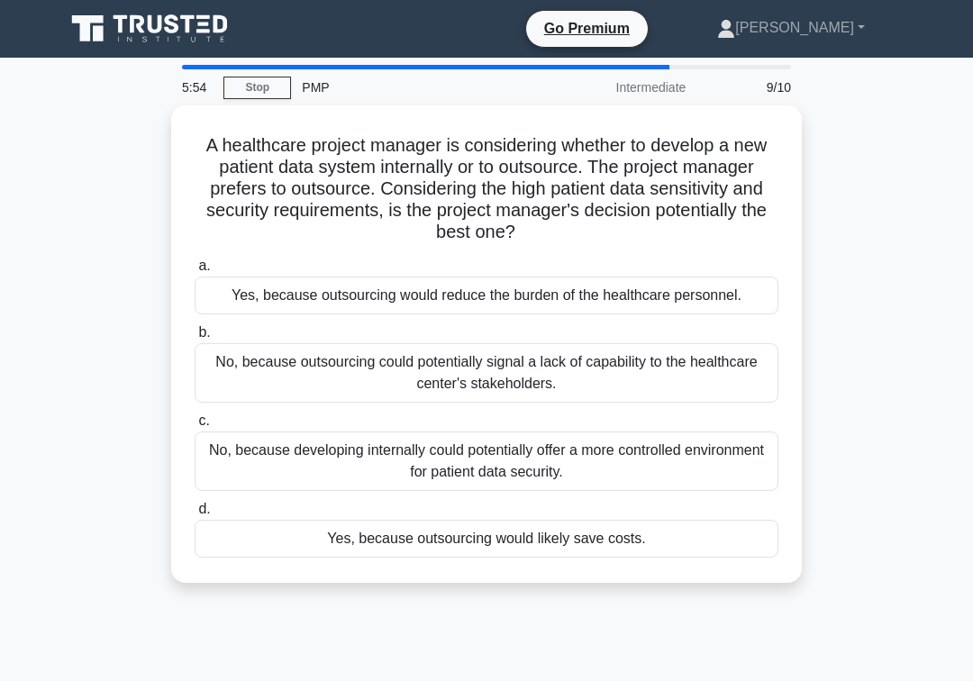
click at [249, 485] on div "No, because developing internally could potentially offer a more controlled env…" at bounding box center [487, 460] width 584 height 59
click at [195, 427] on input "c. No, because developing internally could potentially offer a more controlled …" at bounding box center [195, 421] width 0 height 12
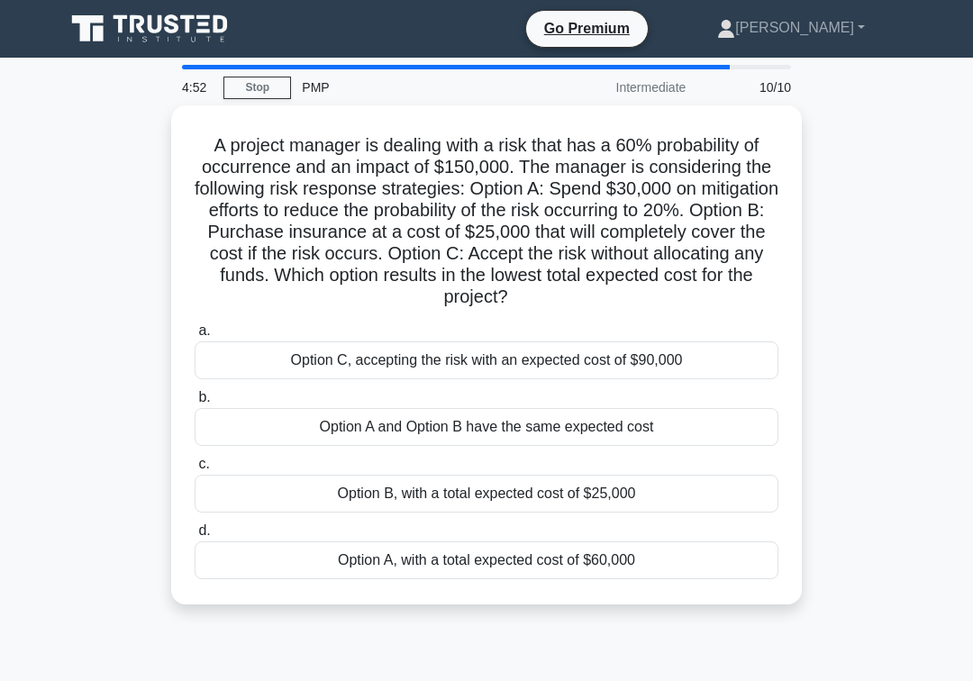
click at [731, 507] on div "Option B, with a total expected cost of $25,000" at bounding box center [487, 494] width 584 height 38
click at [195, 470] on input "c. Option B, with a total expected cost of $25,000" at bounding box center [195, 464] width 0 height 12
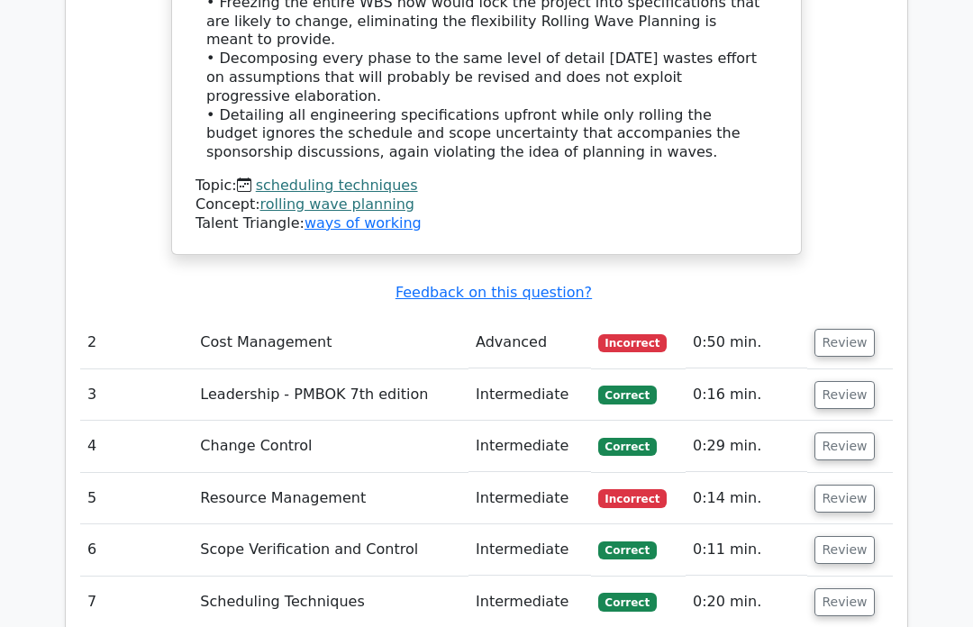
scroll to position [2520, 0]
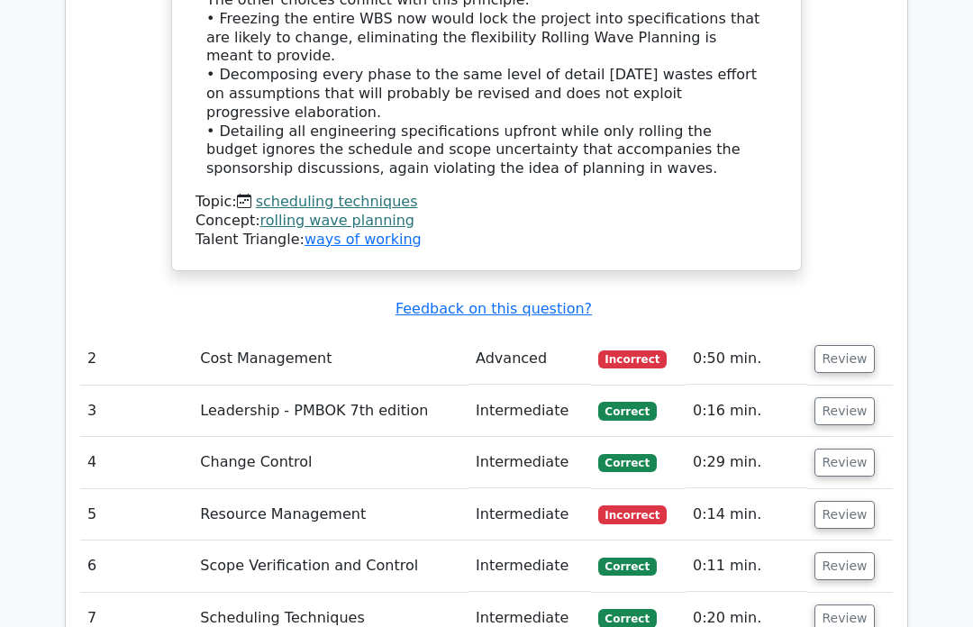
click at [821, 346] on button "Review" at bounding box center [844, 360] width 61 height 28
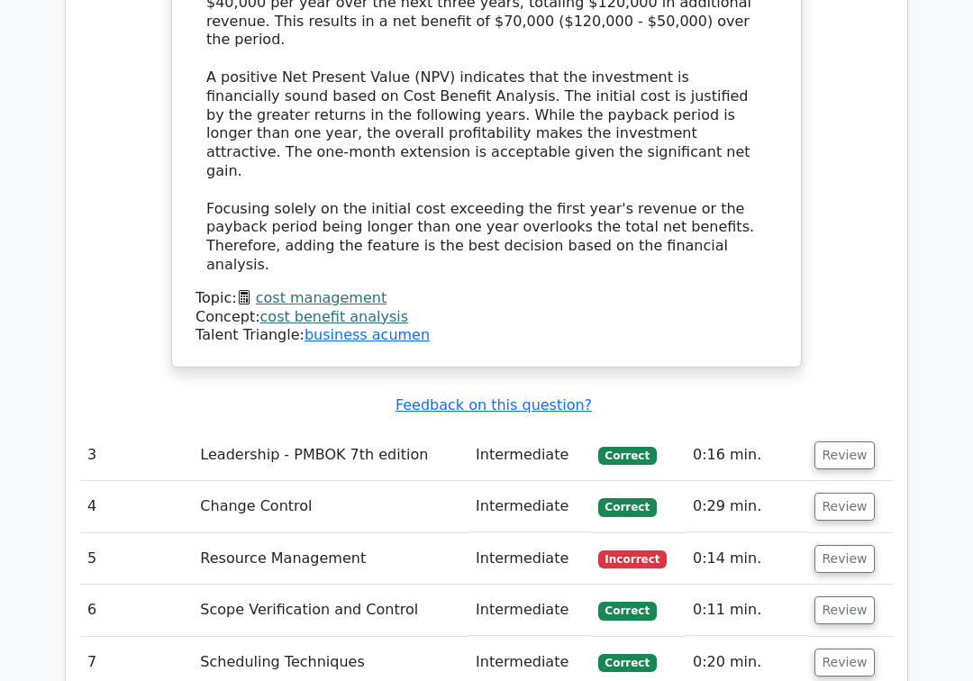
scroll to position [3599, 0]
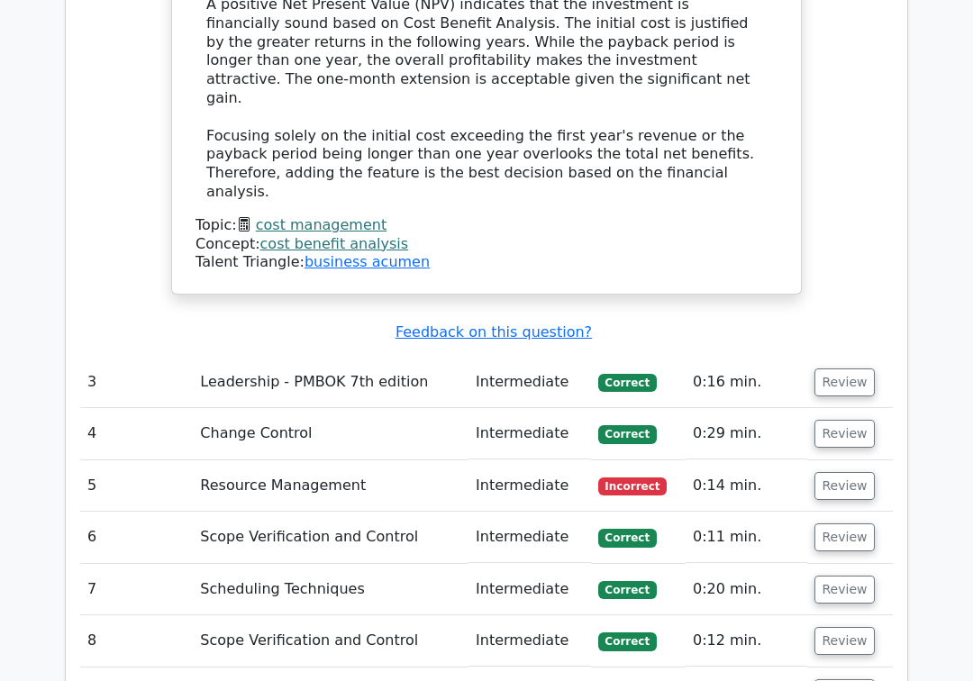
click at [840, 472] on button "Review" at bounding box center [844, 486] width 61 height 28
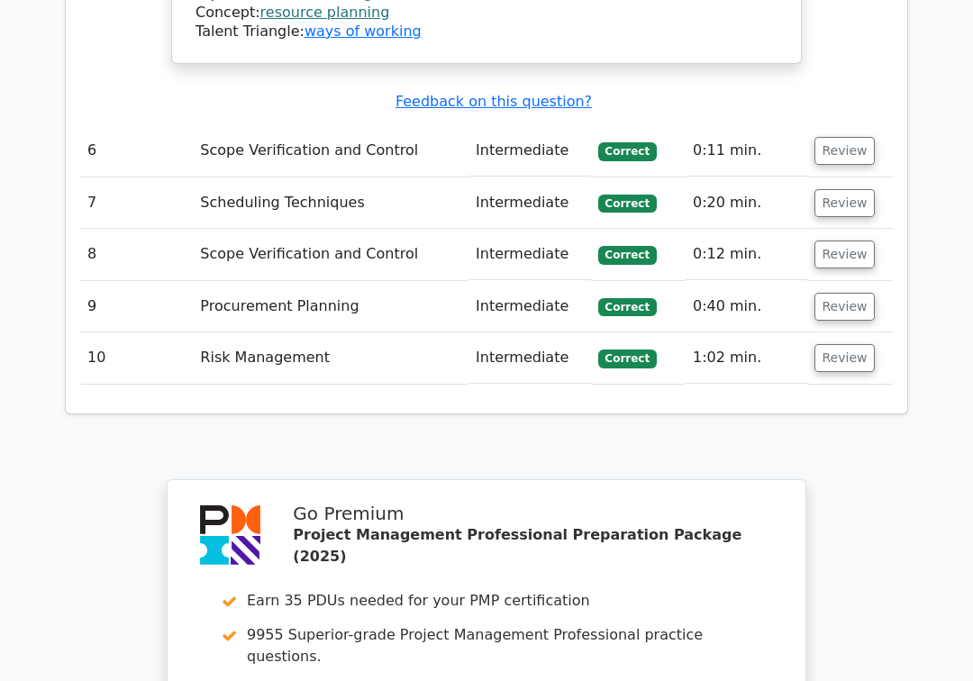
scroll to position [5319, 0]
